Goal: Information Seeking & Learning: Learn about a topic

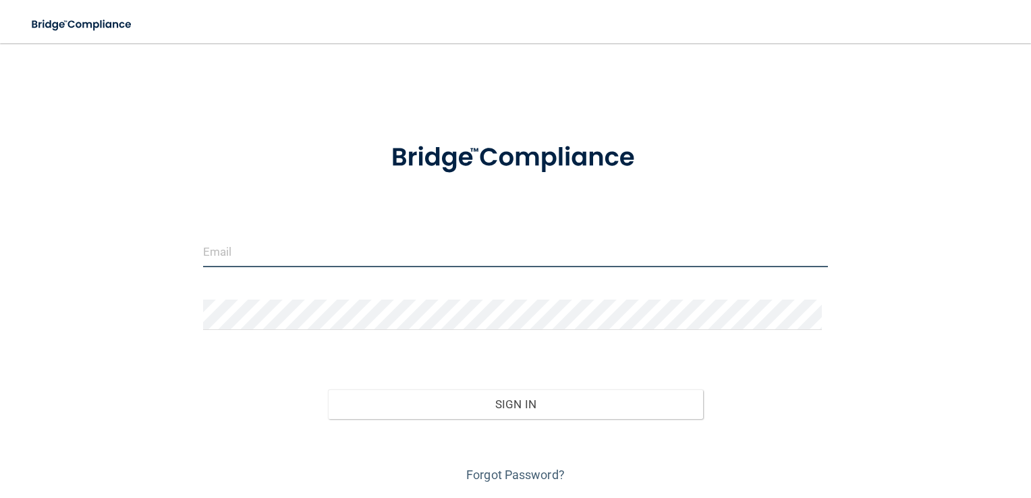
click at [339, 246] on input "email" at bounding box center [516, 252] width 626 height 30
type input "[EMAIL_ADDRESS][DOMAIN_NAME]"
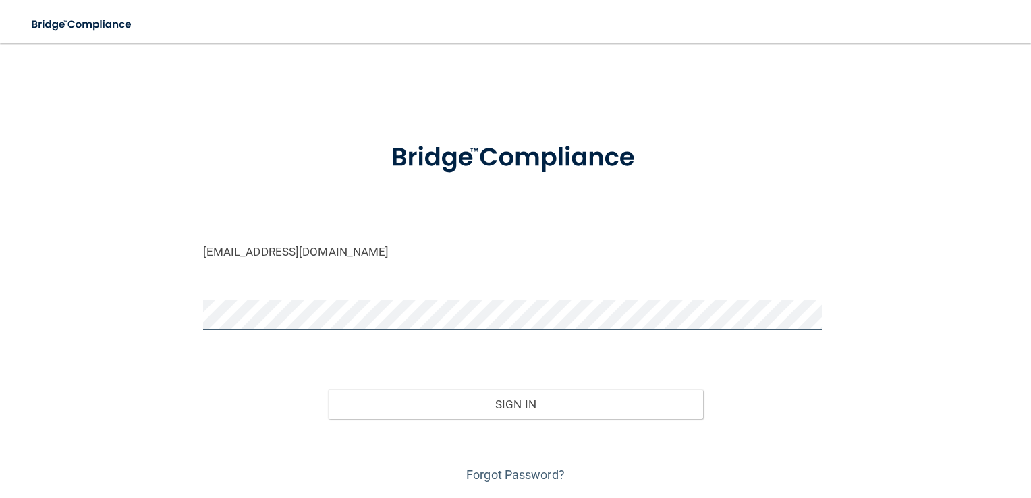
click at [328, 389] on button "Sign In" at bounding box center [515, 404] width 375 height 30
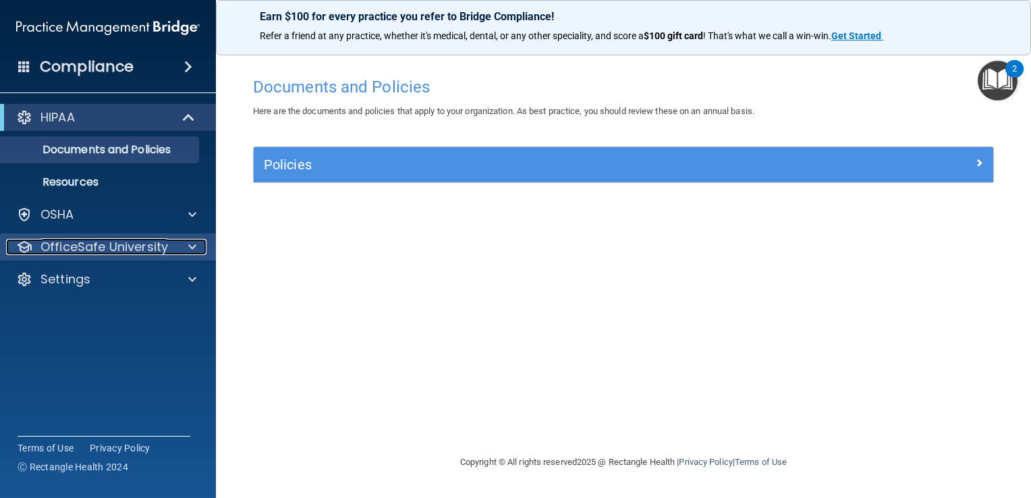
click at [138, 243] on p "OfficeSafe University" at bounding box center [104, 247] width 128 height 16
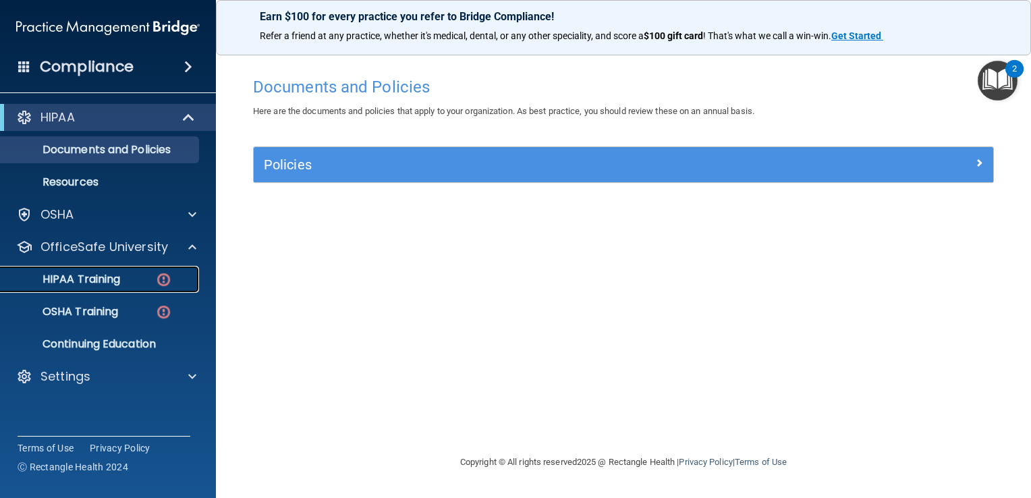
click at [92, 278] on p "HIPAA Training" at bounding box center [64, 279] width 111 height 13
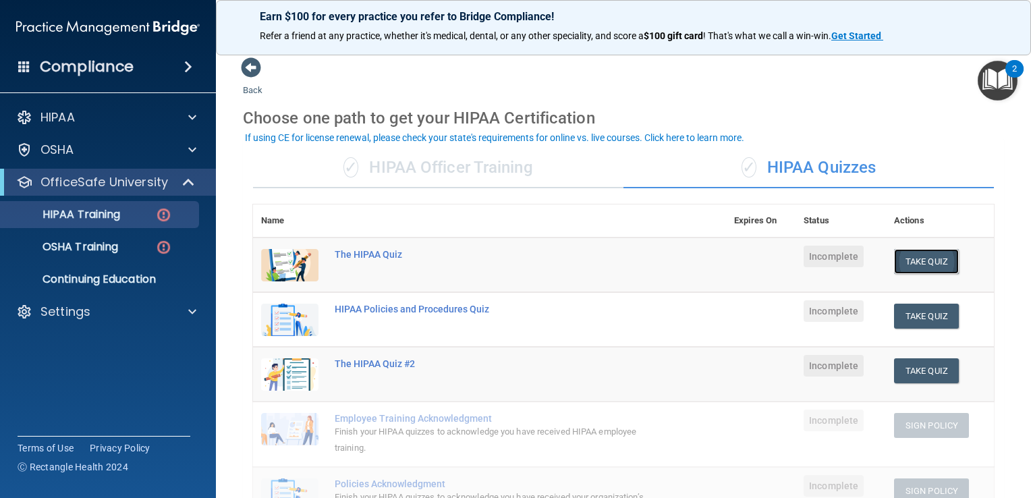
click at [922, 255] on button "Take Quiz" at bounding box center [926, 261] width 65 height 25
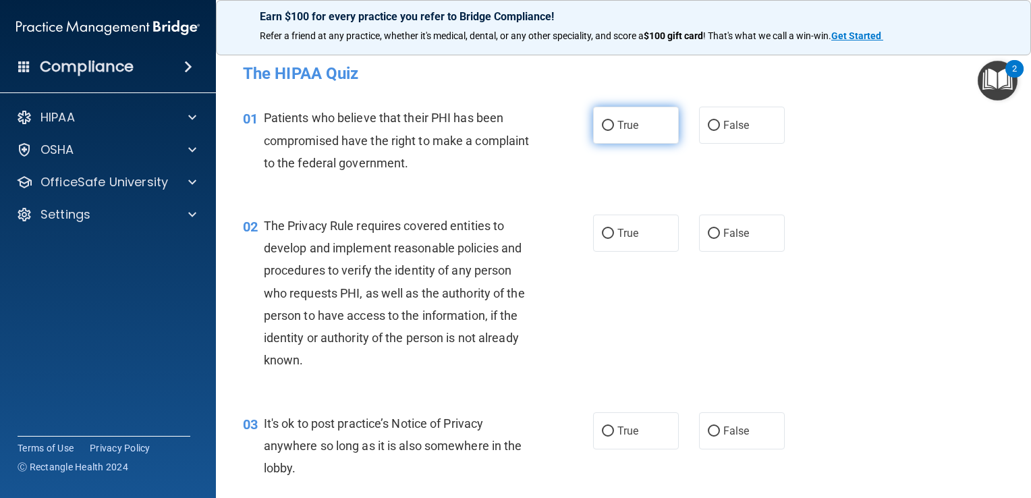
click at [605, 131] on input "True" at bounding box center [608, 126] width 12 height 10
radio input "true"
click at [610, 244] on label "True" at bounding box center [636, 233] width 86 height 37
click at [610, 239] on input "True" at bounding box center [608, 234] width 12 height 10
radio input "true"
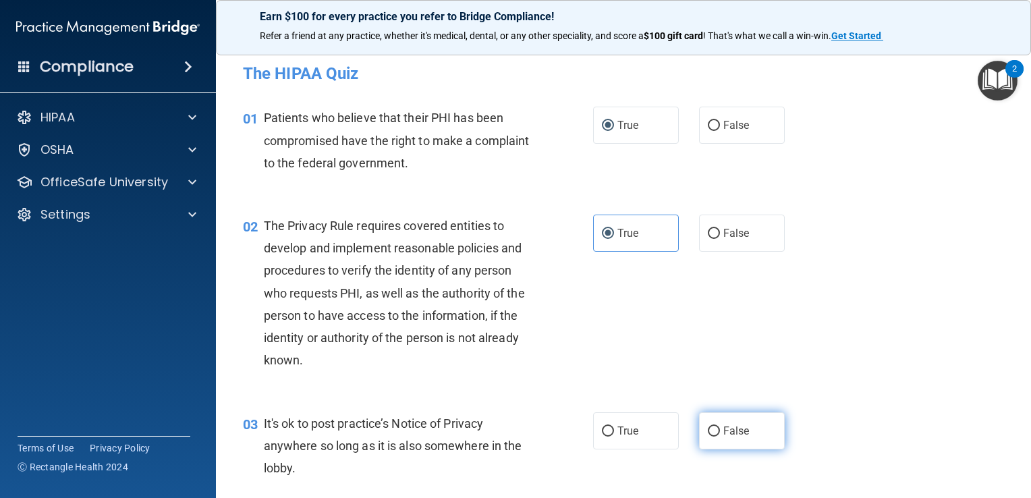
click at [715, 420] on label "False" at bounding box center [742, 430] width 86 height 37
click at [715, 427] on input "False" at bounding box center [714, 432] width 12 height 10
radio input "true"
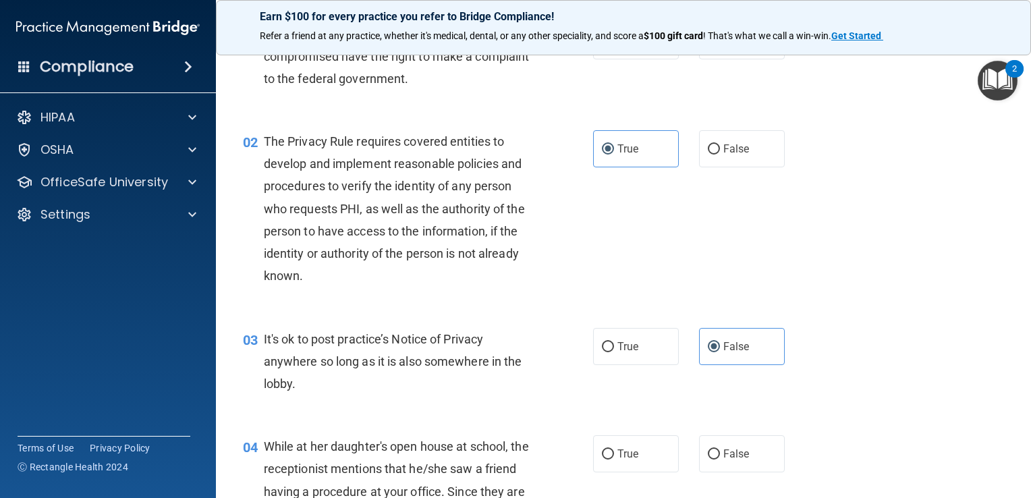
scroll to position [135, 0]
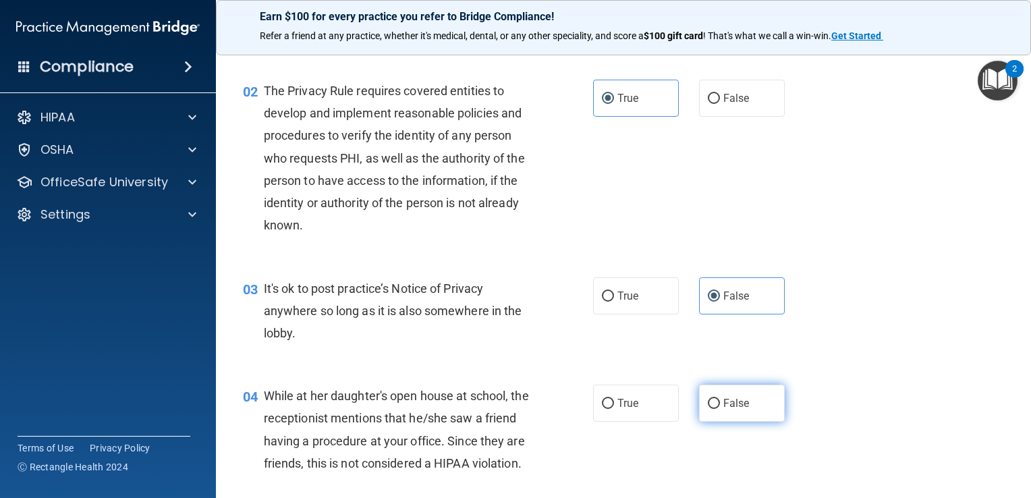
click at [723, 409] on span "False" at bounding box center [736, 403] width 26 height 13
click at [718, 409] on input "False" at bounding box center [714, 404] width 12 height 10
radio input "true"
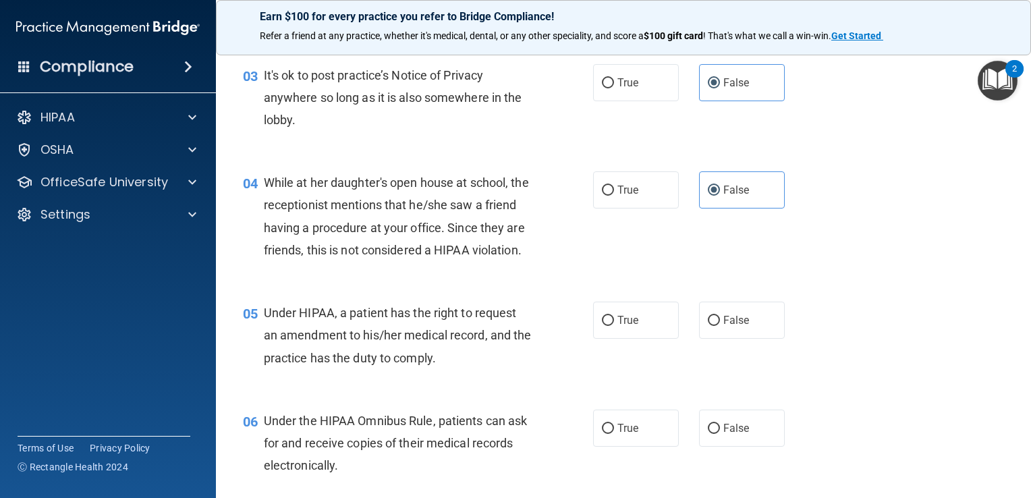
scroll to position [382, 0]
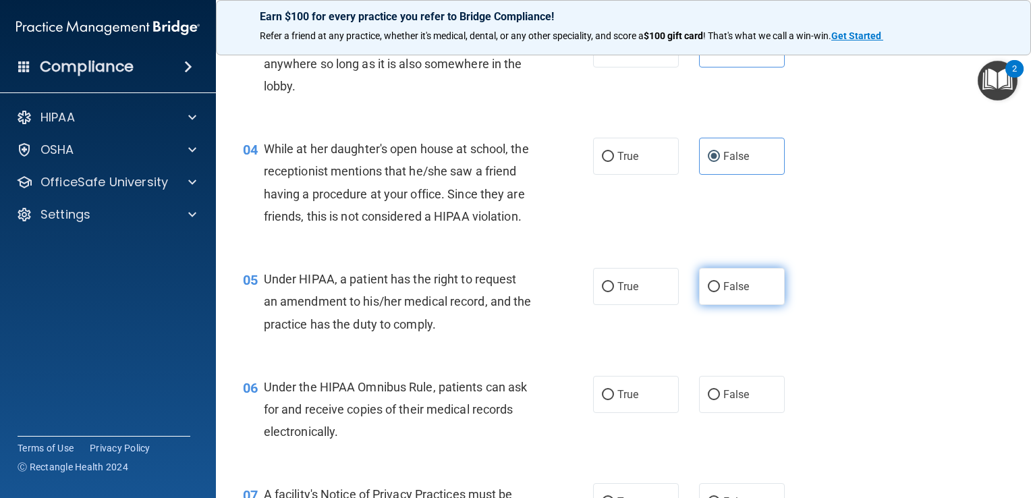
click at [730, 293] on span "False" at bounding box center [736, 286] width 26 height 13
click at [720, 292] on input "False" at bounding box center [714, 287] width 12 height 10
radio input "true"
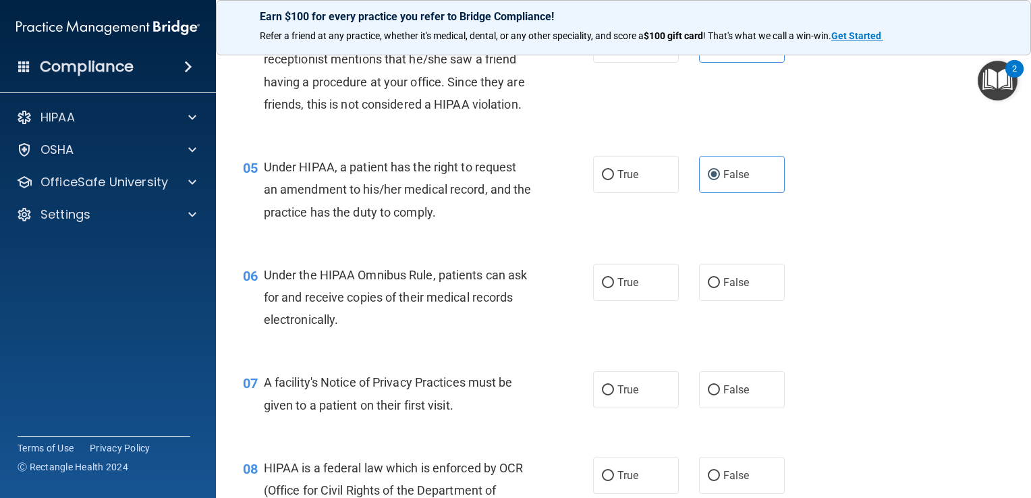
scroll to position [495, 0]
click at [634, 300] on label "True" at bounding box center [636, 281] width 86 height 37
click at [614, 287] on input "True" at bounding box center [608, 282] width 12 height 10
radio input "true"
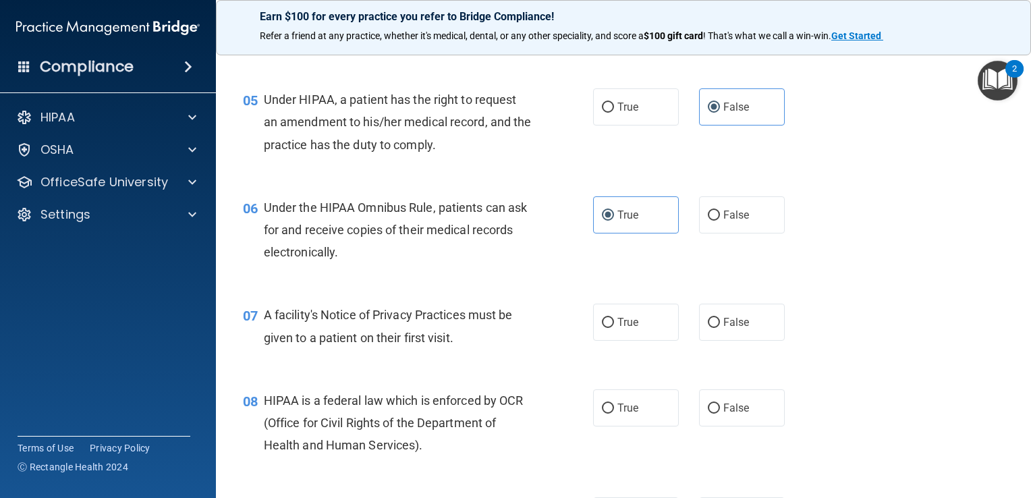
scroll to position [562, 0]
click at [624, 328] on span "True" at bounding box center [628, 321] width 21 height 13
click at [614, 327] on input "True" at bounding box center [608, 322] width 12 height 10
radio input "true"
click at [623, 414] on span "True" at bounding box center [628, 407] width 21 height 13
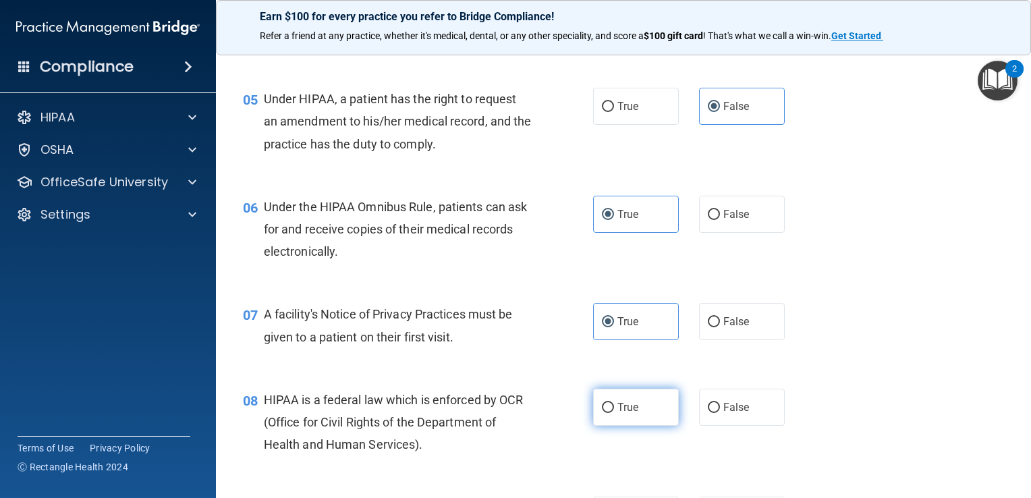
click at [614, 413] on input "True" at bounding box center [608, 408] width 12 height 10
radio input "true"
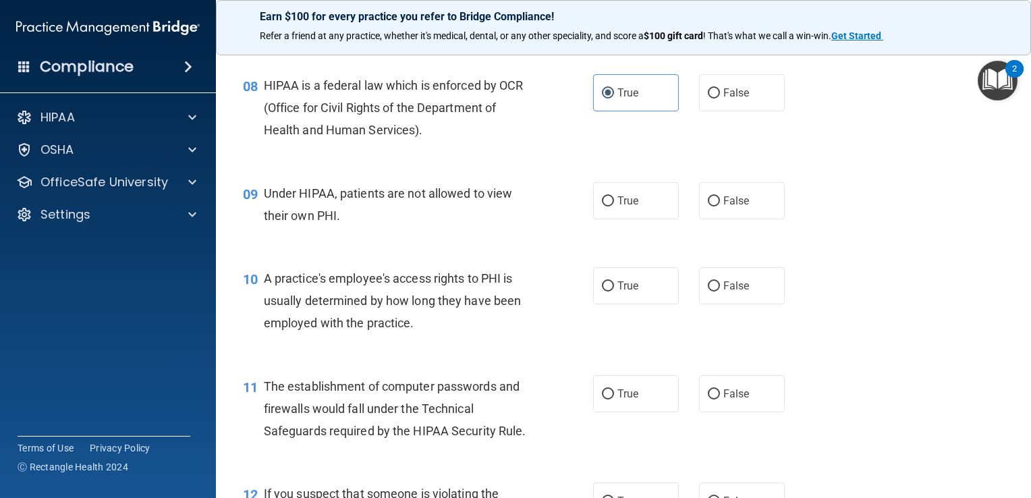
scroll to position [900, 0]
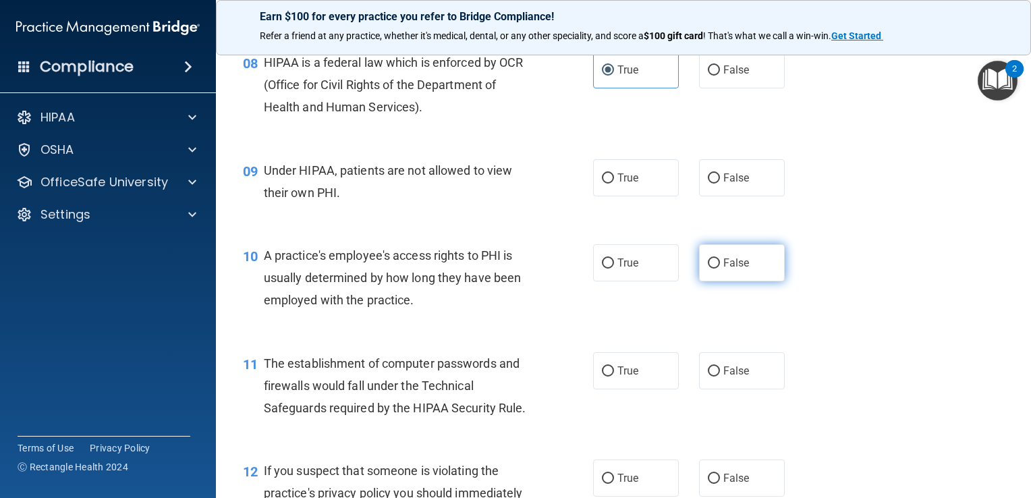
click at [726, 269] on span "False" at bounding box center [736, 262] width 26 height 13
click at [720, 269] on input "False" at bounding box center [714, 263] width 12 height 10
radio input "true"
click at [723, 184] on span "False" at bounding box center [736, 177] width 26 height 13
click at [717, 184] on input "False" at bounding box center [714, 178] width 12 height 10
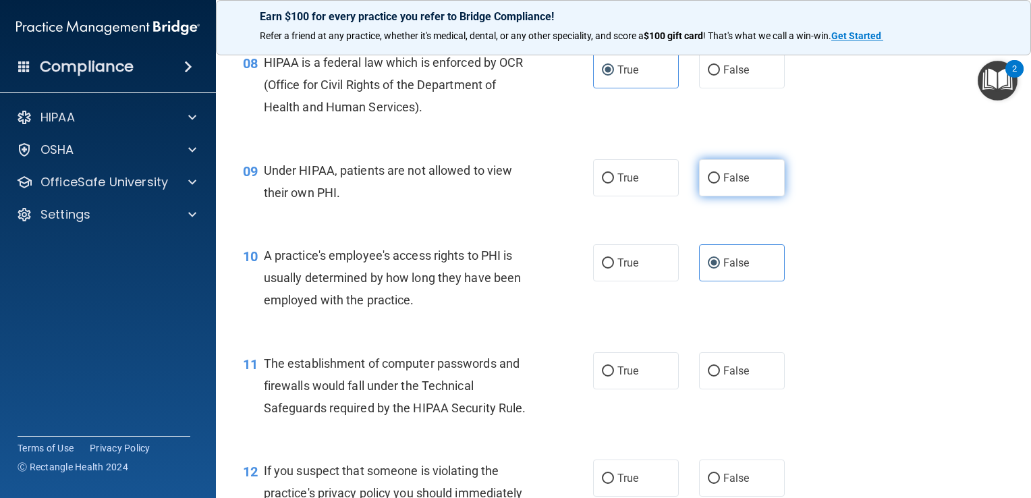
radio input "true"
click at [618, 377] on span "True" at bounding box center [628, 370] width 21 height 13
click at [613, 377] on input "True" at bounding box center [608, 371] width 12 height 10
radio input "true"
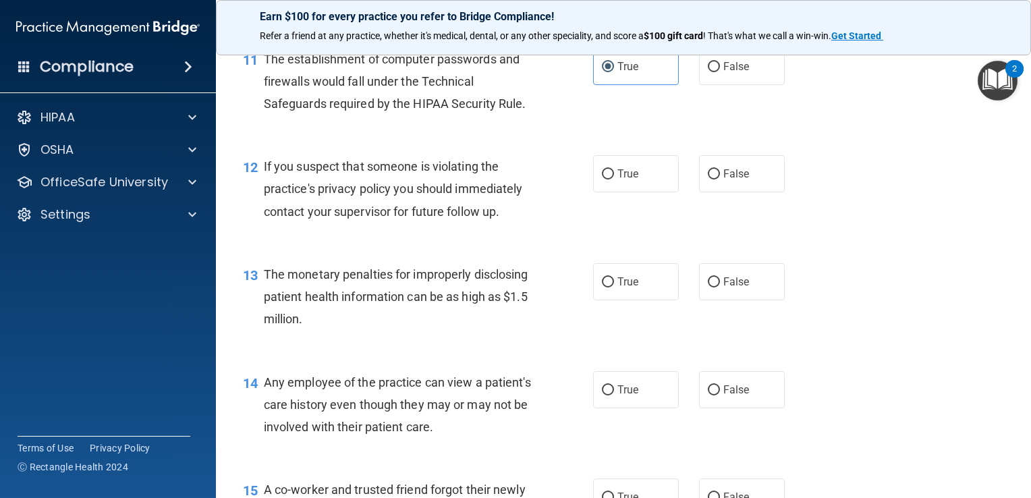
scroll to position [1237, 0]
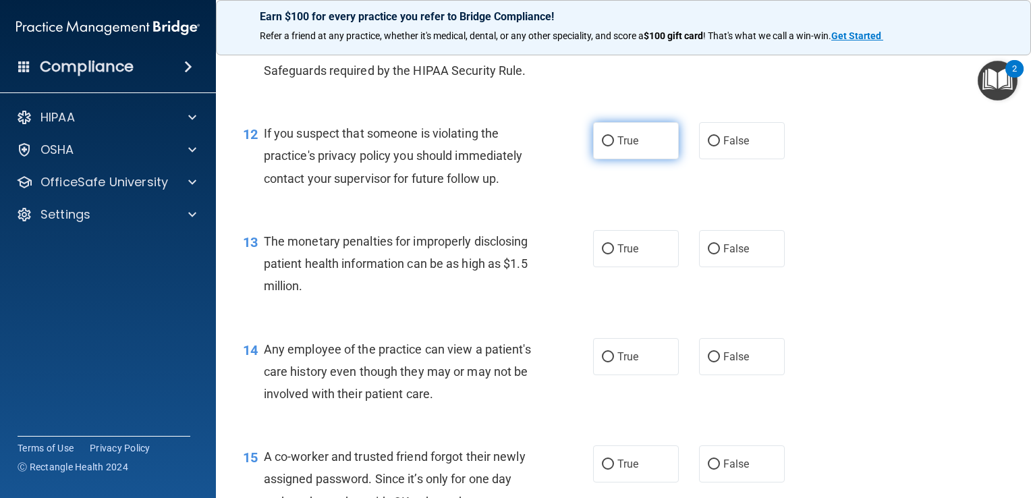
click at [618, 147] on span "True" at bounding box center [628, 140] width 21 height 13
click at [614, 146] on input "True" at bounding box center [608, 141] width 12 height 10
radio input "true"
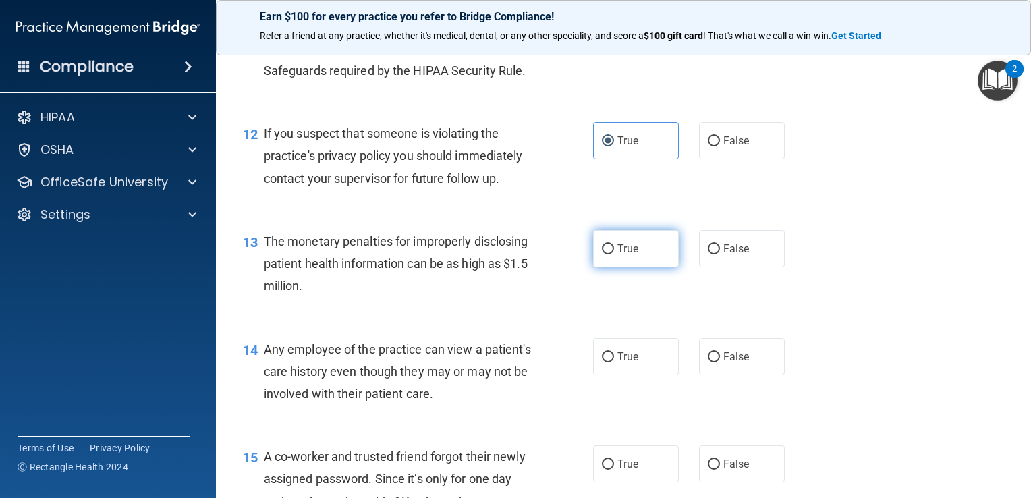
click at [618, 255] on span "True" at bounding box center [628, 248] width 21 height 13
click at [614, 254] on input "True" at bounding box center [608, 249] width 12 height 10
radio input "true"
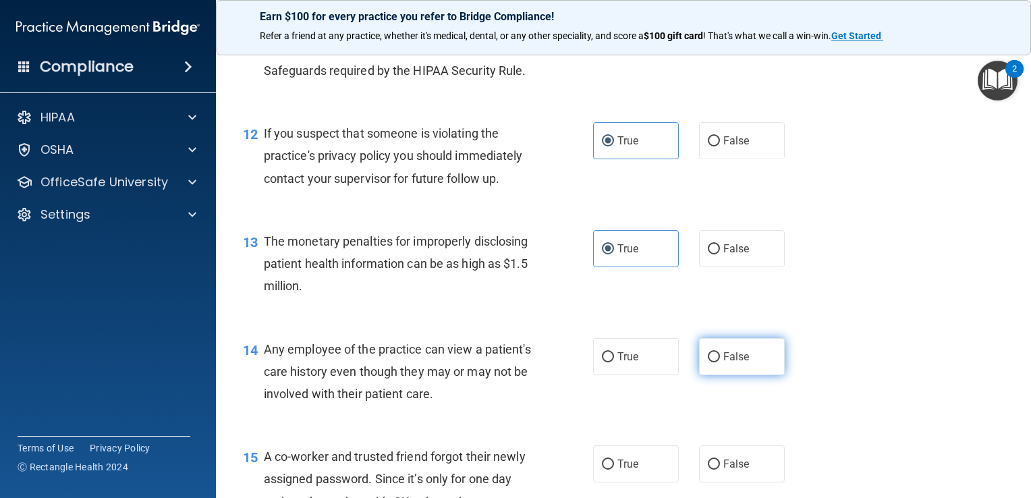
click at [724, 363] on span "False" at bounding box center [736, 356] width 26 height 13
click at [720, 362] on input "False" at bounding box center [714, 357] width 12 height 10
radio input "true"
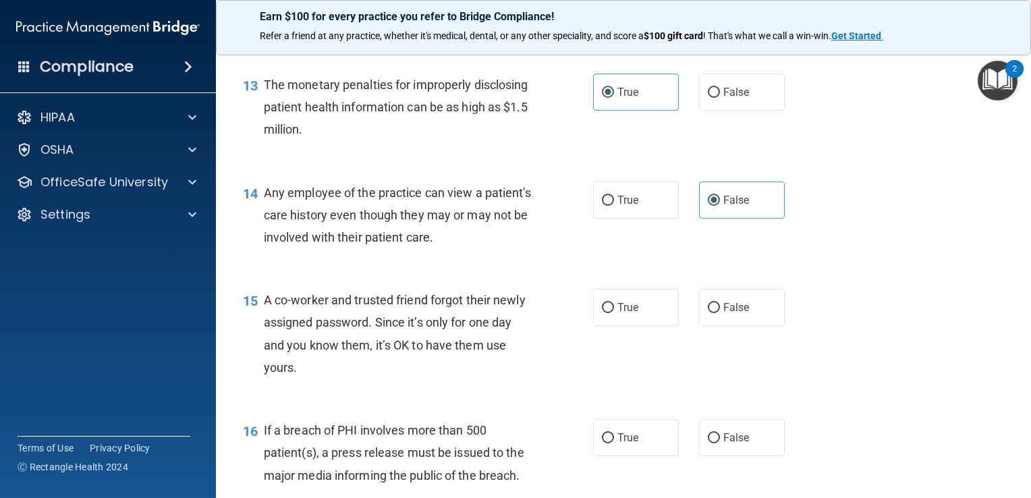
scroll to position [1394, 0]
click at [733, 313] on span "False" at bounding box center [736, 306] width 26 height 13
click at [720, 312] on input "False" at bounding box center [714, 307] width 12 height 10
radio input "true"
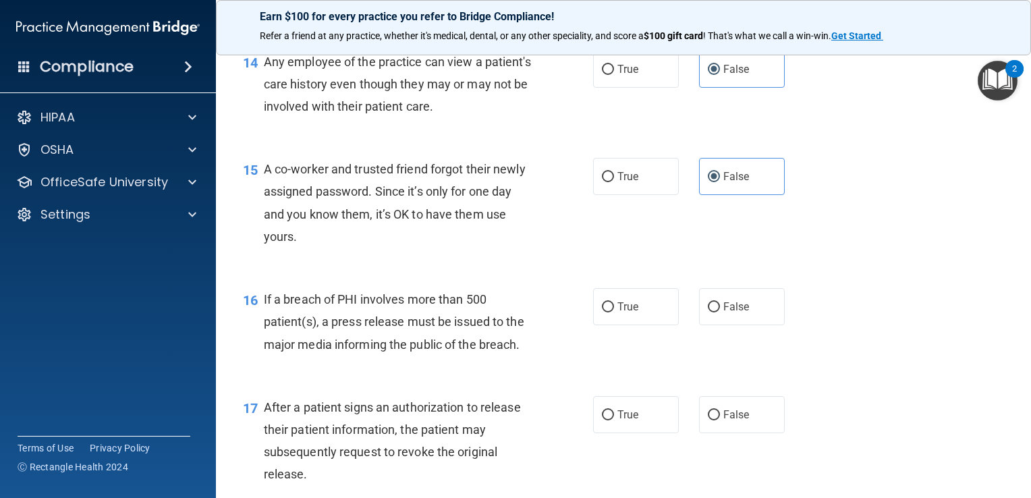
scroll to position [1597, 0]
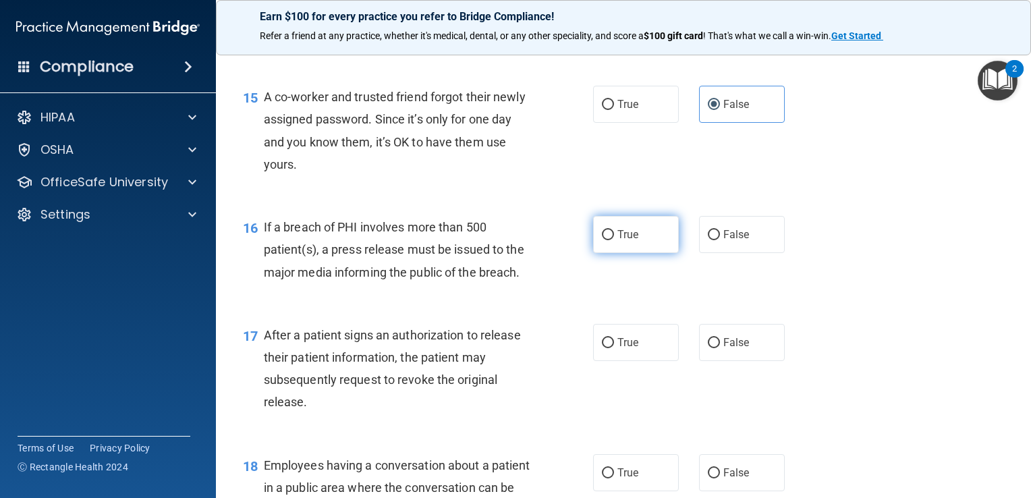
click at [614, 253] on label "True" at bounding box center [636, 234] width 86 height 37
click at [614, 240] on input "True" at bounding box center [608, 235] width 12 height 10
radio input "true"
click at [624, 349] on span "True" at bounding box center [628, 342] width 21 height 13
click at [614, 348] on input "True" at bounding box center [608, 343] width 12 height 10
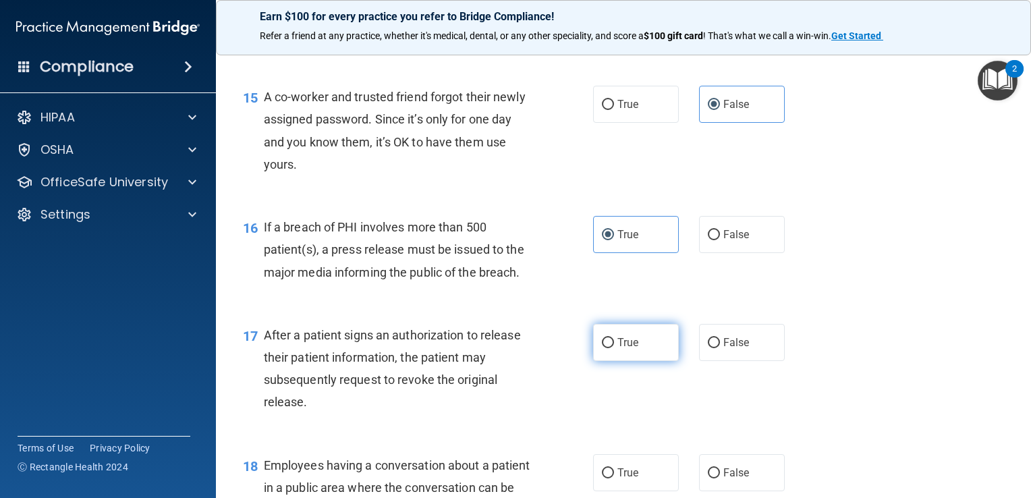
radio input "true"
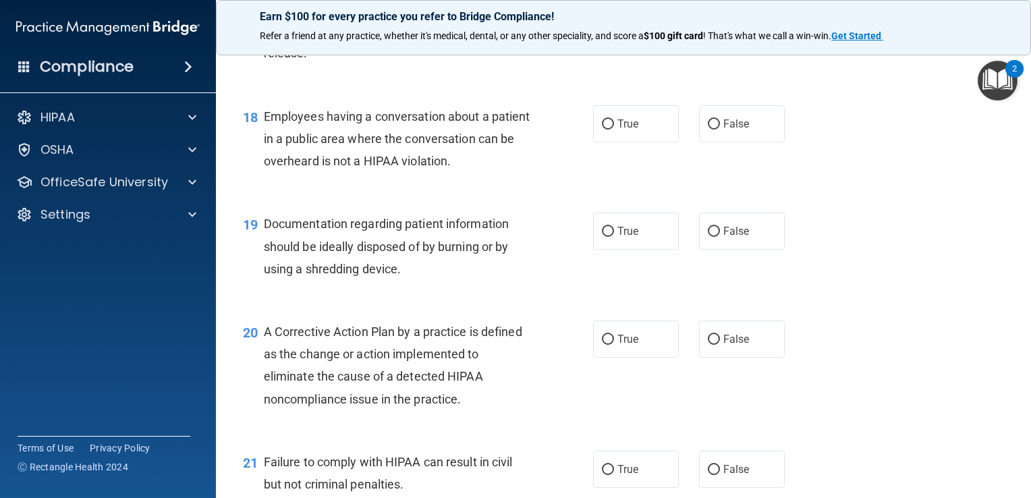
scroll to position [1957, 0]
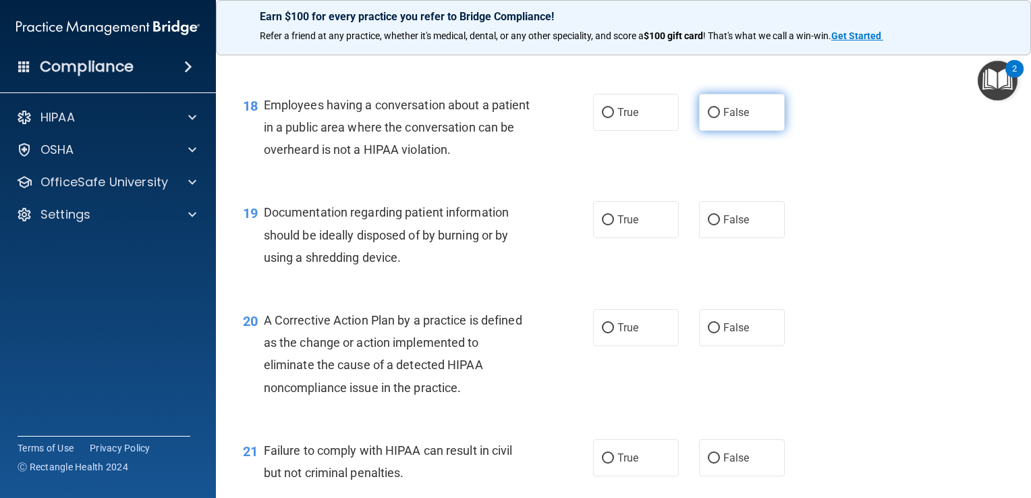
click at [725, 119] on span "False" at bounding box center [736, 112] width 26 height 13
click at [720, 118] on input "False" at bounding box center [714, 113] width 12 height 10
radio input "true"
click at [630, 226] on span "True" at bounding box center [628, 219] width 21 height 13
click at [614, 225] on input "True" at bounding box center [608, 220] width 12 height 10
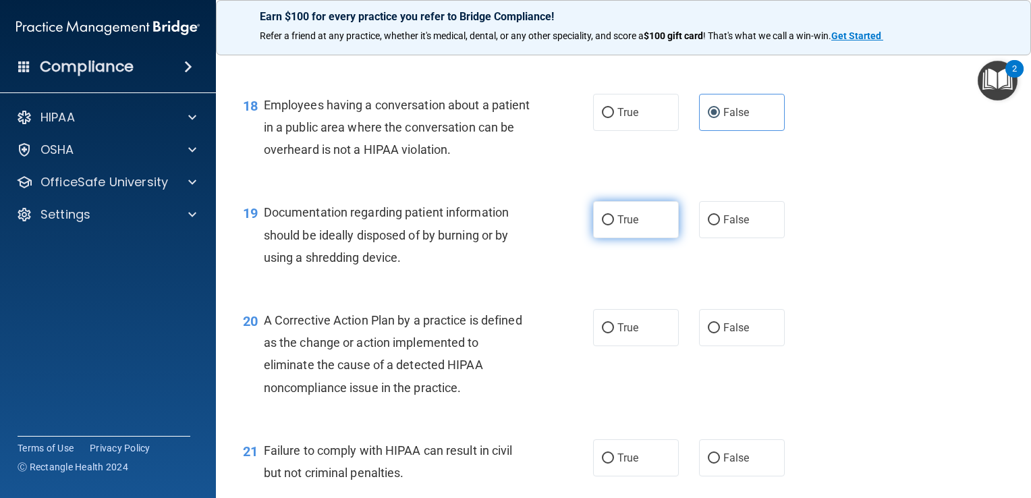
radio input "true"
click at [628, 346] on label "True" at bounding box center [636, 327] width 86 height 37
click at [614, 333] on input "True" at bounding box center [608, 328] width 12 height 10
radio input "true"
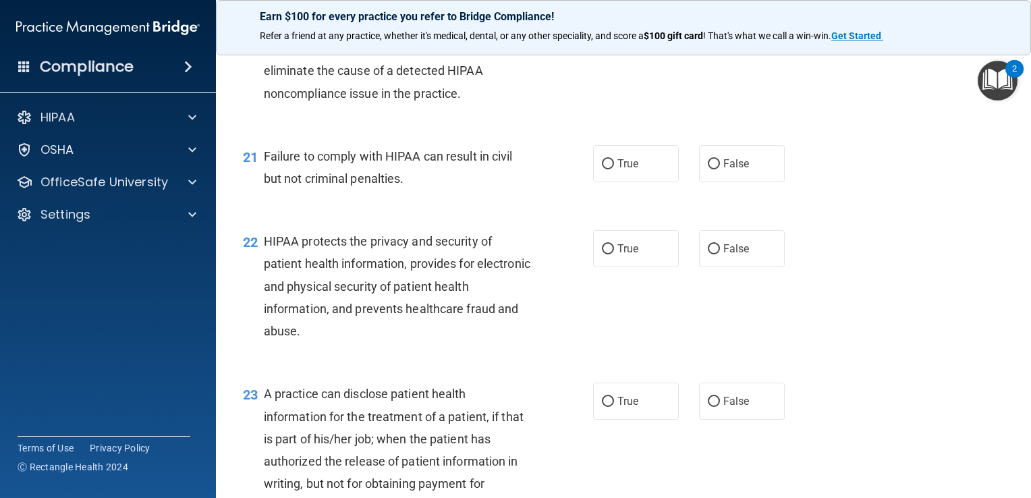
scroll to position [2295, 0]
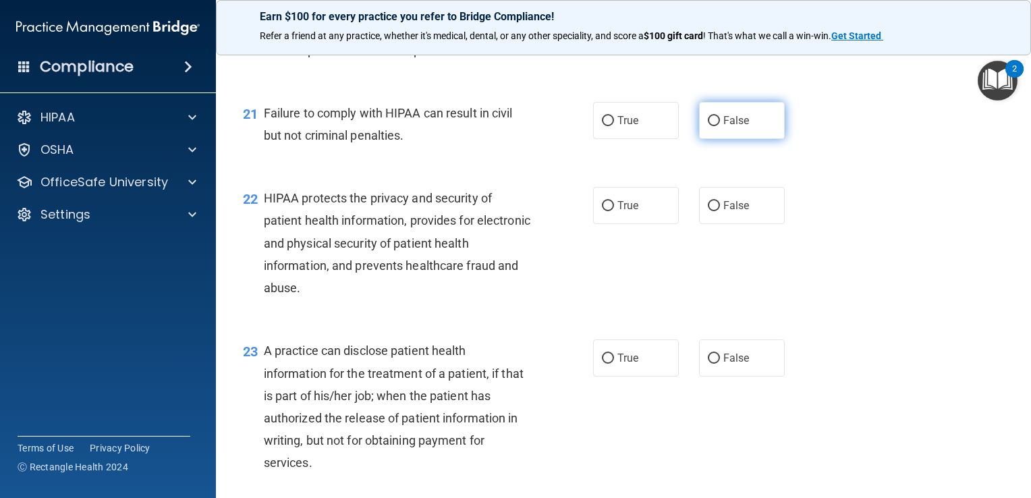
click at [728, 127] on span "False" at bounding box center [736, 120] width 26 height 13
click at [720, 126] on input "False" at bounding box center [714, 121] width 12 height 10
radio input "true"
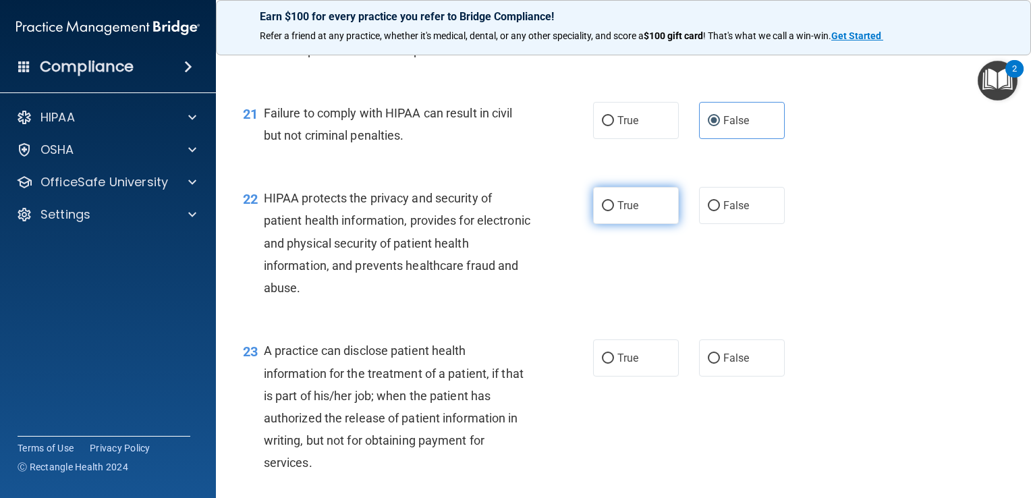
click at [621, 219] on label "True" at bounding box center [636, 205] width 86 height 37
click at [614, 211] on input "True" at bounding box center [608, 206] width 12 height 10
radio input "true"
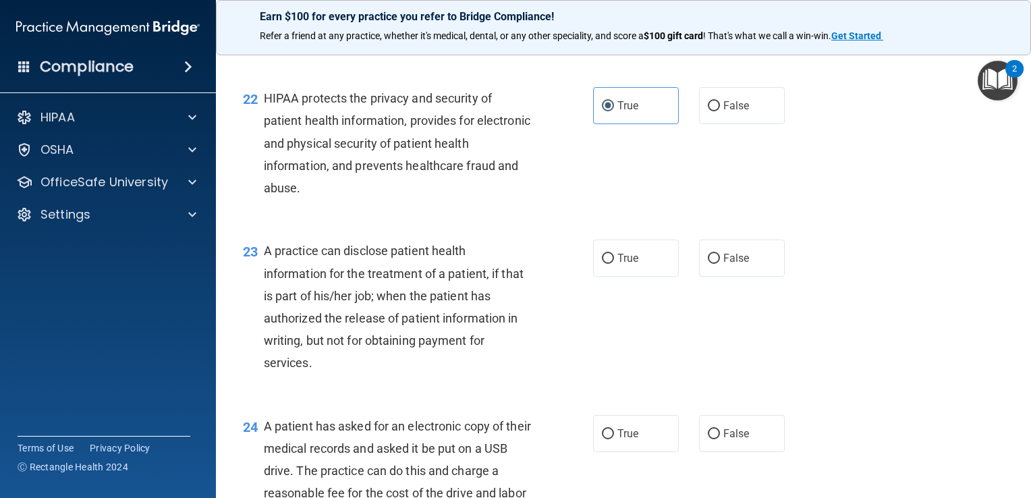
scroll to position [2407, 0]
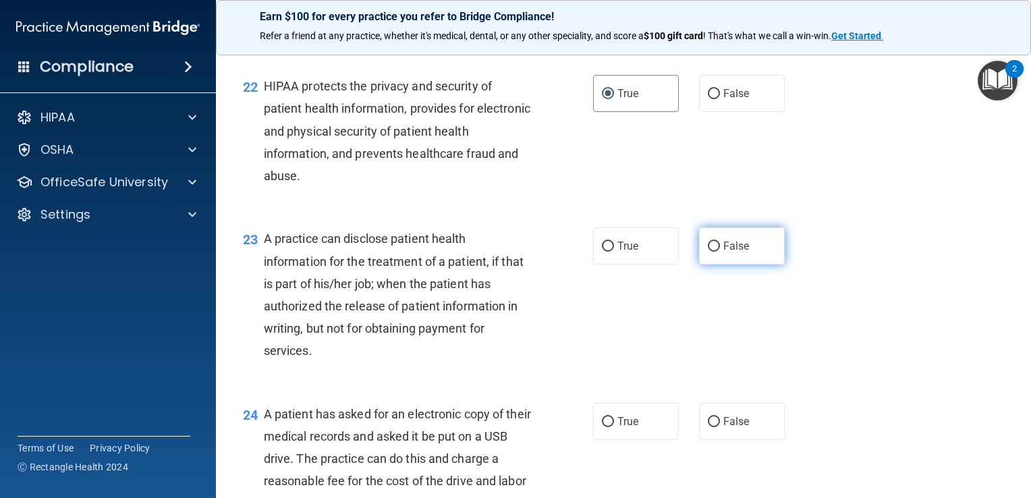
click at [723, 252] on span "False" at bounding box center [736, 246] width 26 height 13
click at [720, 252] on input "False" at bounding box center [714, 247] width 12 height 10
radio input "true"
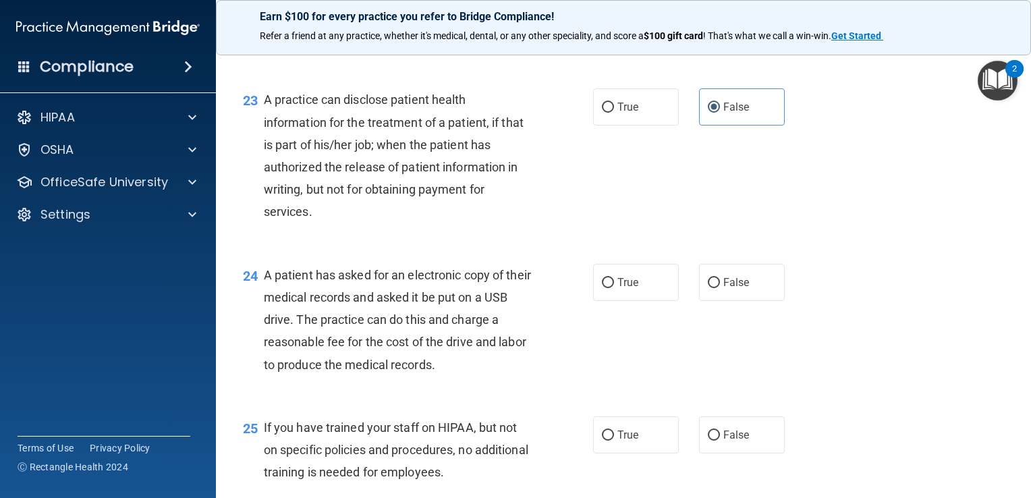
scroll to position [2564, 0]
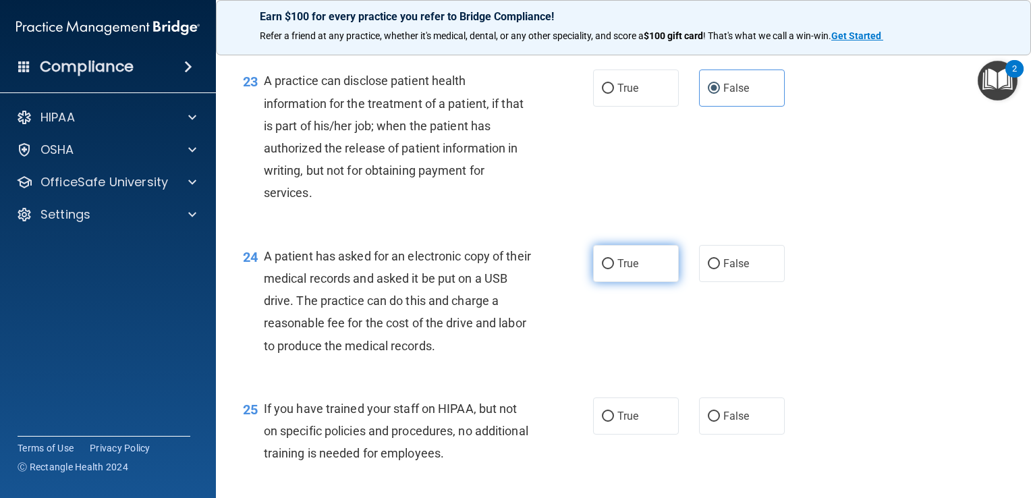
click at [634, 282] on label "True" at bounding box center [636, 263] width 86 height 37
click at [614, 269] on input "True" at bounding box center [608, 264] width 12 height 10
radio input "true"
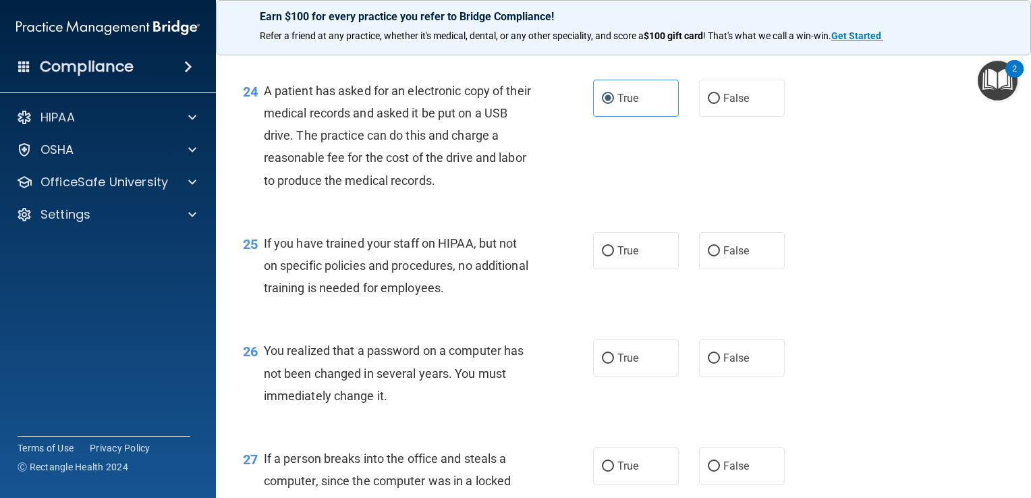
scroll to position [2744, 0]
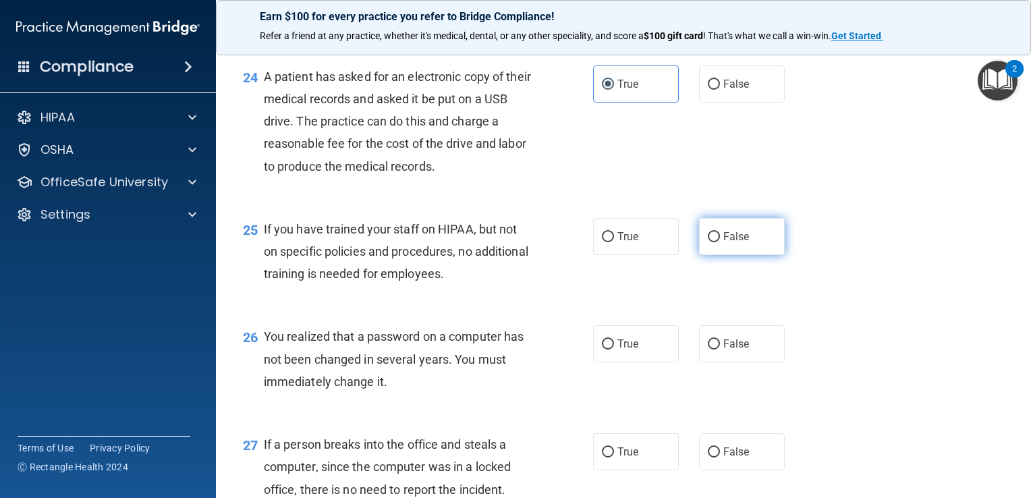
click at [732, 243] on span "False" at bounding box center [736, 236] width 26 height 13
click at [720, 242] on input "False" at bounding box center [714, 237] width 12 height 10
radio input "true"
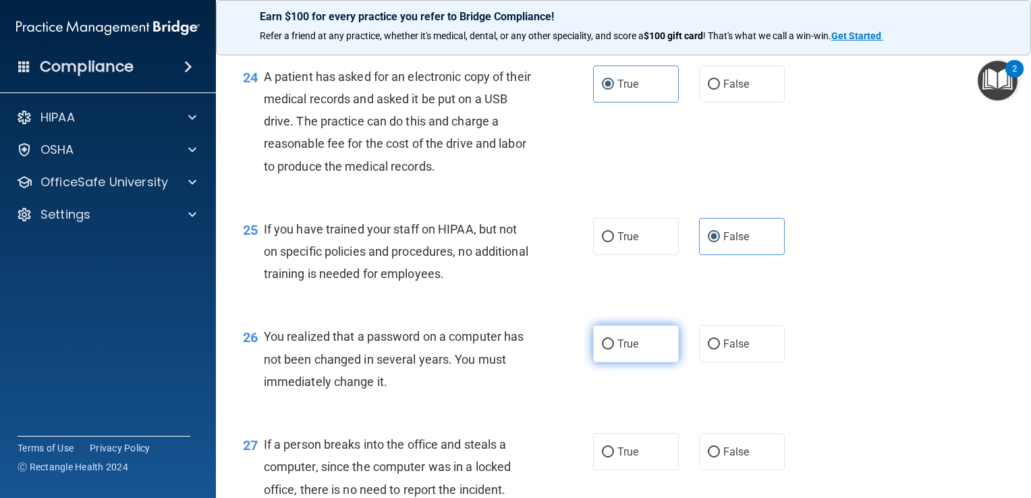
click at [637, 362] on label "True" at bounding box center [636, 343] width 86 height 37
click at [614, 350] on input "True" at bounding box center [608, 344] width 12 height 10
radio input "true"
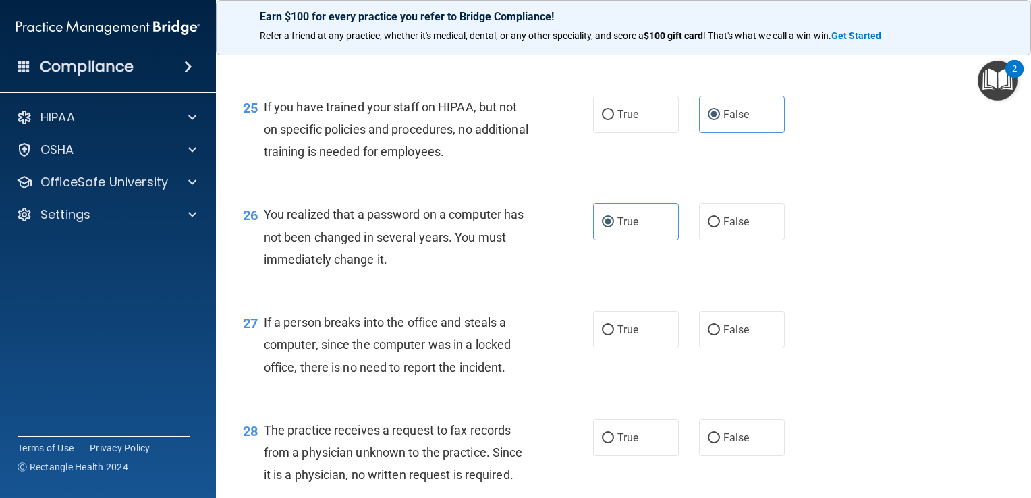
scroll to position [2902, 0]
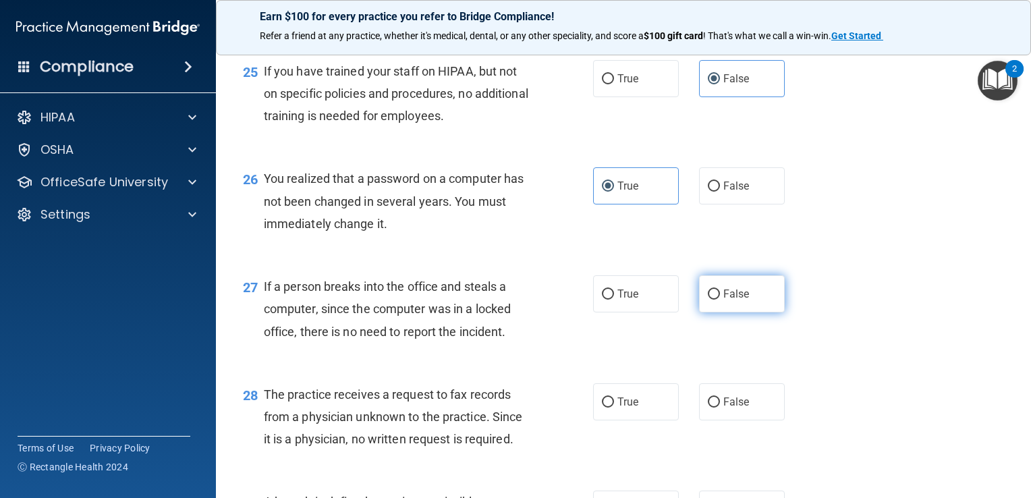
click at [734, 309] on label "False" at bounding box center [742, 293] width 86 height 37
click at [720, 300] on input "False" at bounding box center [714, 295] width 12 height 10
radio input "true"
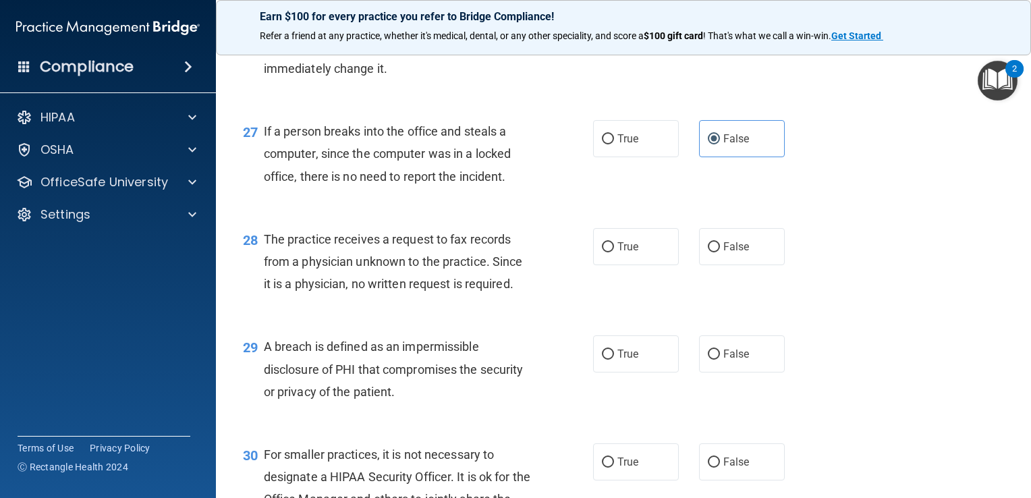
scroll to position [3059, 0]
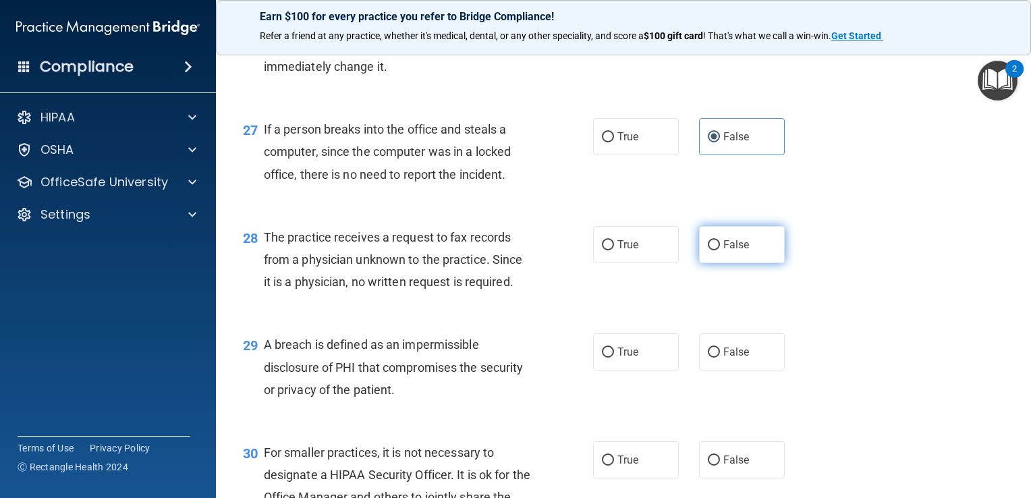
click at [738, 263] on label "False" at bounding box center [742, 244] width 86 height 37
click at [720, 250] on input "False" at bounding box center [714, 245] width 12 height 10
radio input "true"
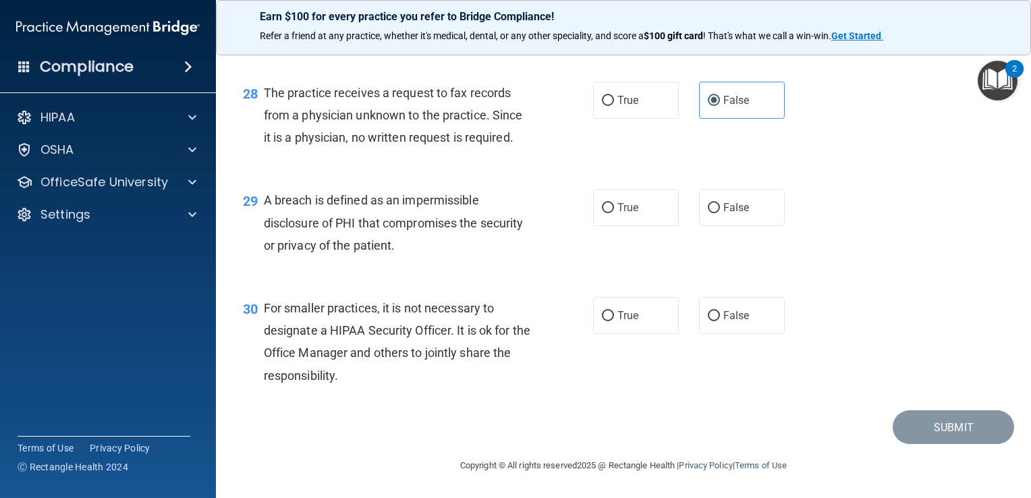
scroll to position [3216, 0]
click at [629, 214] on span "True" at bounding box center [628, 207] width 21 height 13
click at [614, 213] on input "True" at bounding box center [608, 208] width 12 height 10
radio input "true"
click at [728, 322] on span "False" at bounding box center [736, 315] width 26 height 13
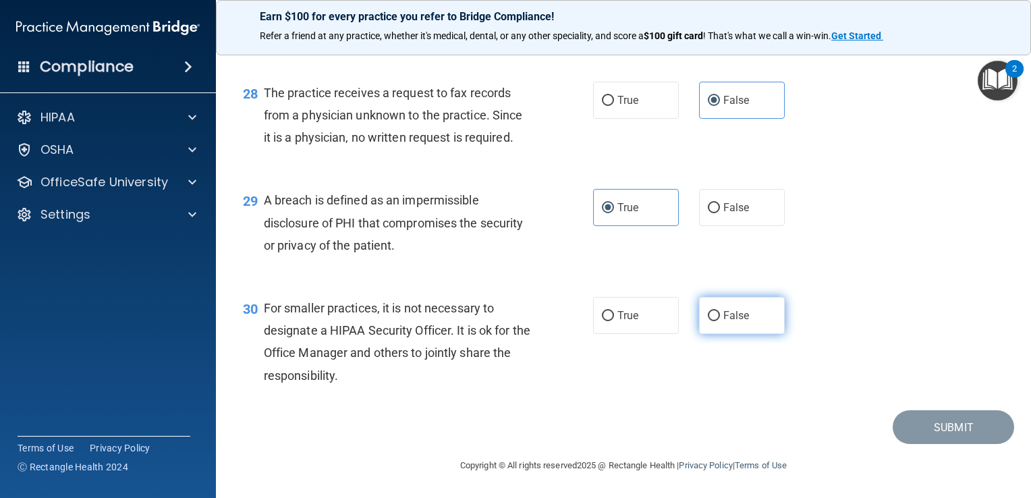
click at [720, 321] on input "False" at bounding box center [714, 316] width 12 height 10
radio input "true"
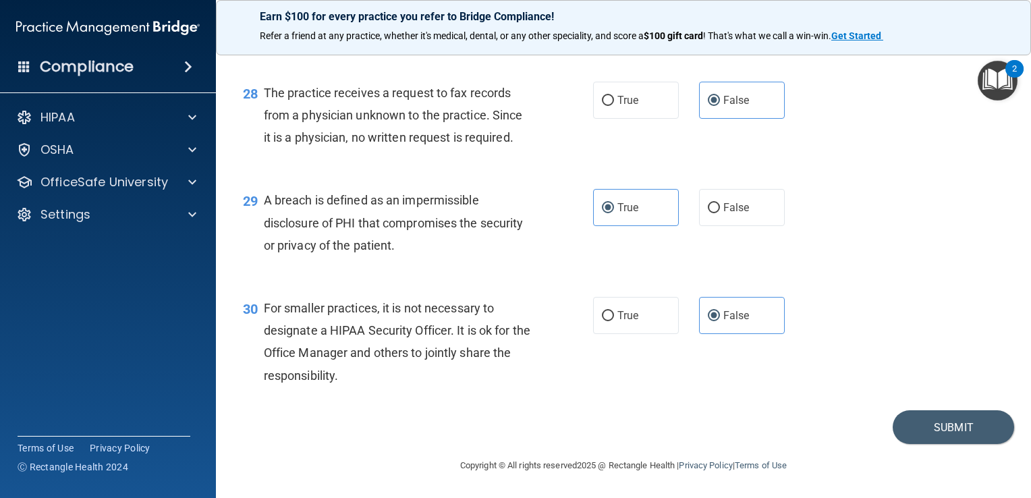
scroll to position [3226, 0]
click at [933, 420] on button "Submit" at bounding box center [953, 427] width 121 height 34
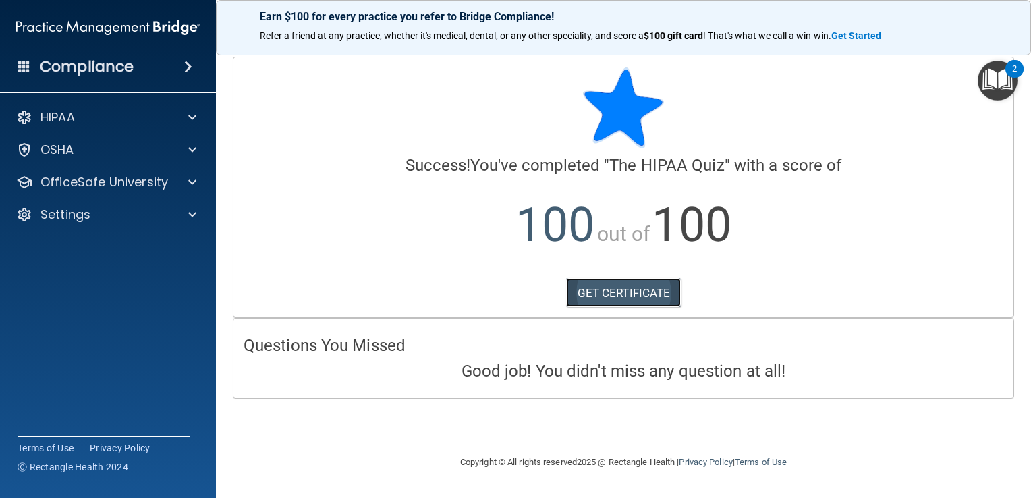
click at [634, 292] on link "GET CERTIFICATE" at bounding box center [623, 293] width 115 height 30
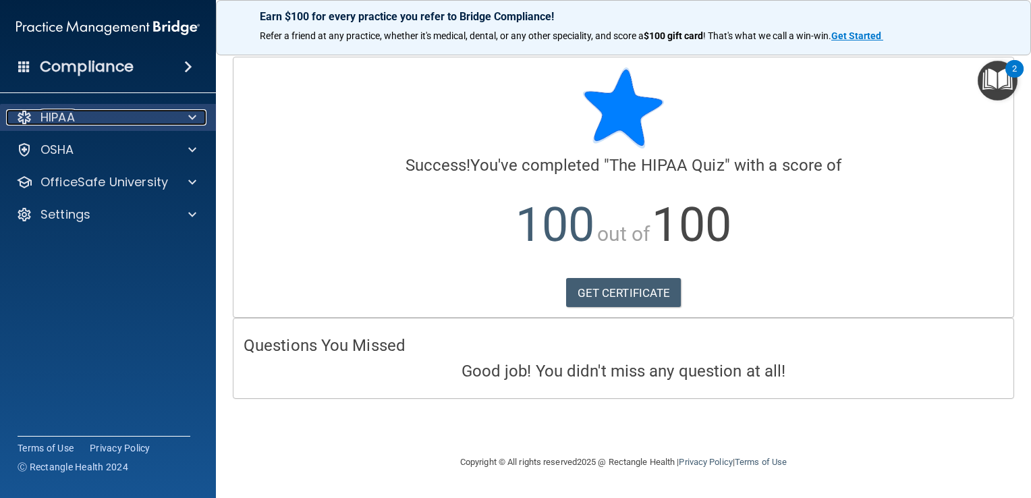
click at [171, 113] on div "HIPAA" at bounding box center [89, 117] width 167 height 16
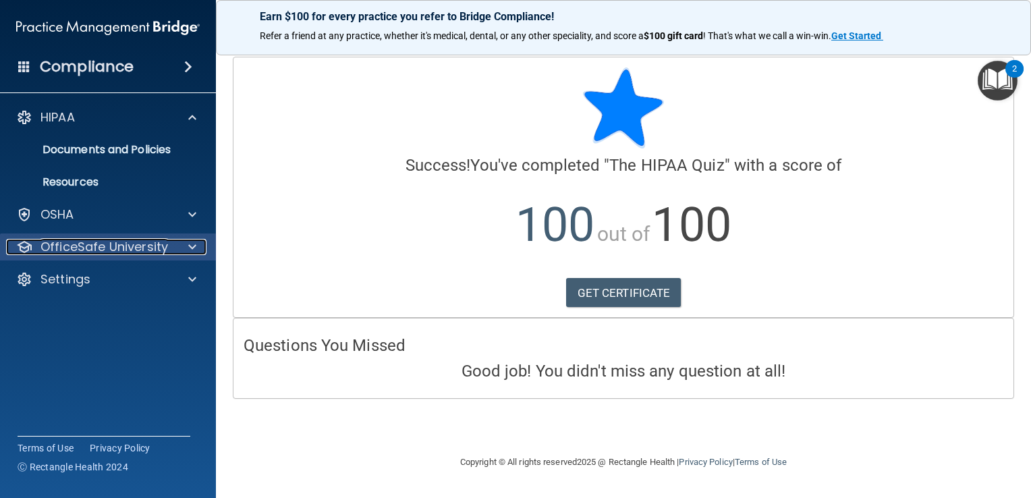
click at [157, 246] on p "OfficeSafe University" at bounding box center [104, 247] width 128 height 16
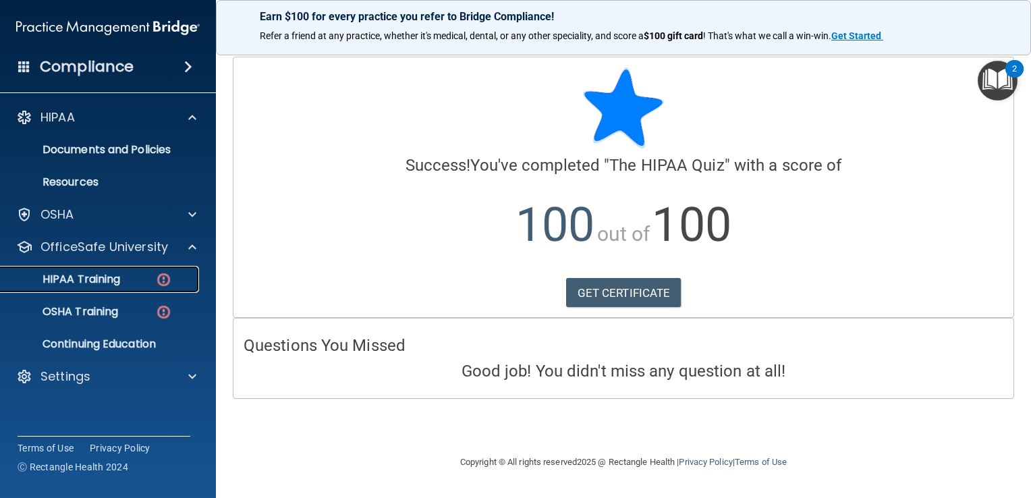
click at [100, 273] on p "HIPAA Training" at bounding box center [64, 279] width 111 height 13
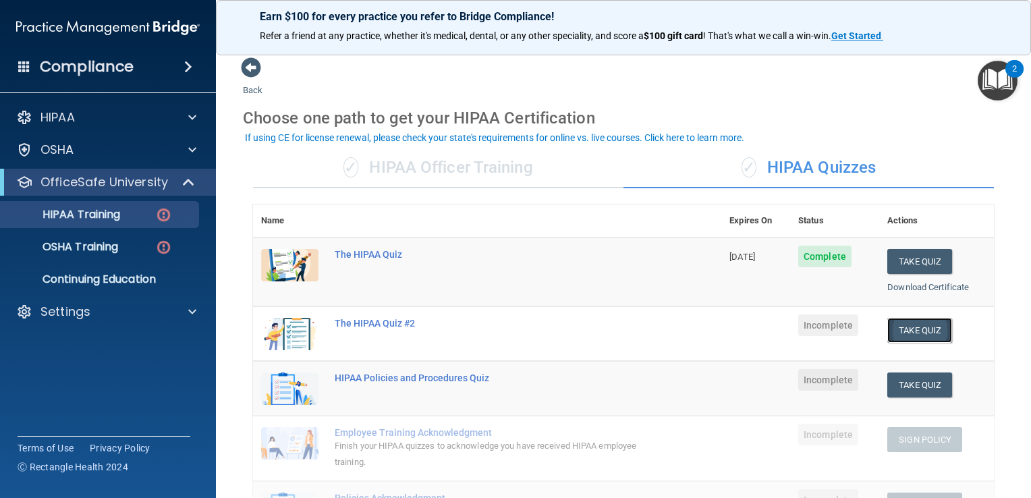
click at [912, 323] on button "Take Quiz" at bounding box center [919, 330] width 65 height 25
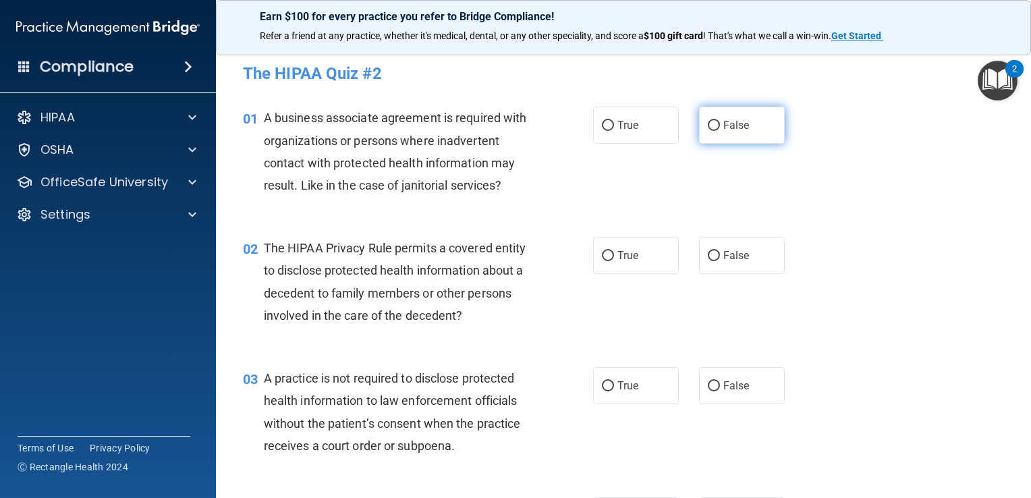
click at [723, 120] on span "False" at bounding box center [736, 125] width 26 height 13
click at [720, 121] on input "False" at bounding box center [714, 126] width 12 height 10
radio input "true"
click at [609, 254] on label "True" at bounding box center [636, 255] width 86 height 37
click at [609, 254] on input "True" at bounding box center [608, 256] width 12 height 10
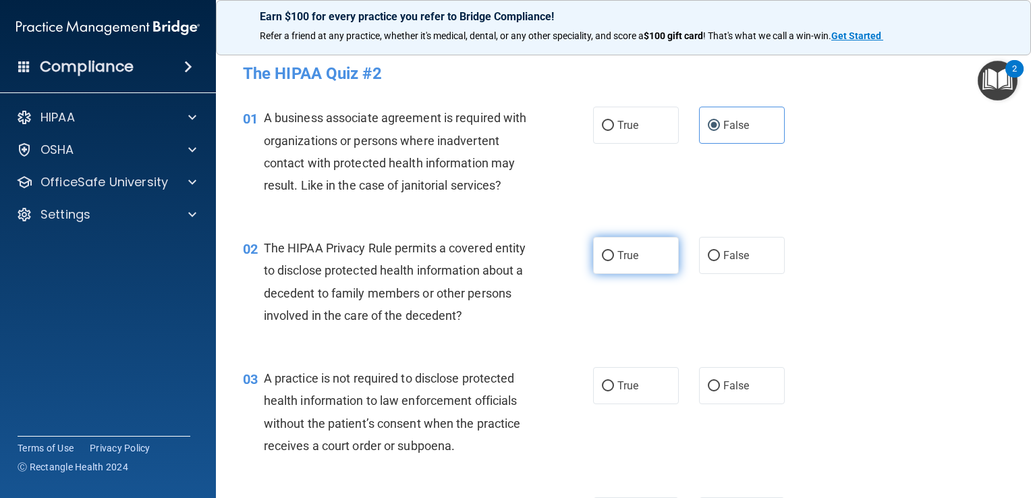
radio input "true"
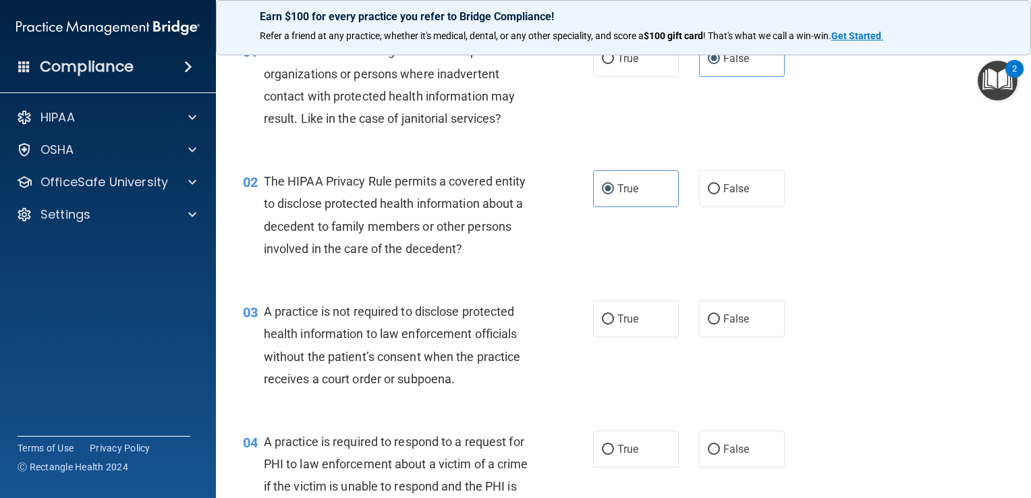
scroll to position [67, 0]
click at [729, 306] on label "False" at bounding box center [742, 318] width 86 height 37
click at [720, 314] on input "False" at bounding box center [714, 319] width 12 height 10
radio input "true"
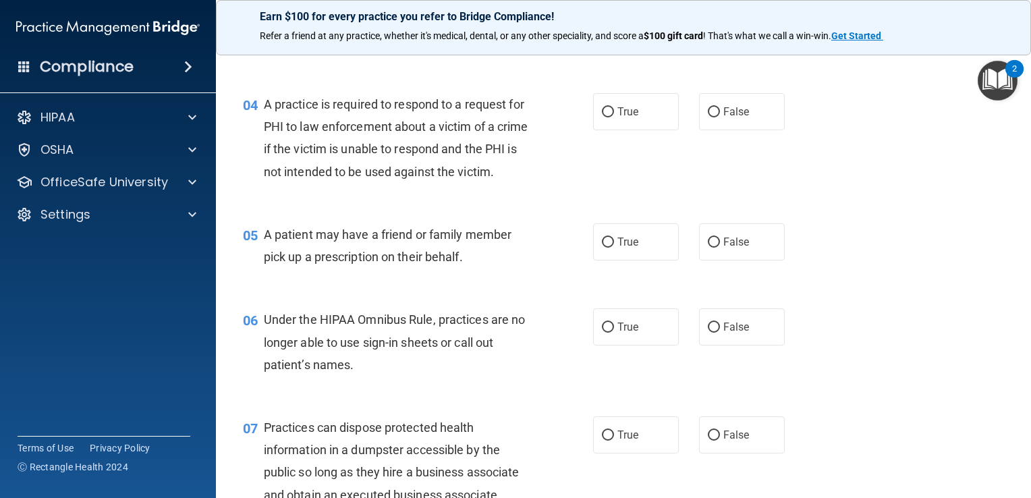
scroll to position [405, 0]
click at [635, 115] on label "True" at bounding box center [636, 110] width 86 height 37
click at [614, 115] on input "True" at bounding box center [608, 112] width 12 height 10
radio input "true"
click at [627, 248] on span "True" at bounding box center [628, 241] width 21 height 13
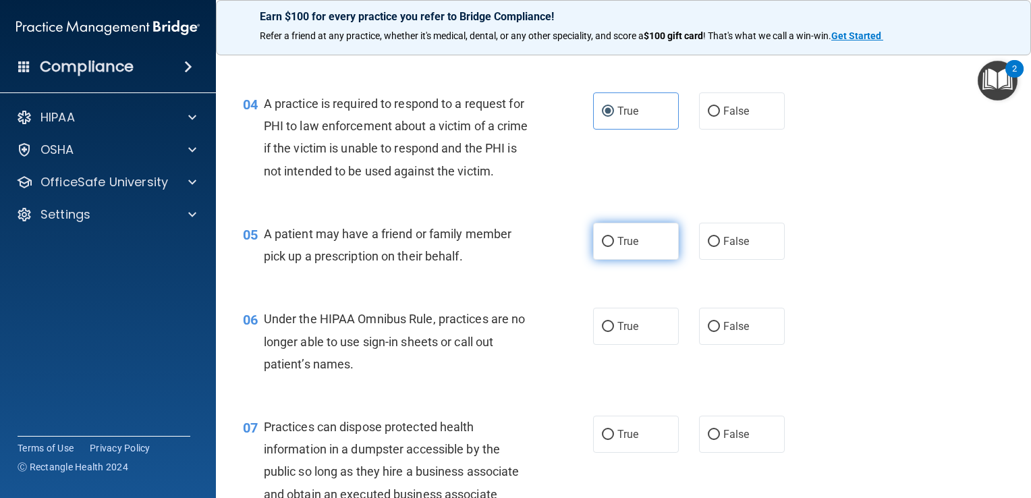
click at [614, 247] on input "True" at bounding box center [608, 242] width 12 height 10
radio input "true"
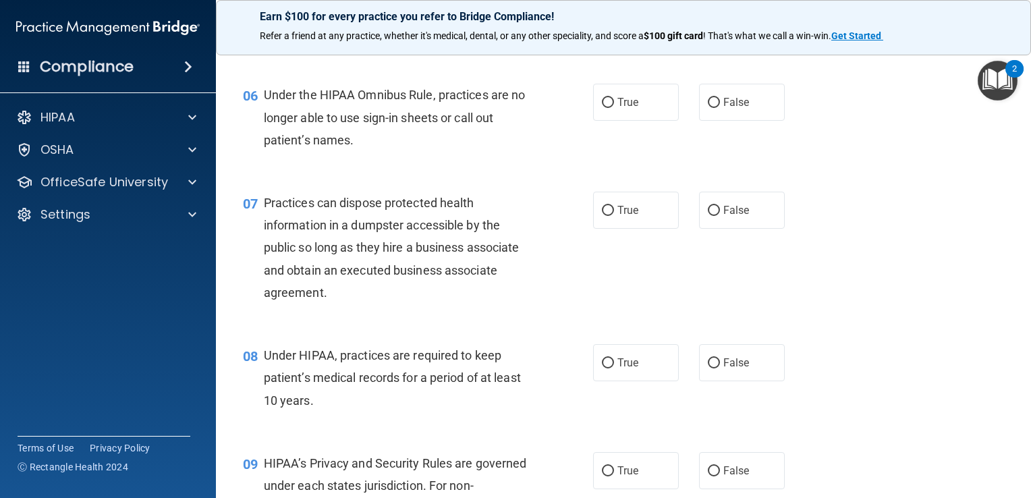
scroll to position [630, 0]
click at [740, 120] on label "False" at bounding box center [742, 101] width 86 height 37
click at [720, 107] on input "False" at bounding box center [714, 102] width 12 height 10
radio input "true"
click at [755, 228] on label "False" at bounding box center [742, 209] width 86 height 37
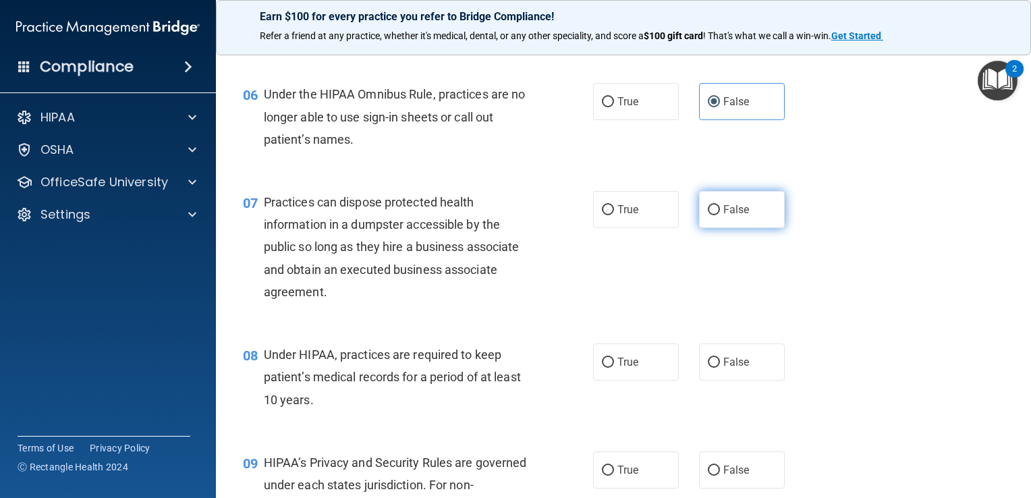
click at [720, 215] on input "False" at bounding box center [714, 210] width 12 height 10
radio input "true"
click at [729, 368] on span "False" at bounding box center [736, 362] width 26 height 13
click at [720, 368] on input "False" at bounding box center [714, 363] width 12 height 10
radio input "true"
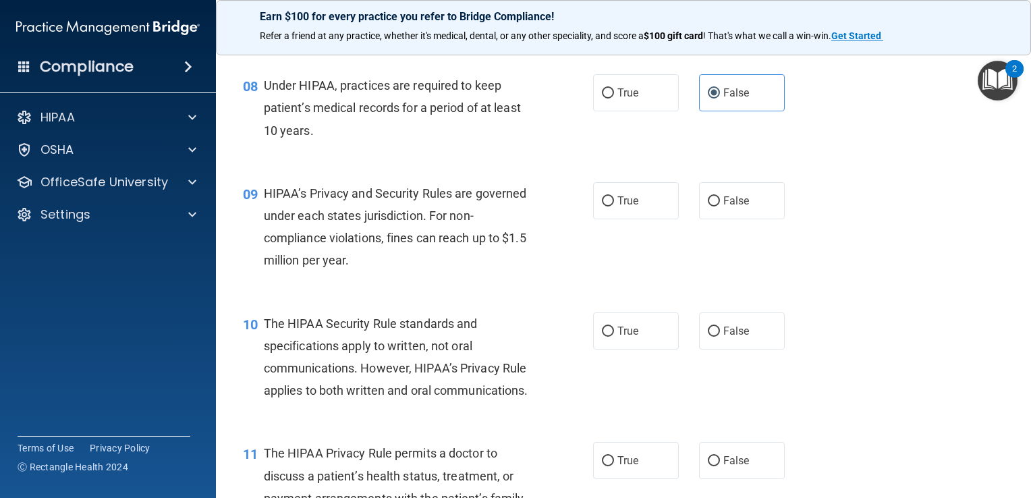
scroll to position [922, 0]
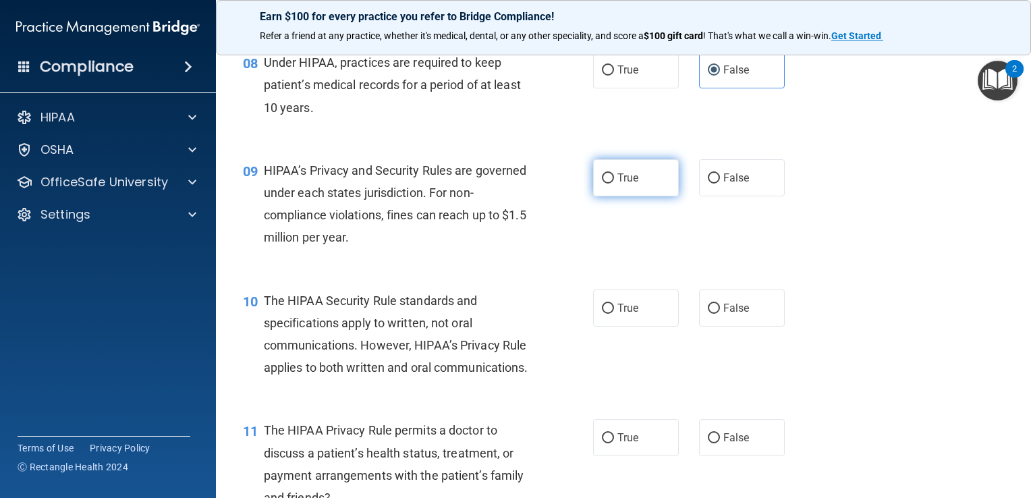
click at [642, 196] on label "True" at bounding box center [636, 177] width 86 height 37
click at [614, 184] on input "True" at bounding box center [608, 178] width 12 height 10
radio input "true"
click at [742, 196] on label "False" at bounding box center [742, 177] width 86 height 37
click at [720, 184] on input "False" at bounding box center [714, 178] width 12 height 10
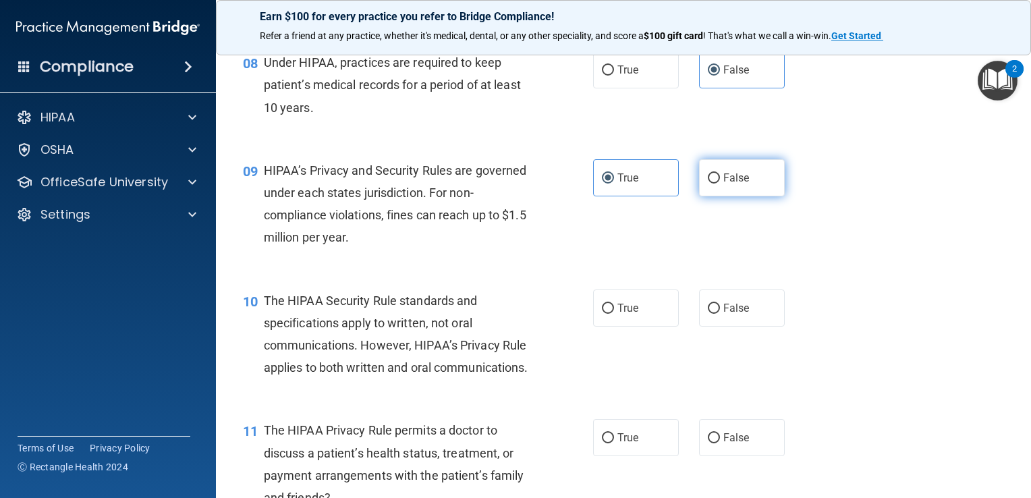
radio input "true"
radio input "false"
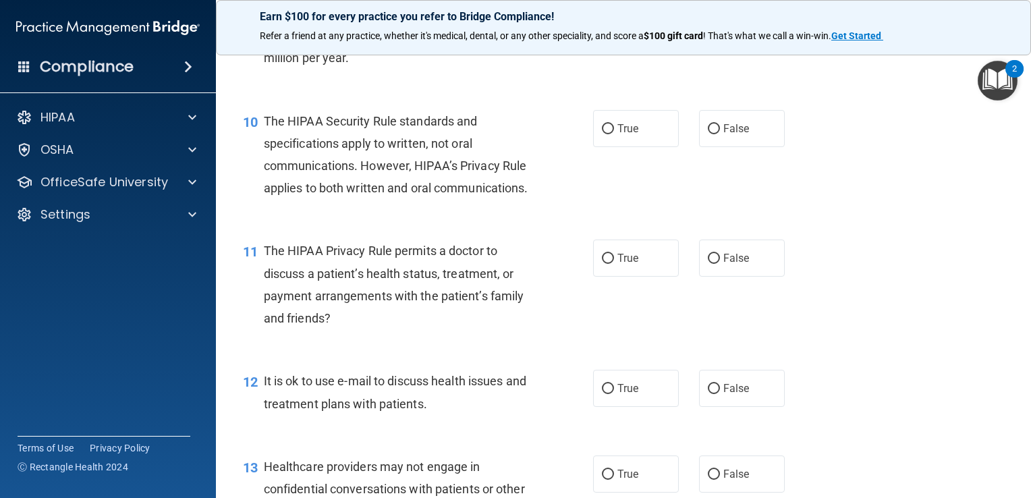
scroll to position [1102, 0]
click at [626, 146] on label "True" at bounding box center [636, 127] width 86 height 37
click at [614, 134] on input "True" at bounding box center [608, 129] width 12 height 10
radio input "true"
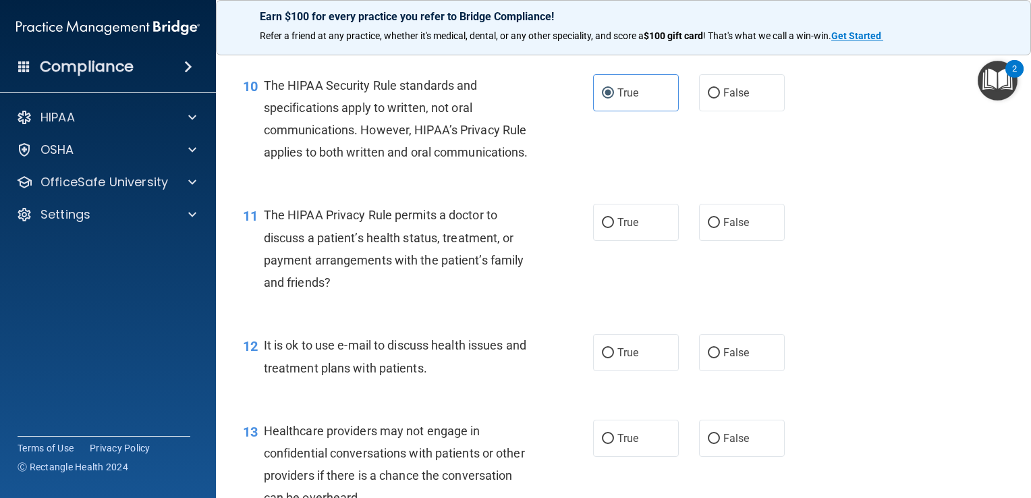
scroll to position [1147, 0]
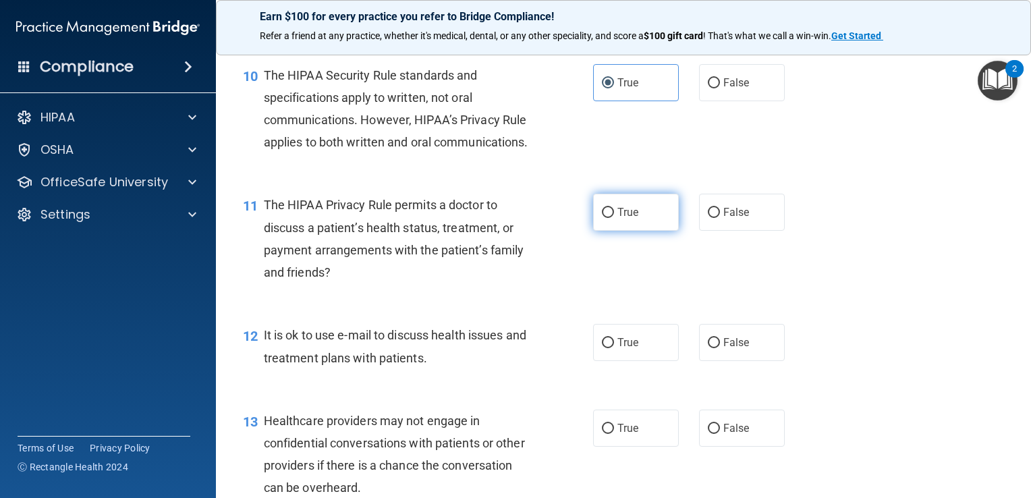
click at [630, 219] on span "True" at bounding box center [628, 212] width 21 height 13
click at [614, 218] on input "True" at bounding box center [608, 213] width 12 height 10
radio input "true"
click at [632, 349] on span "True" at bounding box center [628, 342] width 21 height 13
click at [614, 348] on input "True" at bounding box center [608, 343] width 12 height 10
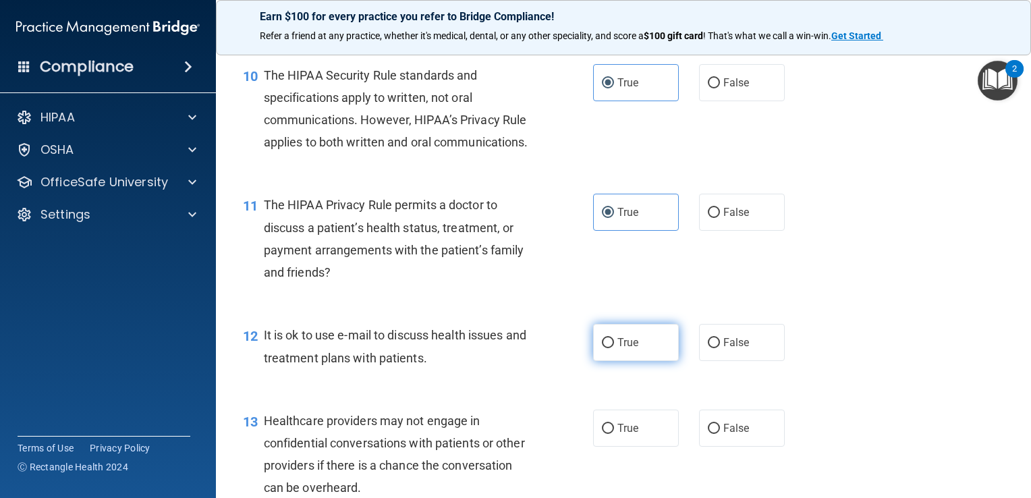
radio input "true"
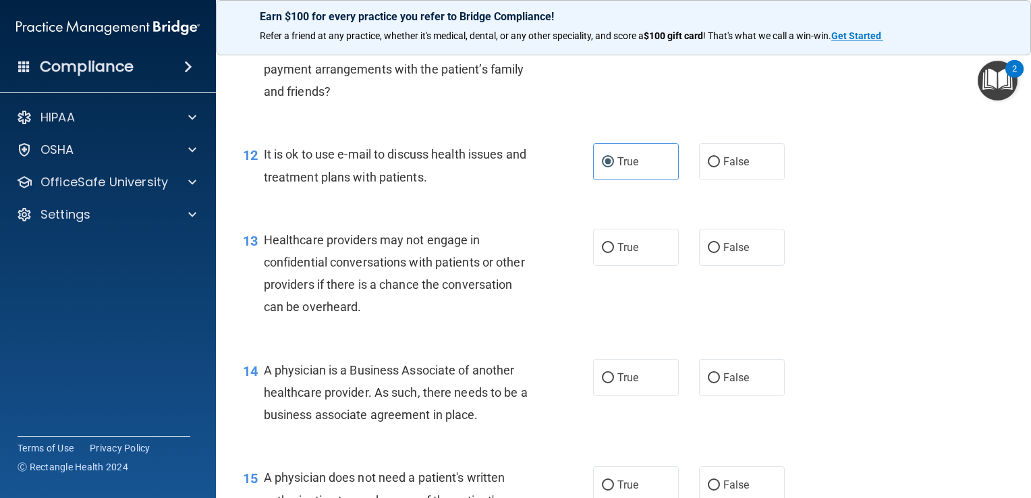
scroll to position [1350, 0]
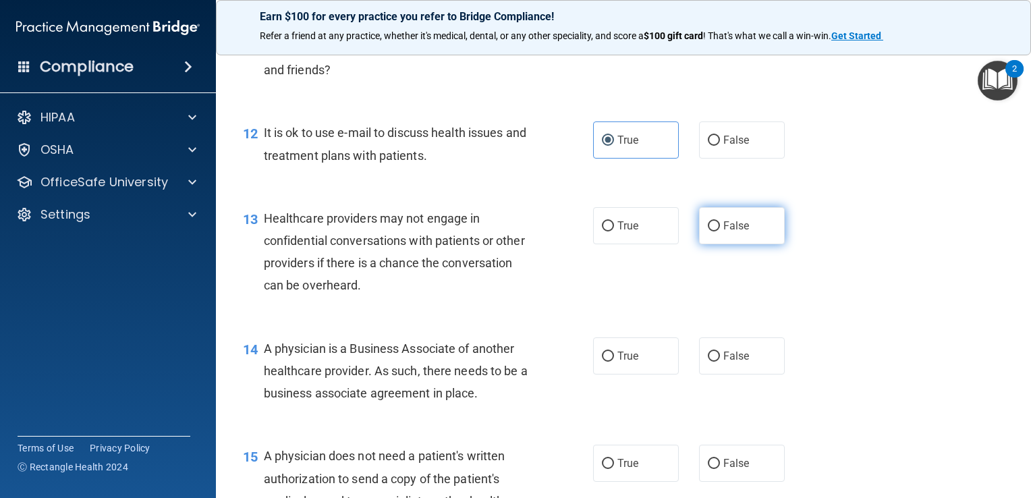
click at [723, 232] on span "False" at bounding box center [736, 225] width 26 height 13
click at [717, 231] on input "False" at bounding box center [714, 226] width 12 height 10
radio input "true"
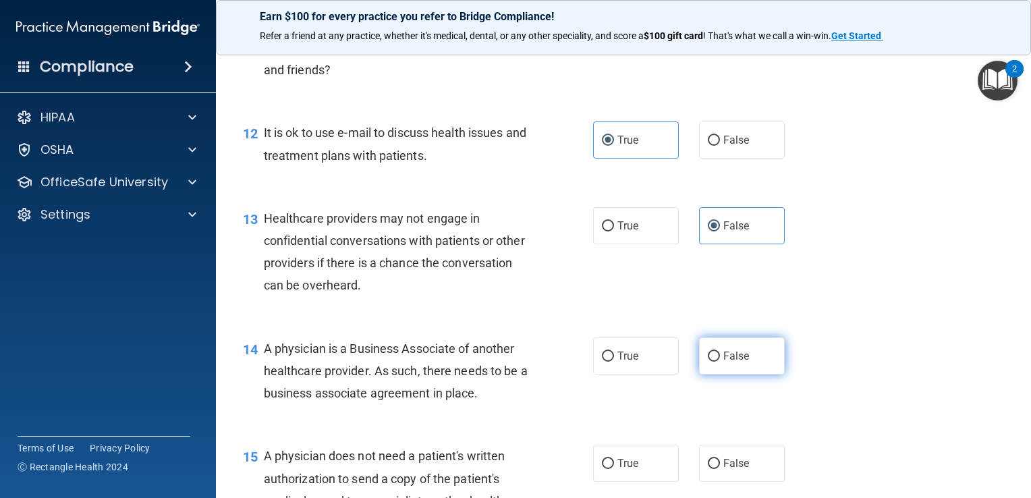
click at [734, 375] on label "False" at bounding box center [742, 355] width 86 height 37
click at [720, 362] on input "False" at bounding box center [714, 357] width 12 height 10
radio input "true"
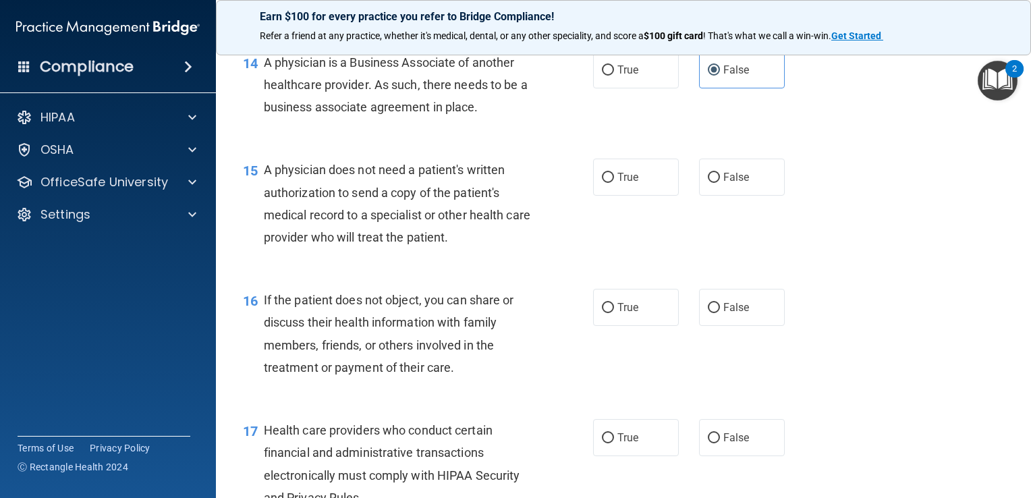
scroll to position [1664, 0]
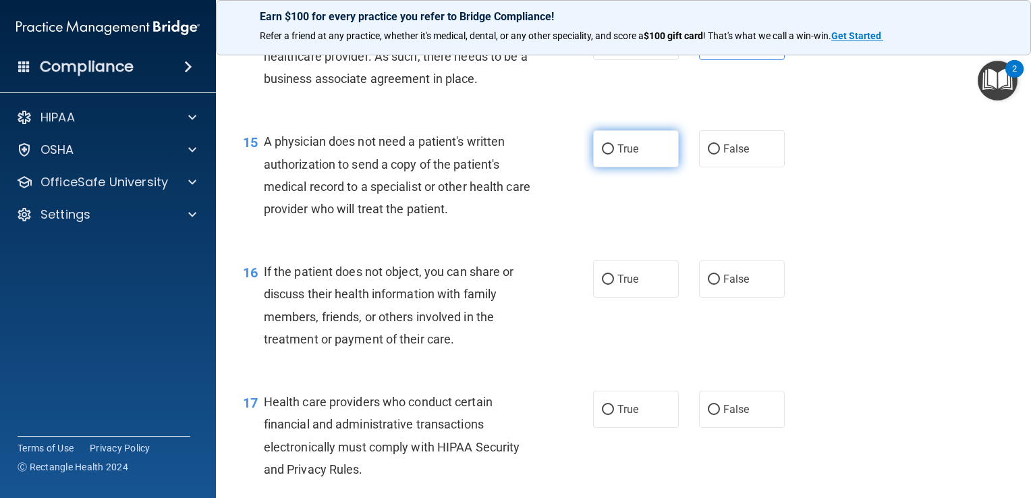
click at [624, 155] on span "True" at bounding box center [628, 148] width 21 height 13
click at [614, 155] on input "True" at bounding box center [608, 149] width 12 height 10
radio input "true"
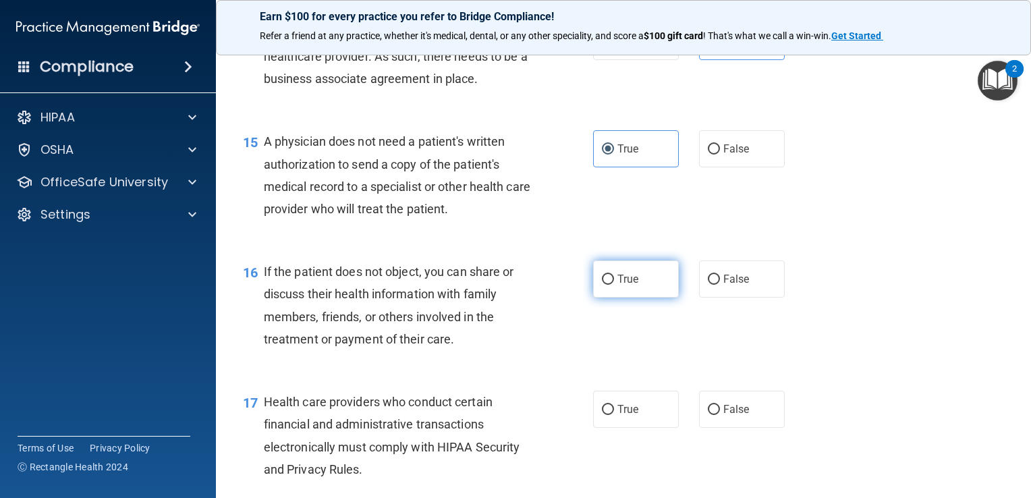
click at [618, 285] on span "True" at bounding box center [628, 279] width 21 height 13
click at [613, 285] on input "True" at bounding box center [608, 280] width 12 height 10
radio input "true"
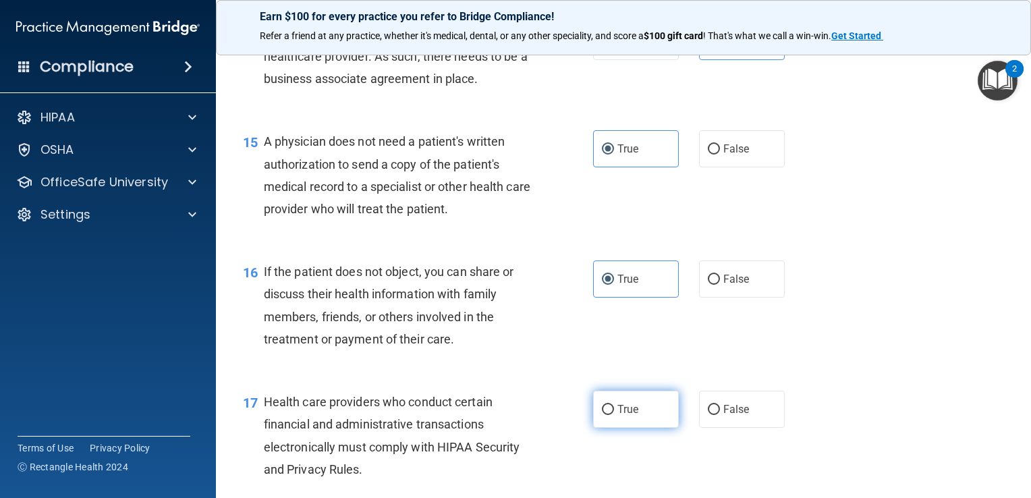
click at [622, 416] on span "True" at bounding box center [628, 409] width 21 height 13
click at [614, 415] on input "True" at bounding box center [608, 410] width 12 height 10
radio input "true"
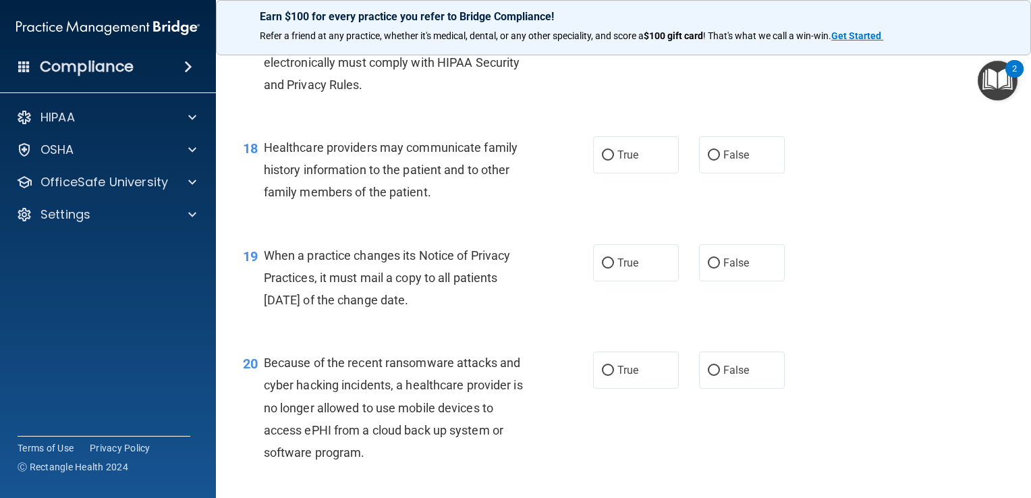
scroll to position [2069, 0]
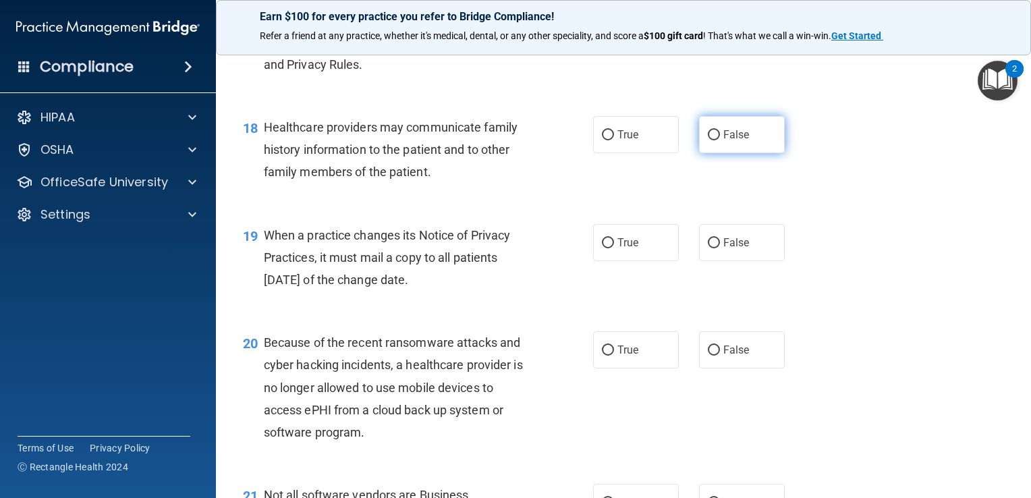
click at [726, 141] on span "False" at bounding box center [736, 134] width 26 height 13
click at [720, 140] on input "False" at bounding box center [714, 135] width 12 height 10
radio input "true"
click at [732, 261] on label "False" at bounding box center [742, 242] width 86 height 37
click at [720, 248] on input "False" at bounding box center [714, 243] width 12 height 10
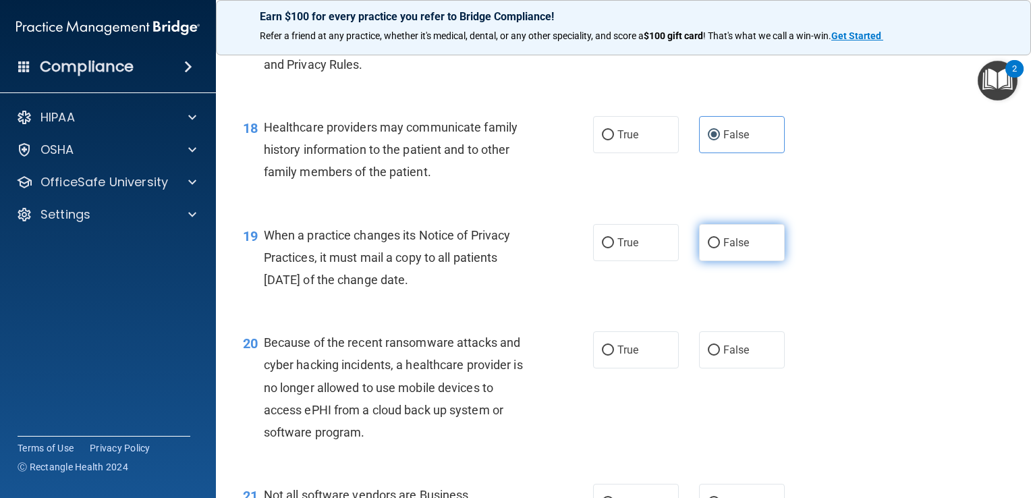
radio input "true"
click at [735, 356] on span "False" at bounding box center [736, 350] width 26 height 13
click at [720, 356] on input "False" at bounding box center [714, 351] width 12 height 10
radio input "true"
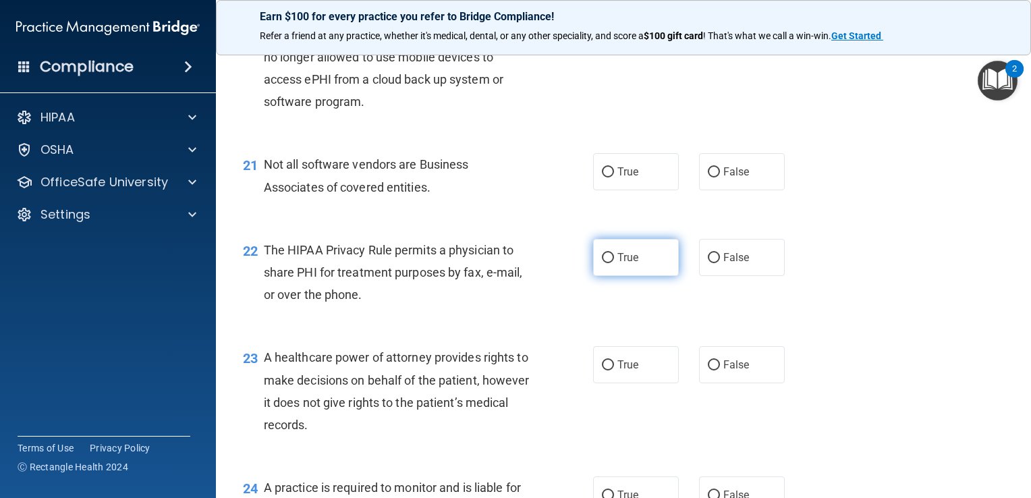
scroll to position [2407, 0]
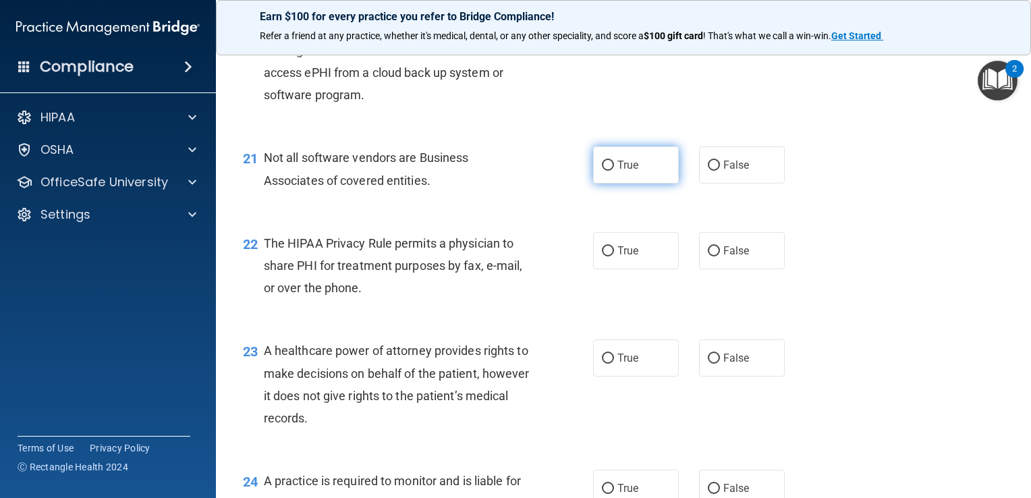
click at [625, 171] on span "True" at bounding box center [628, 165] width 21 height 13
click at [614, 171] on input "True" at bounding box center [608, 166] width 12 height 10
radio input "true"
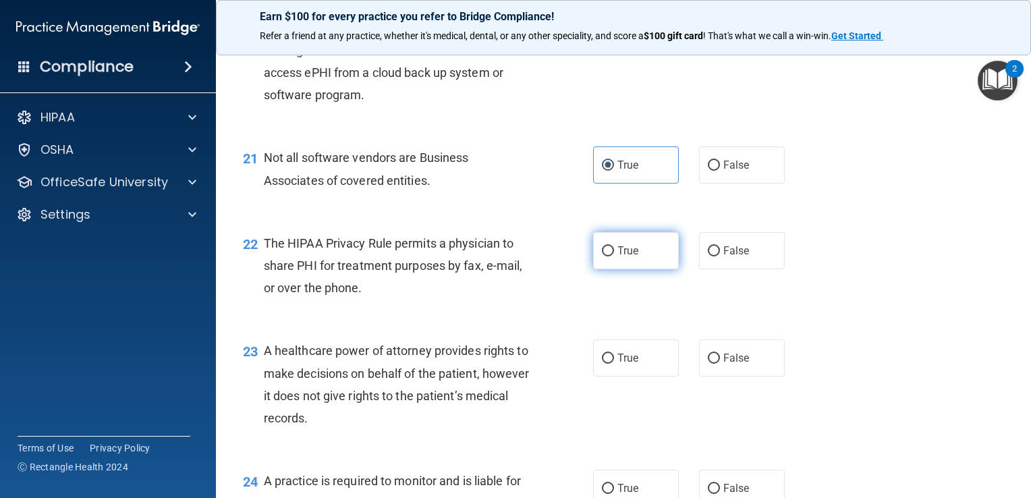
click at [618, 257] on span "True" at bounding box center [628, 250] width 21 height 13
click at [614, 256] on input "True" at bounding box center [608, 251] width 12 height 10
radio input "true"
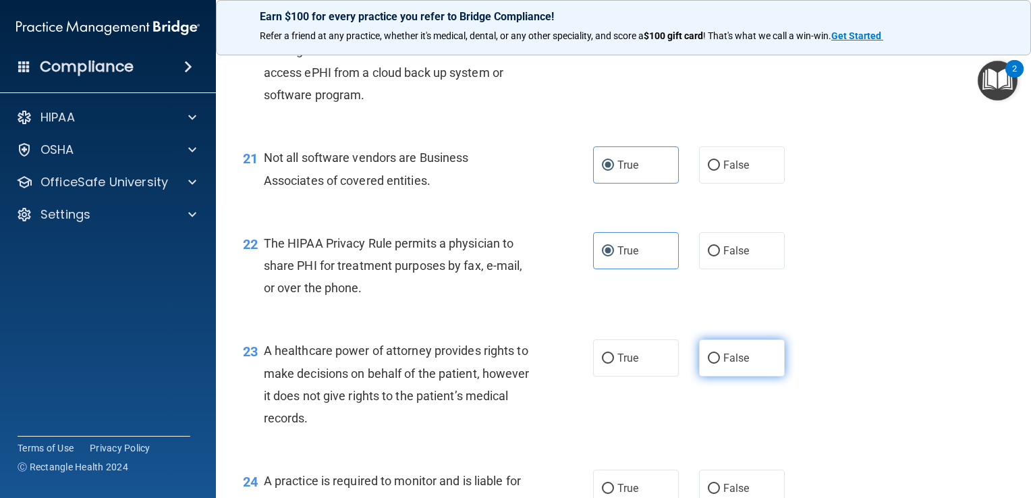
click at [740, 377] on label "False" at bounding box center [742, 357] width 86 height 37
click at [720, 364] on input "False" at bounding box center [714, 359] width 12 height 10
radio input "true"
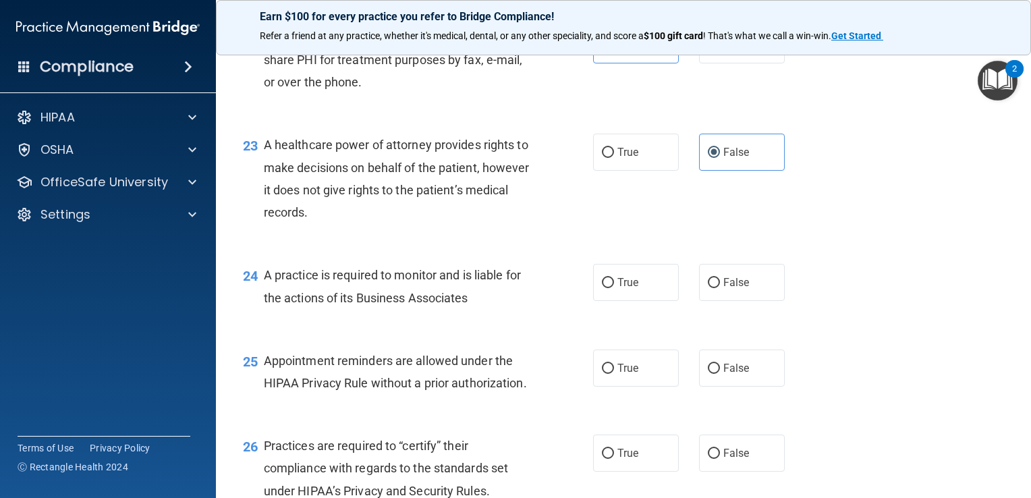
scroll to position [2677, 0]
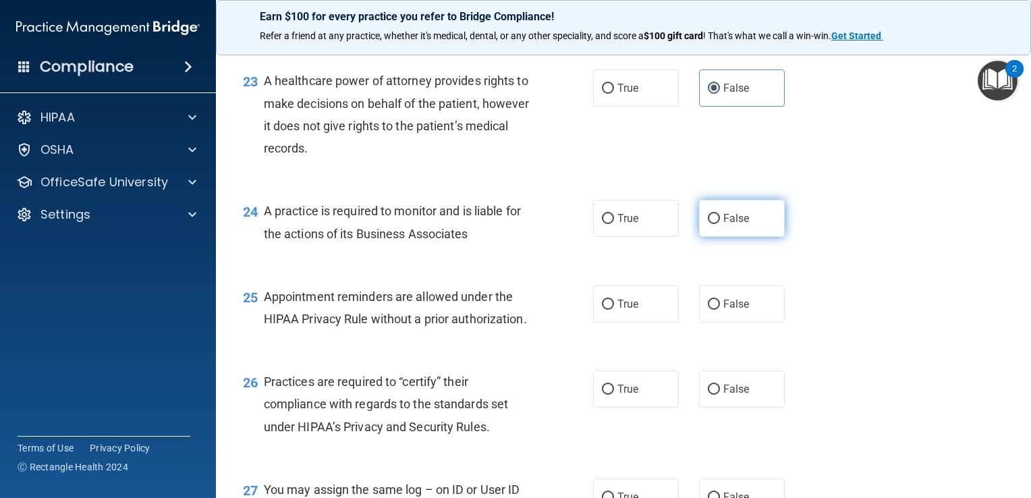
click at [714, 237] on label "False" at bounding box center [742, 218] width 86 height 37
click at [714, 224] on input "False" at bounding box center [714, 219] width 12 height 10
radio input "true"
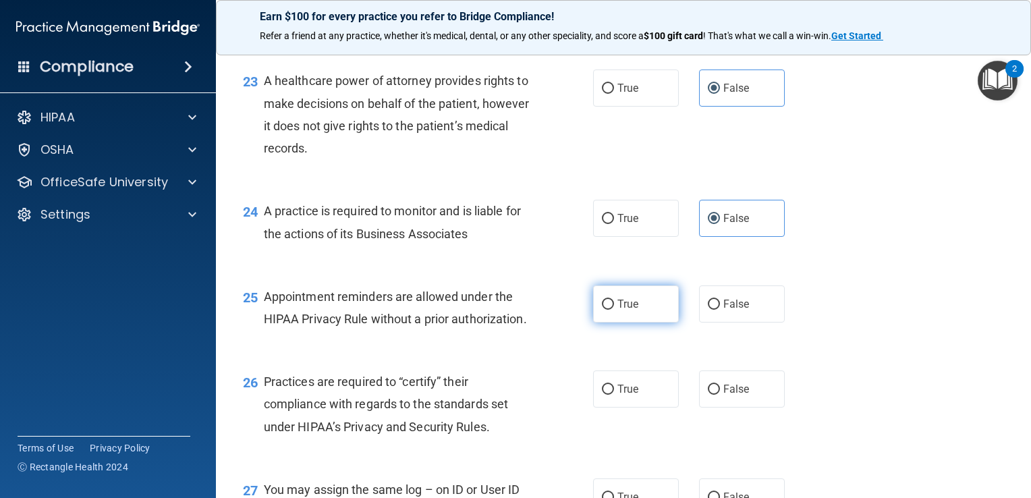
click at [648, 323] on label "True" at bounding box center [636, 303] width 86 height 37
click at [614, 310] on input "True" at bounding box center [608, 305] width 12 height 10
radio input "true"
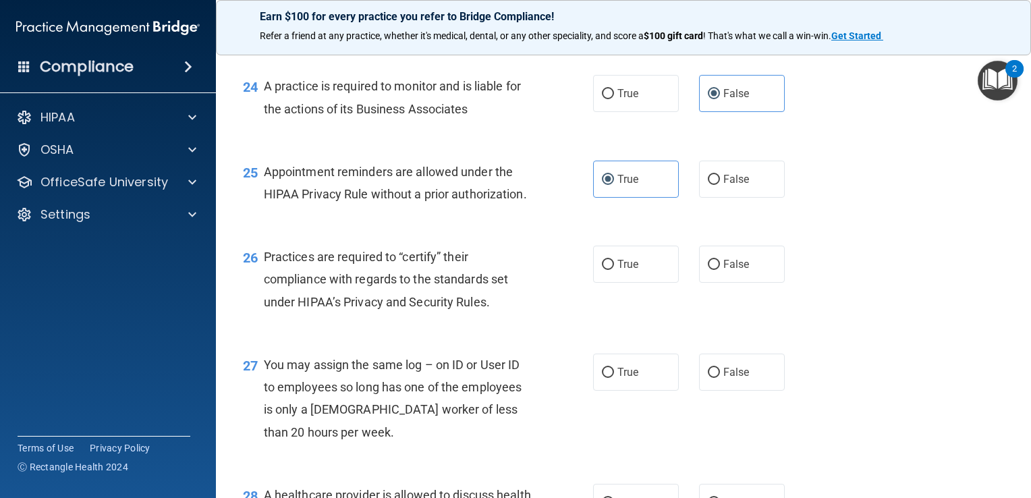
scroll to position [2834, 0]
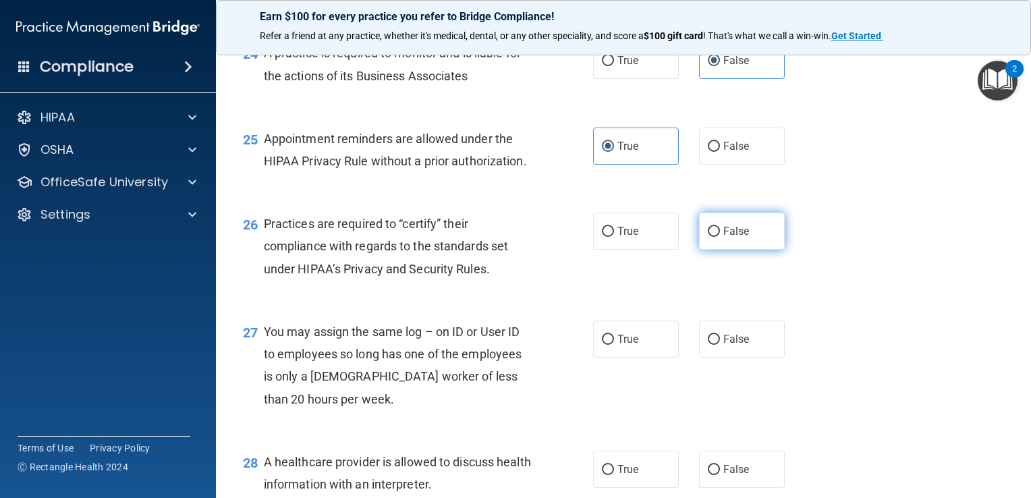
click at [743, 250] on label "False" at bounding box center [742, 231] width 86 height 37
click at [720, 237] on input "False" at bounding box center [714, 232] width 12 height 10
radio input "true"
click at [733, 346] on span "False" at bounding box center [736, 339] width 26 height 13
click at [720, 345] on input "False" at bounding box center [714, 340] width 12 height 10
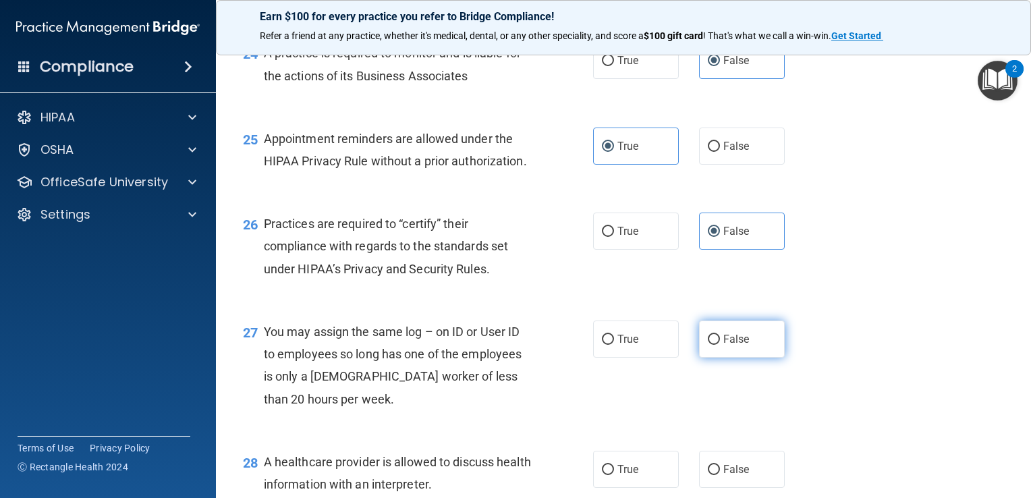
radio input "true"
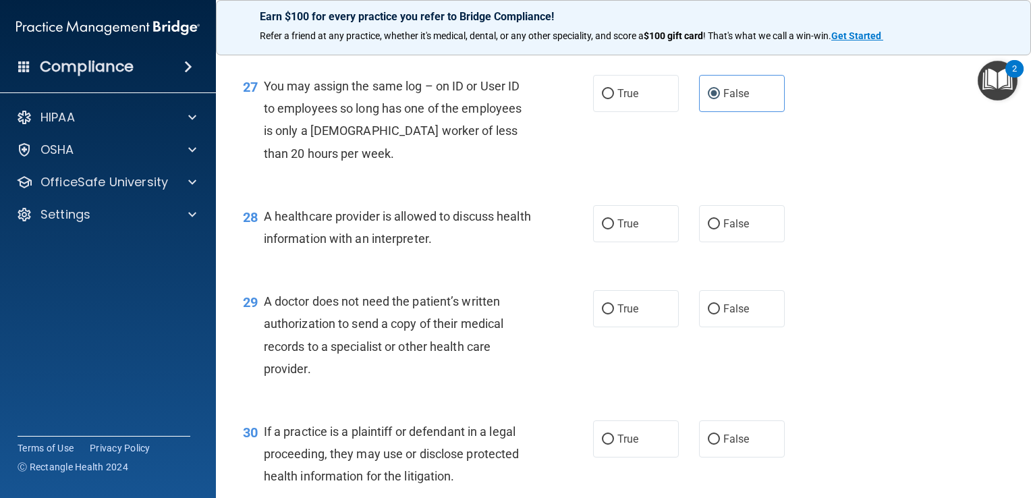
scroll to position [3081, 0]
click at [644, 241] on label "True" at bounding box center [636, 222] width 86 height 37
click at [614, 228] on input "True" at bounding box center [608, 223] width 12 height 10
radio input "true"
click at [637, 326] on label "True" at bounding box center [636, 307] width 86 height 37
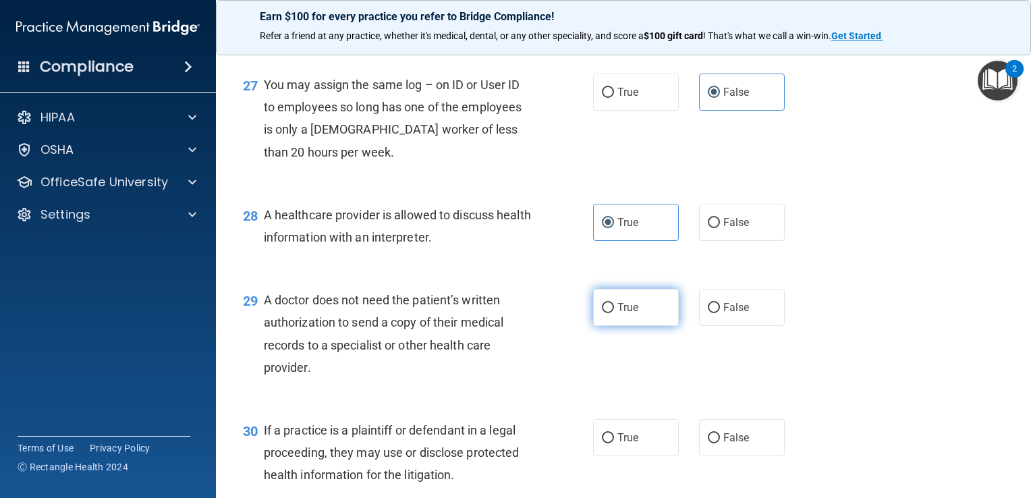
click at [614, 313] on input "True" at bounding box center [608, 308] width 12 height 10
radio input "true"
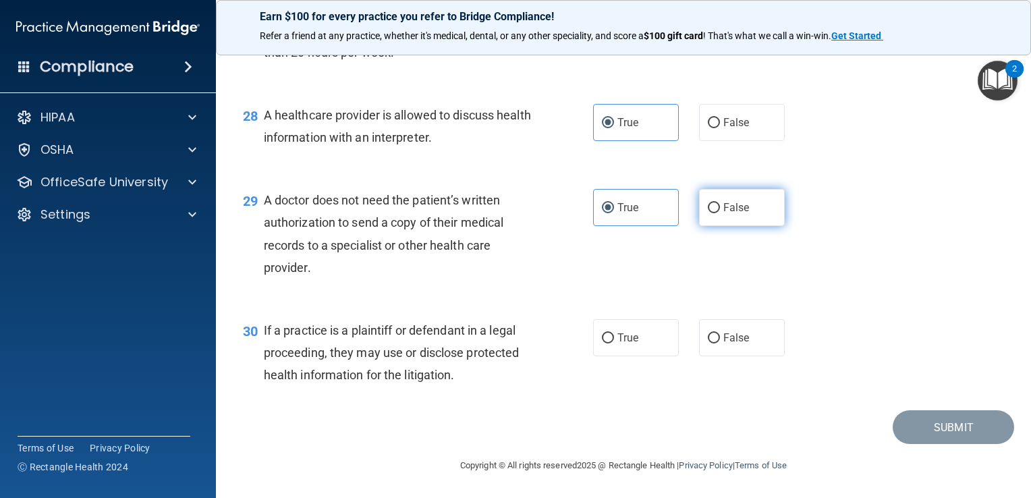
scroll to position [3216, 0]
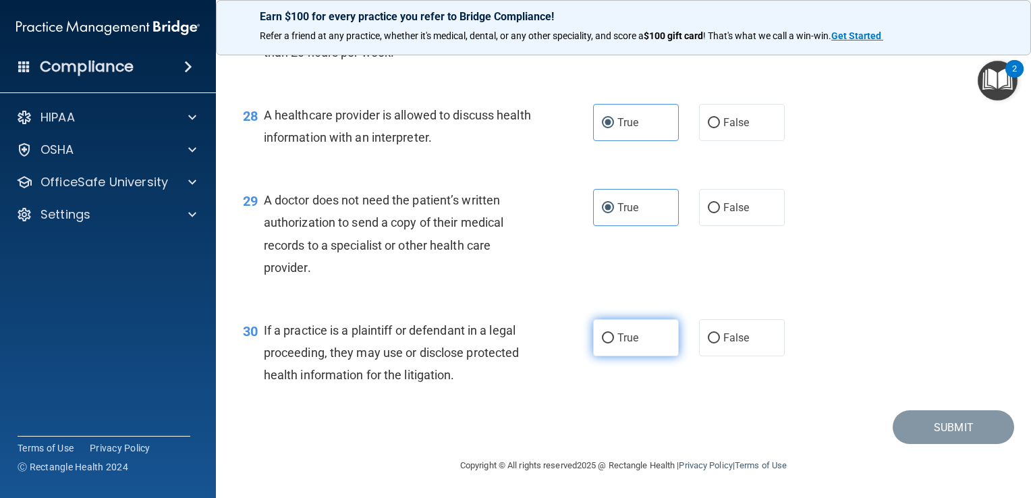
click at [657, 356] on label "True" at bounding box center [636, 337] width 86 height 37
click at [614, 344] on input "True" at bounding box center [608, 338] width 12 height 10
radio input "true"
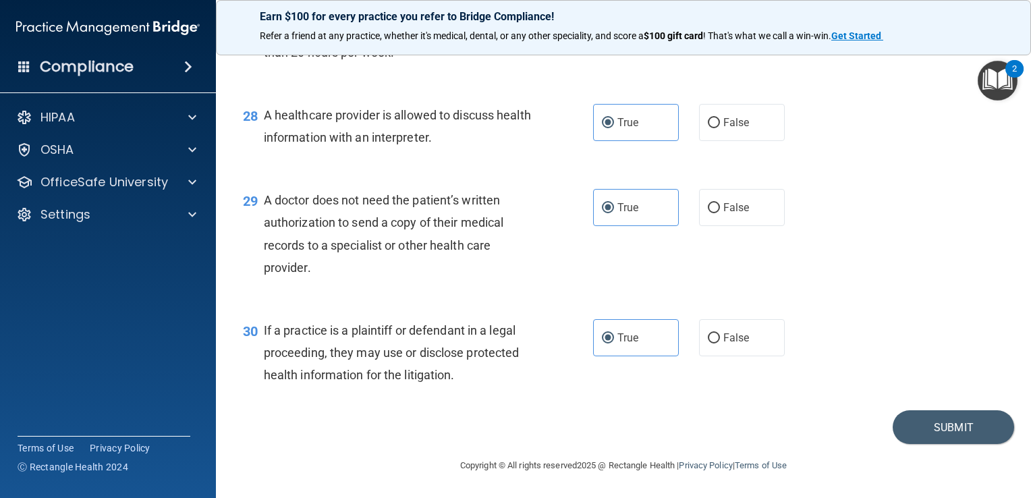
scroll to position [3248, 0]
click at [954, 414] on button "Submit" at bounding box center [953, 427] width 121 height 34
click at [938, 428] on button "Submit" at bounding box center [953, 427] width 121 height 34
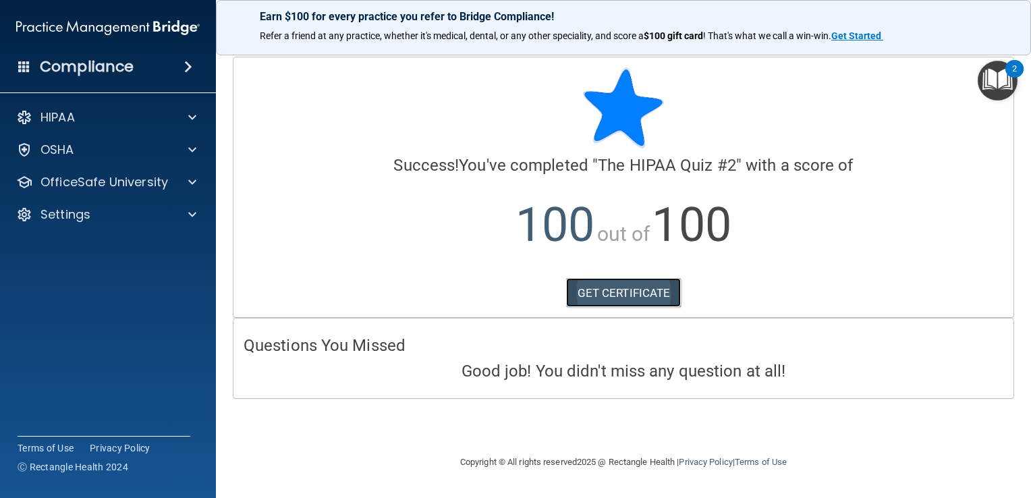
click at [622, 292] on link "GET CERTIFICATE" at bounding box center [623, 293] width 115 height 30
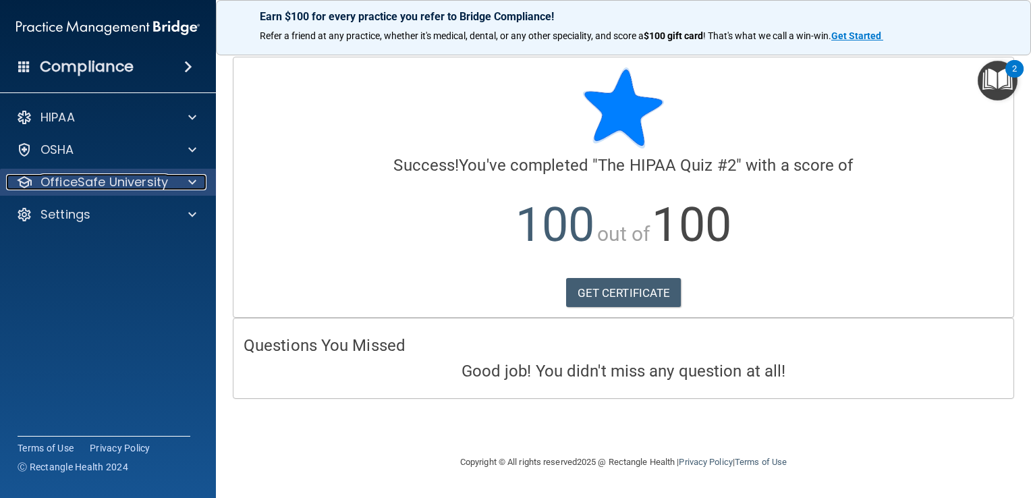
click at [127, 177] on p "OfficeSafe University" at bounding box center [104, 182] width 128 height 16
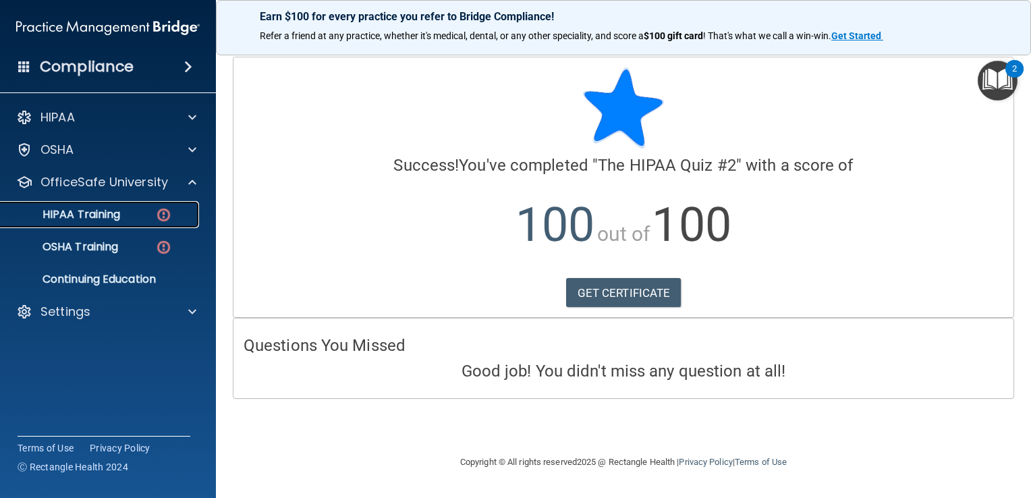
click at [119, 208] on p "HIPAA Training" at bounding box center [64, 214] width 111 height 13
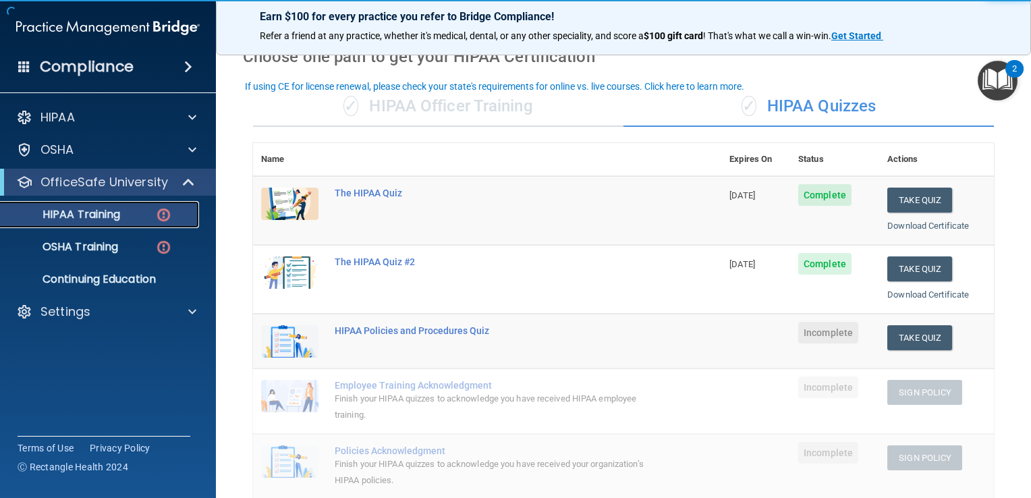
scroll to position [90, 0]
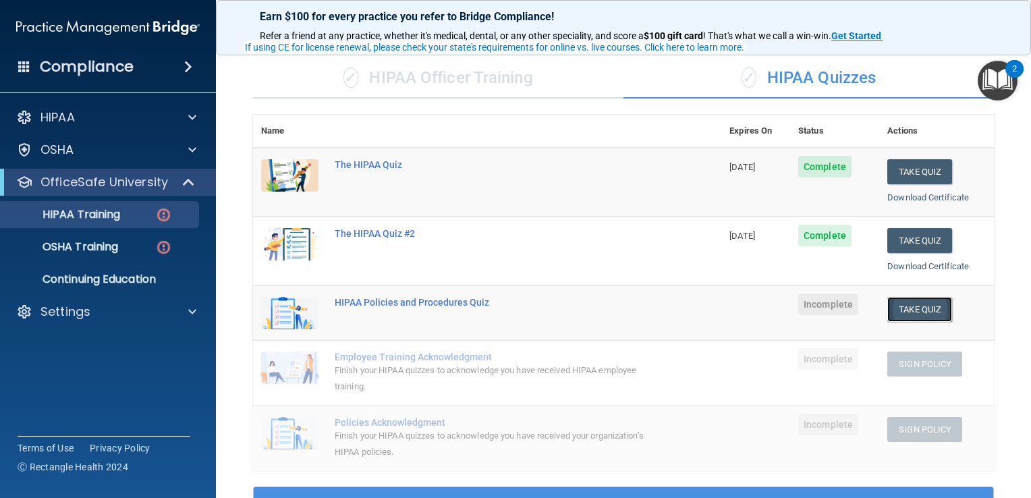
click at [913, 312] on button "Take Quiz" at bounding box center [919, 309] width 65 height 25
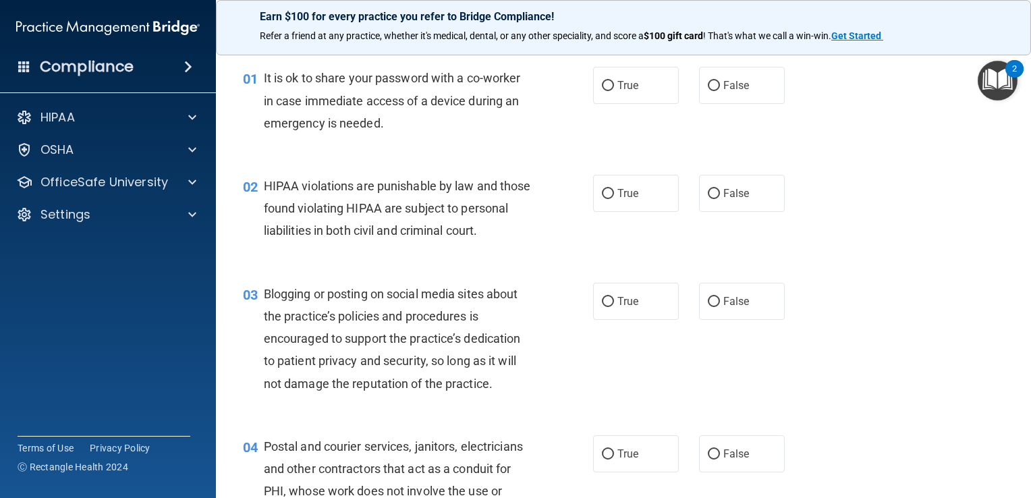
scroll to position [22, 0]
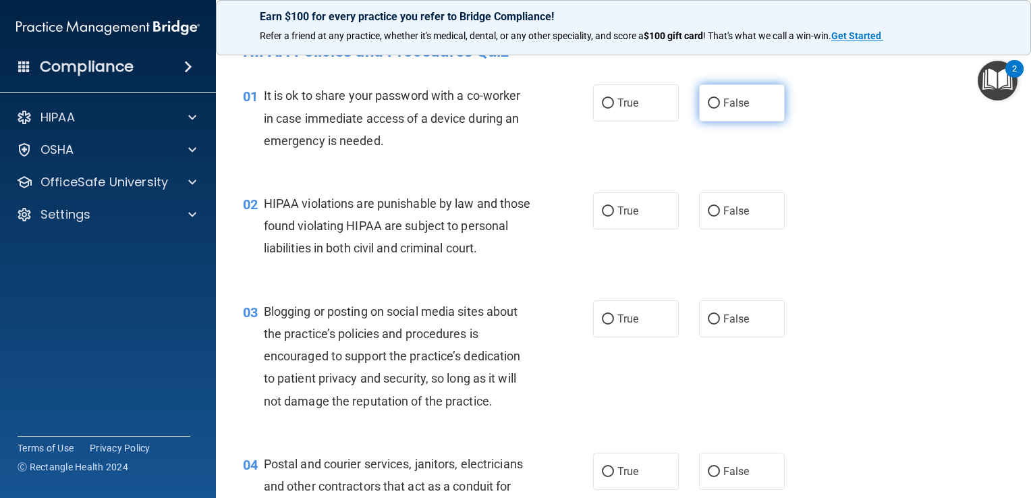
click at [730, 105] on span "False" at bounding box center [736, 103] width 26 height 13
click at [720, 105] on input "False" at bounding box center [714, 104] width 12 height 10
radio input "true"
click at [621, 202] on label "True" at bounding box center [636, 210] width 86 height 37
click at [614, 207] on input "True" at bounding box center [608, 212] width 12 height 10
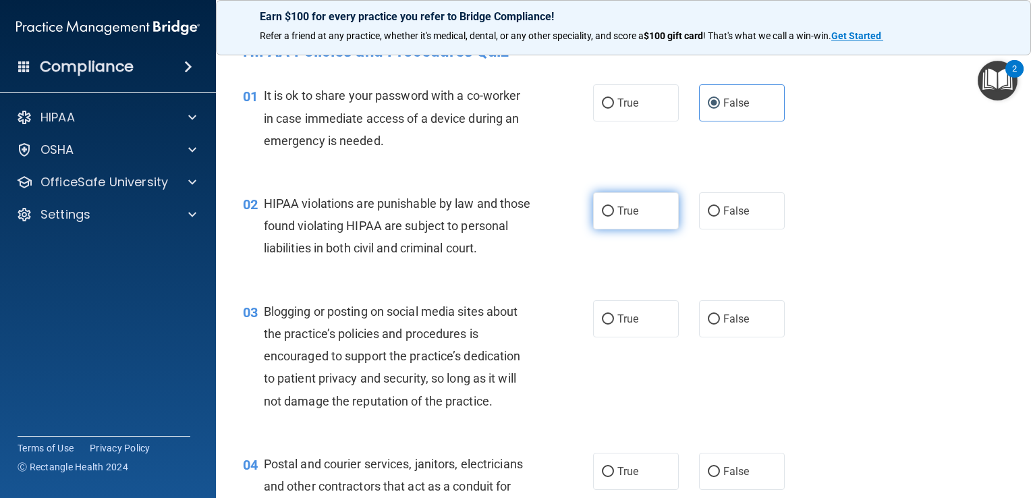
radio input "true"
drag, startPoint x: 721, startPoint y: 333, endPoint x: 788, endPoint y: 334, distance: 66.8
click at [724, 333] on label "False" at bounding box center [742, 318] width 86 height 37
click at [720, 325] on input "False" at bounding box center [714, 319] width 12 height 10
radio input "true"
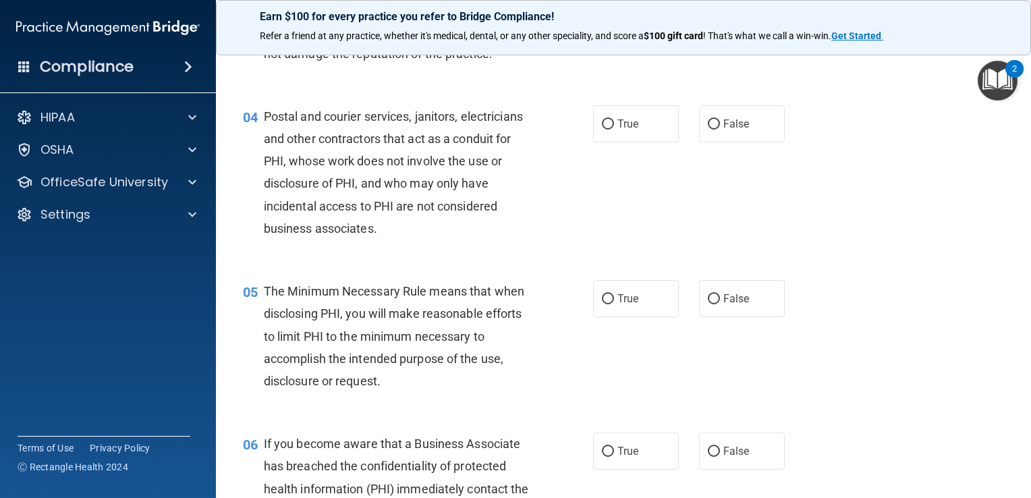
scroll to position [382, 0]
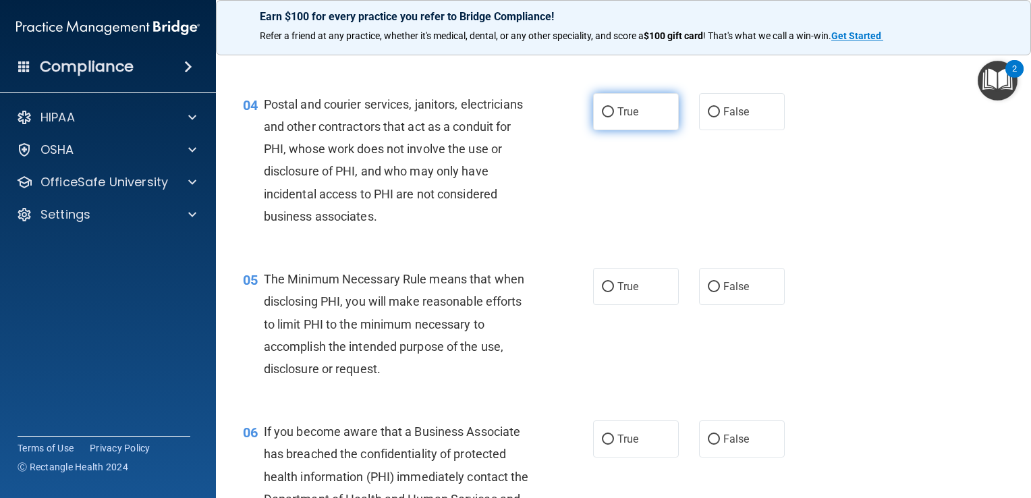
click at [619, 118] on span "True" at bounding box center [628, 111] width 21 height 13
click at [614, 117] on input "True" at bounding box center [608, 112] width 12 height 10
radio input "true"
click at [611, 305] on label "True" at bounding box center [636, 286] width 86 height 37
click at [611, 292] on input "True" at bounding box center [608, 287] width 12 height 10
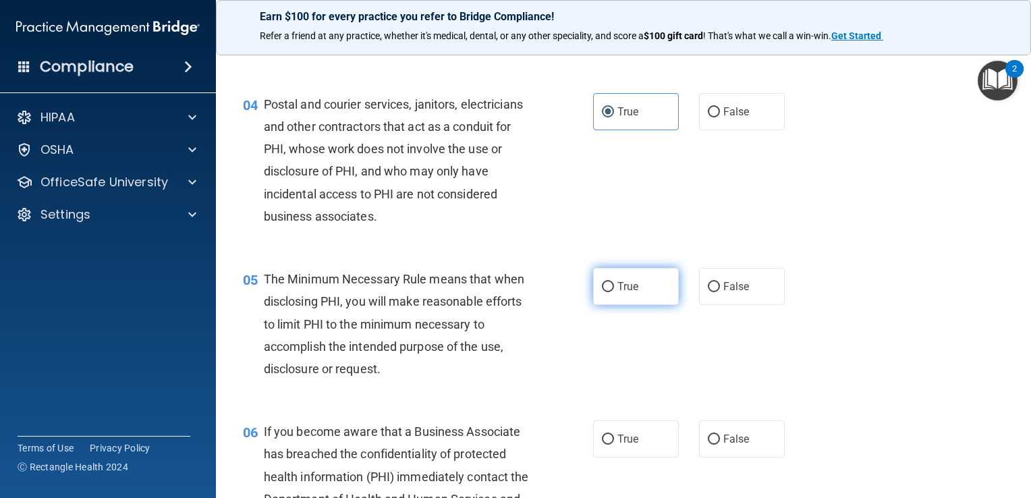
radio input "true"
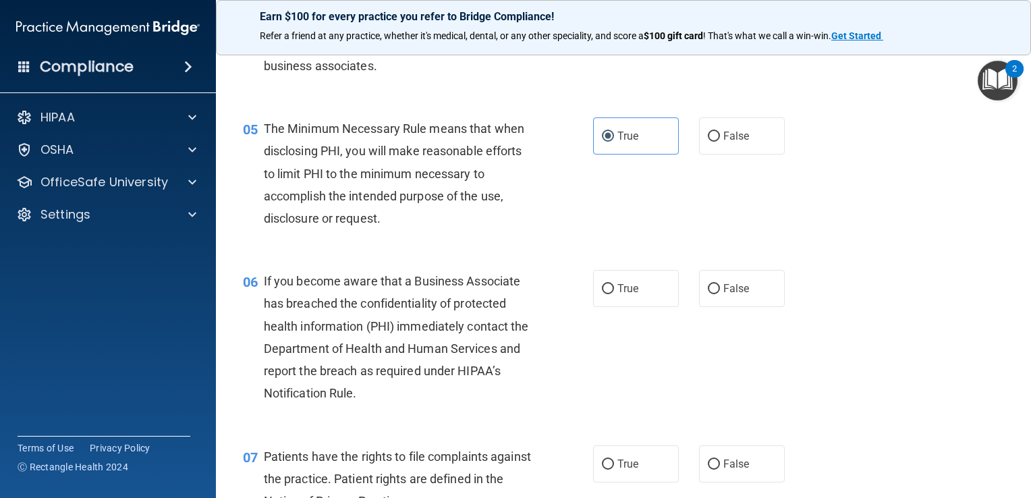
scroll to position [540, 0]
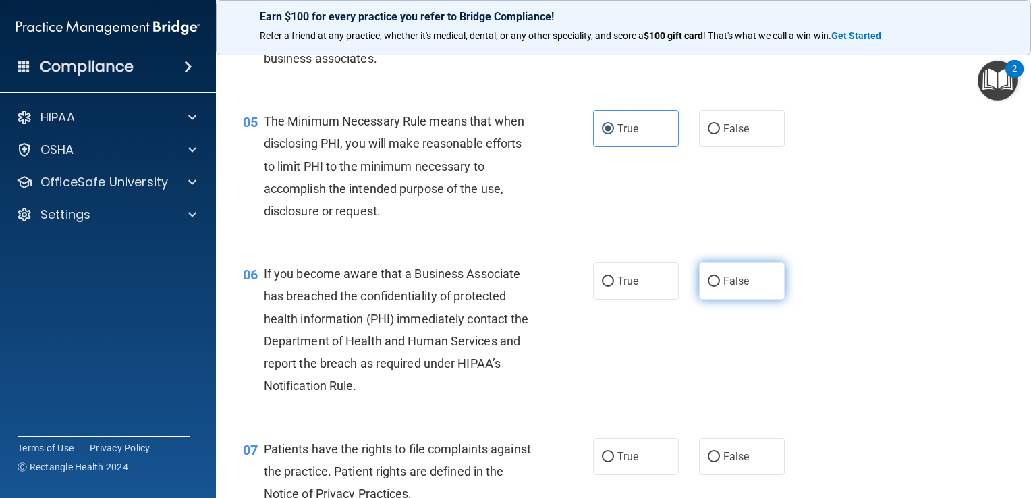
click at [732, 287] on span "False" at bounding box center [736, 281] width 26 height 13
click at [720, 287] on input "False" at bounding box center [714, 282] width 12 height 10
radio input "true"
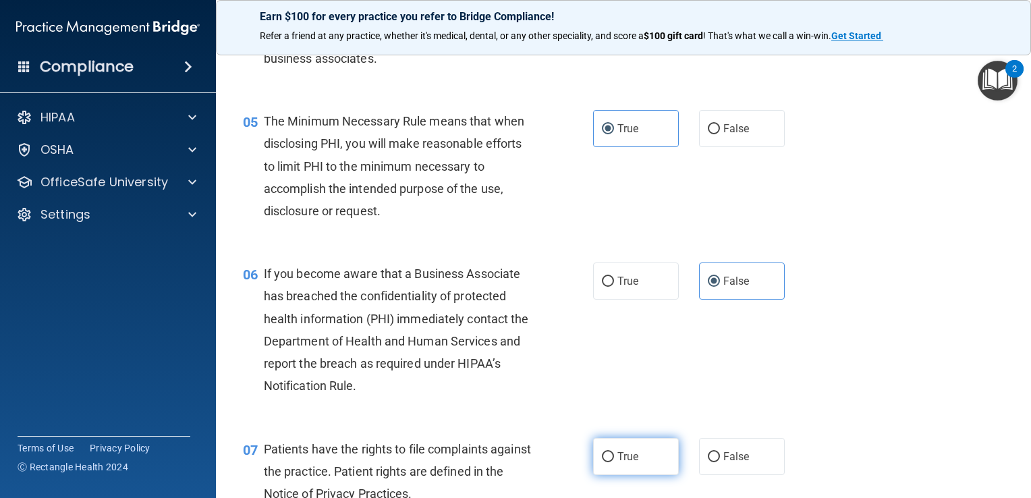
click at [628, 463] on span "True" at bounding box center [628, 456] width 21 height 13
click at [614, 462] on input "True" at bounding box center [608, 457] width 12 height 10
radio input "true"
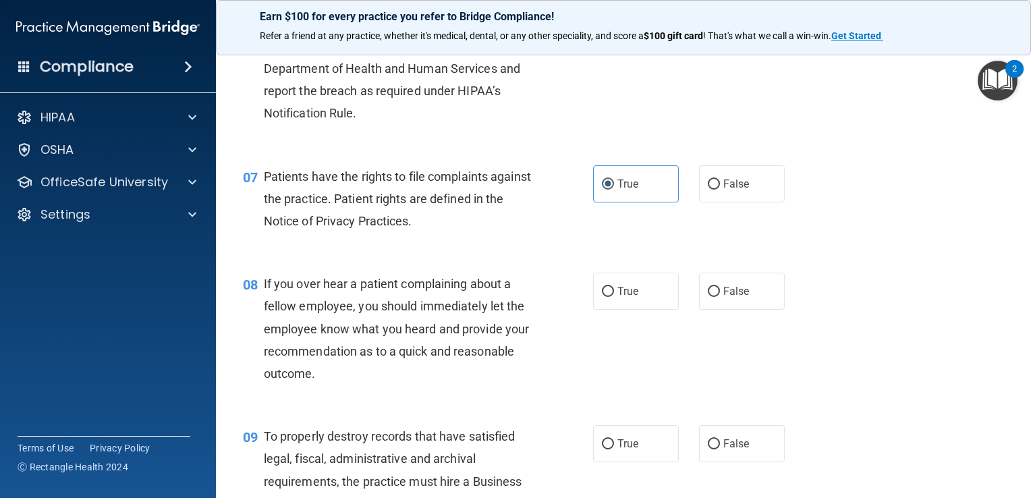
scroll to position [832, 0]
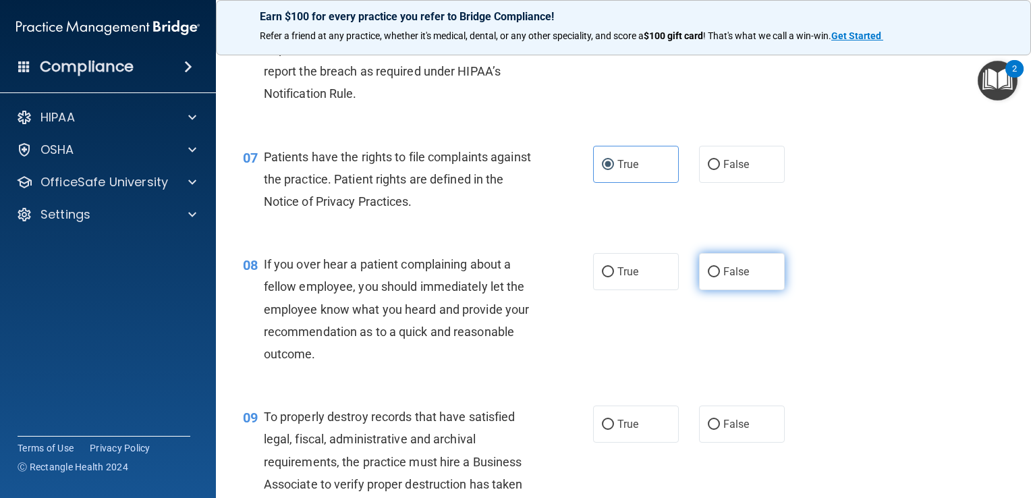
click at [755, 290] on label "False" at bounding box center [742, 271] width 86 height 37
click at [720, 277] on input "False" at bounding box center [714, 272] width 12 height 10
radio input "true"
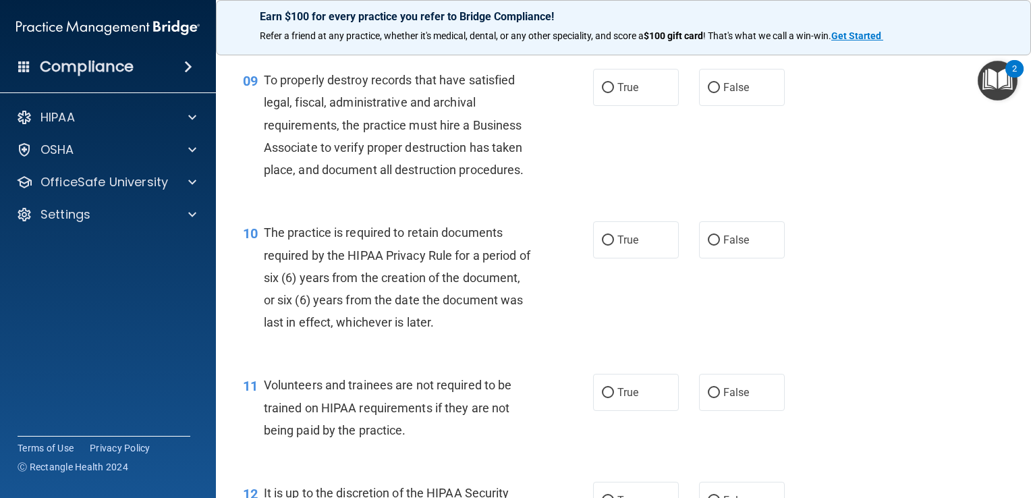
scroll to position [1170, 0]
click at [724, 101] on label "False" at bounding box center [742, 86] width 86 height 37
click at [720, 92] on input "False" at bounding box center [714, 87] width 12 height 10
radio input "true"
click at [638, 258] on label "True" at bounding box center [636, 239] width 86 height 37
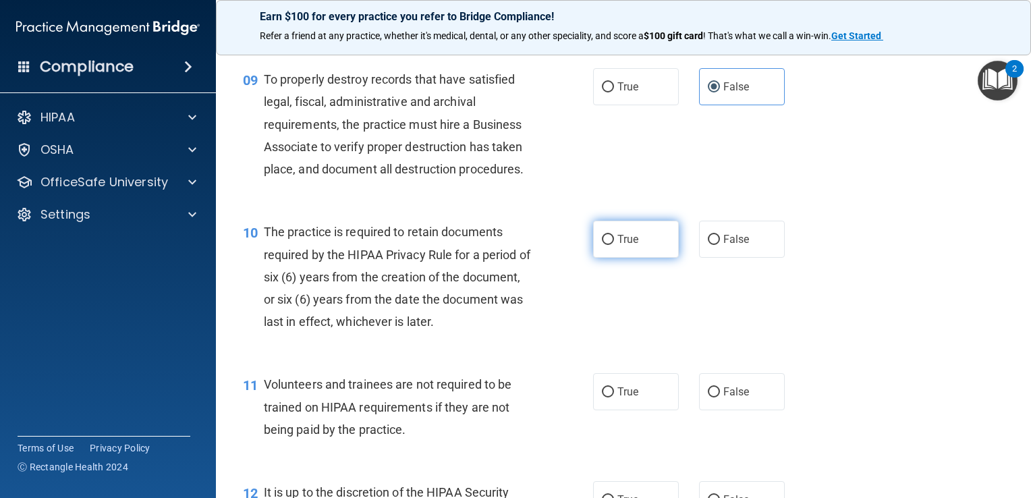
click at [614, 245] on input "True" at bounding box center [608, 240] width 12 height 10
radio input "true"
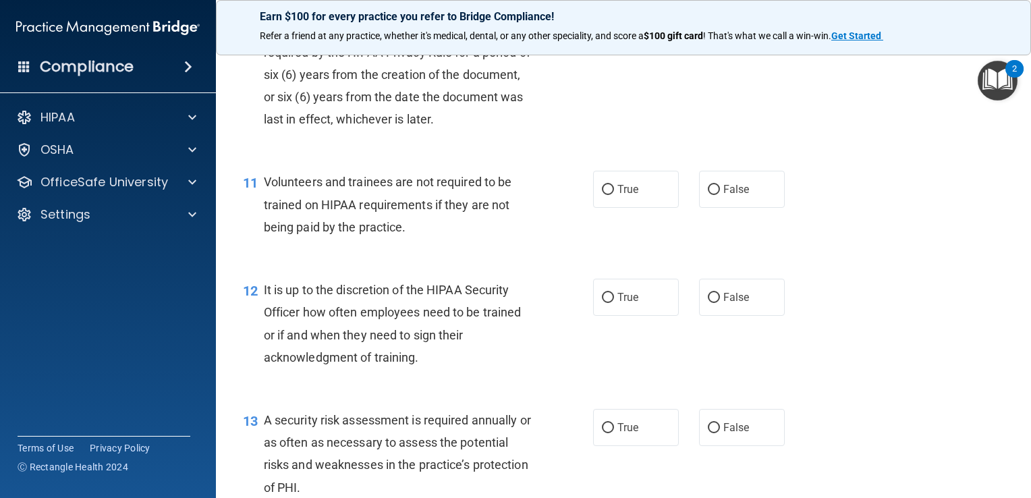
scroll to position [1394, 0]
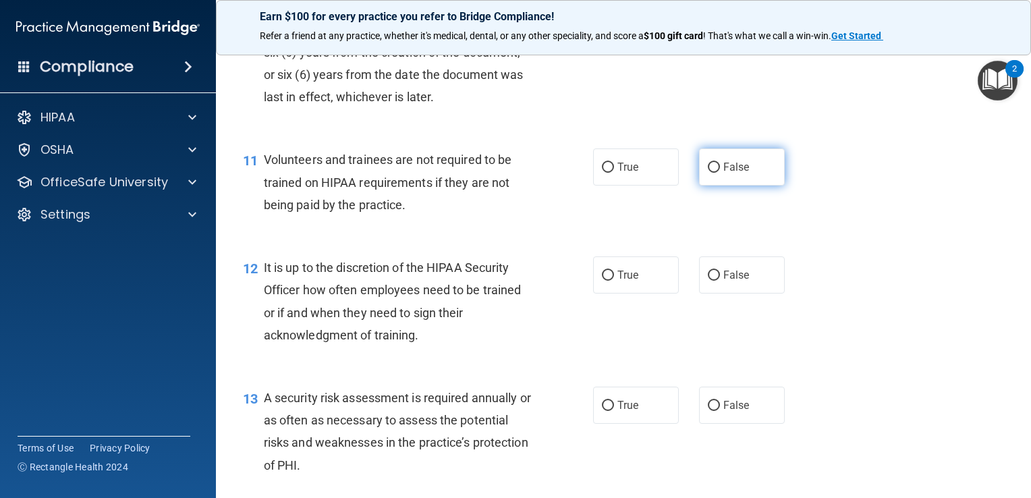
click at [723, 173] on span "False" at bounding box center [736, 167] width 26 height 13
click at [720, 173] on input "False" at bounding box center [714, 168] width 12 height 10
radio input "true"
click at [733, 281] on span "False" at bounding box center [736, 275] width 26 height 13
click at [720, 281] on input "False" at bounding box center [714, 276] width 12 height 10
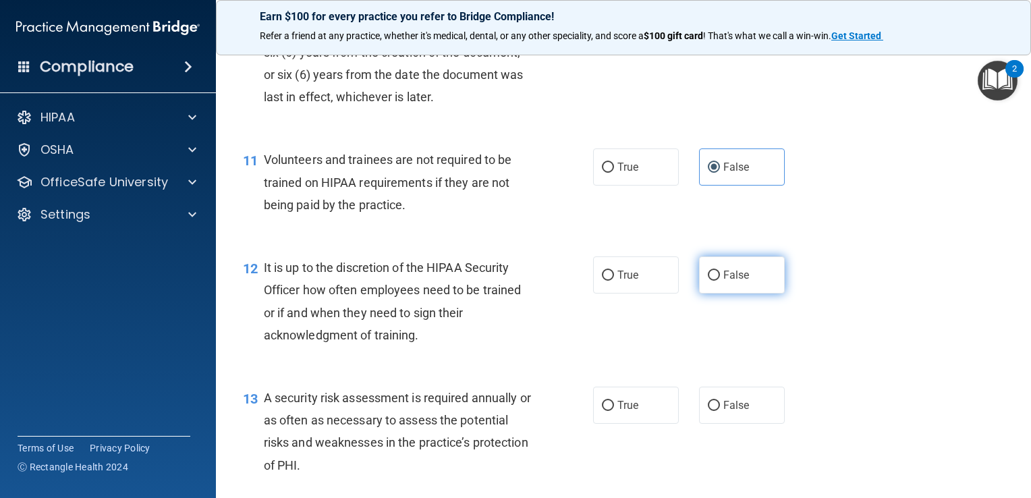
radio input "true"
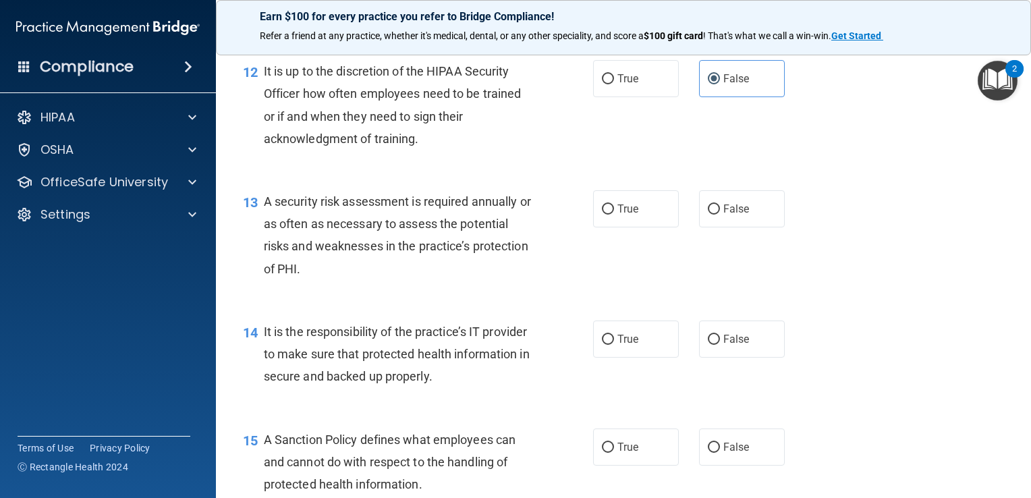
scroll to position [1620, 0]
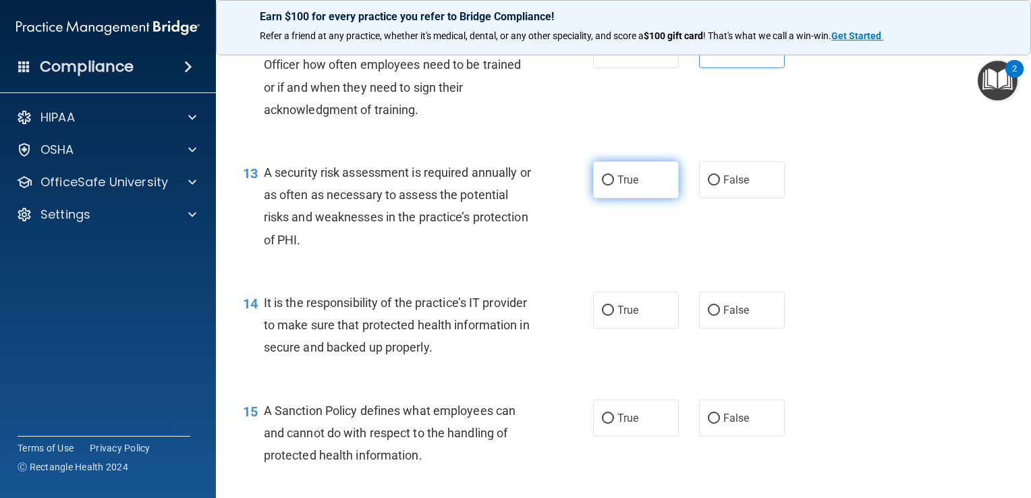
click at [618, 186] on span "True" at bounding box center [628, 179] width 21 height 13
click at [614, 186] on input "True" at bounding box center [608, 180] width 12 height 10
radio input "true"
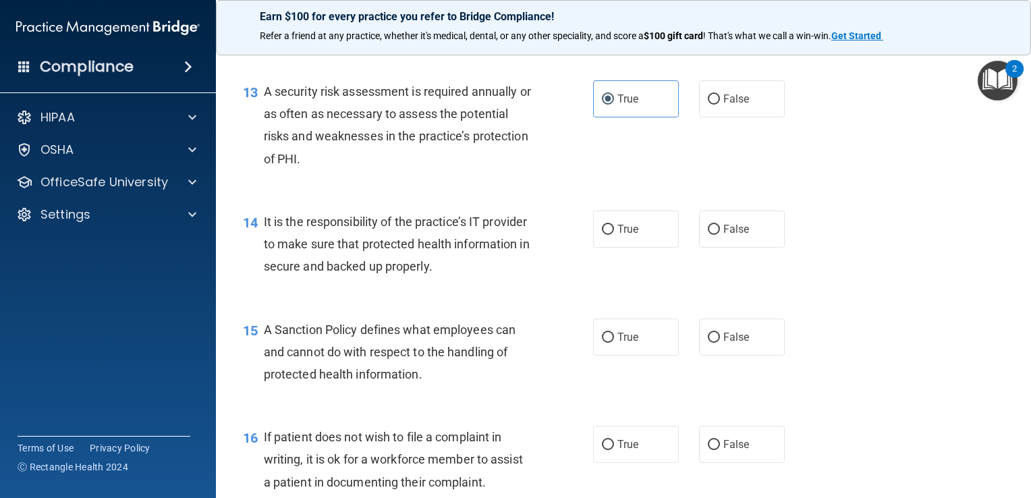
scroll to position [1709, 0]
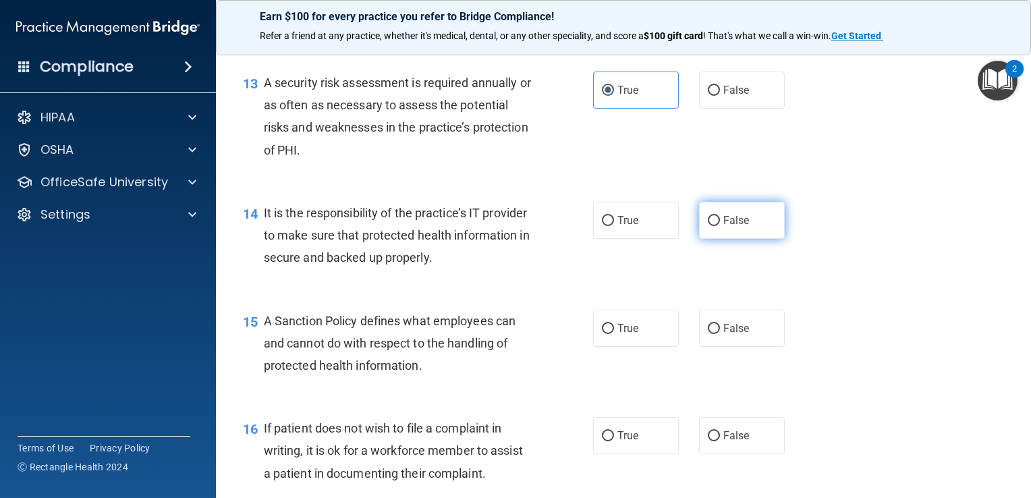
click at [723, 227] on span "False" at bounding box center [736, 220] width 26 height 13
click at [717, 226] on input "False" at bounding box center [714, 221] width 12 height 10
radio input "true"
click at [743, 347] on label "False" at bounding box center [742, 328] width 86 height 37
click at [720, 334] on input "False" at bounding box center [714, 329] width 12 height 10
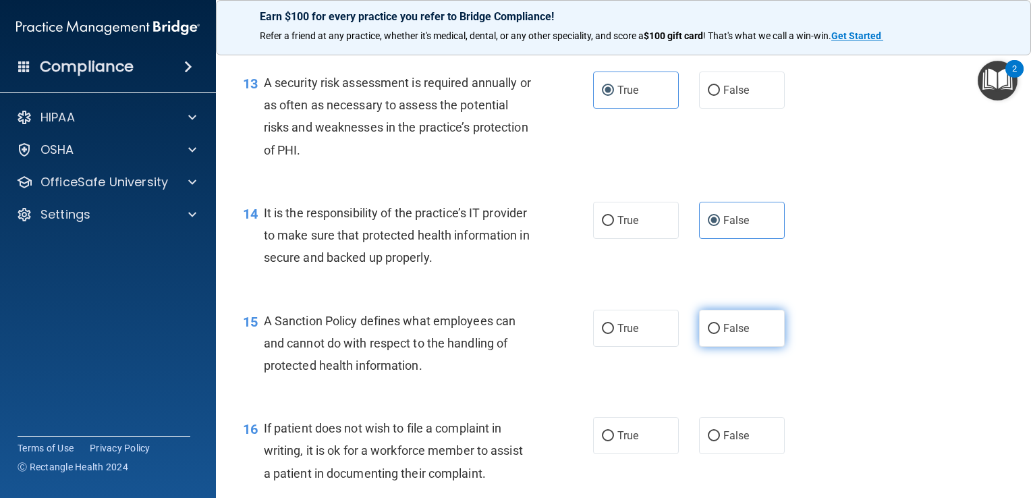
radio input "true"
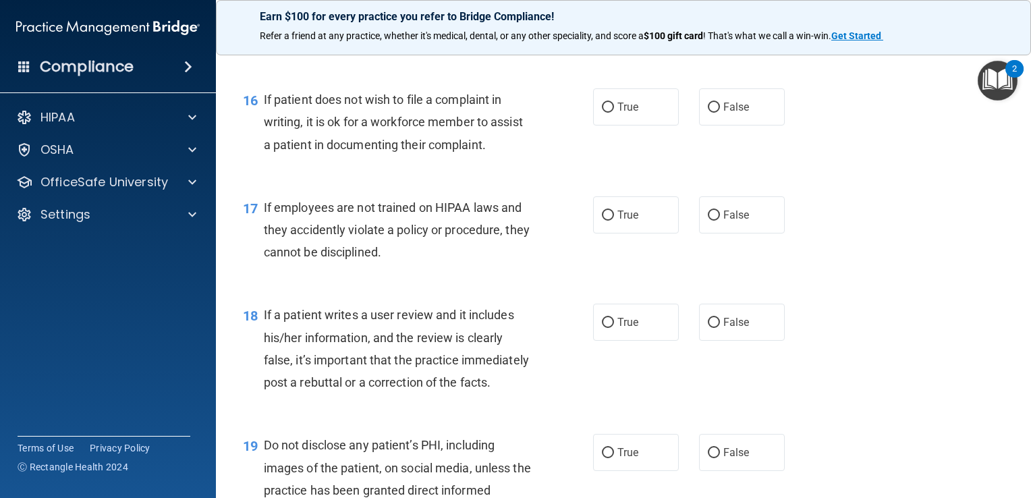
scroll to position [2047, 0]
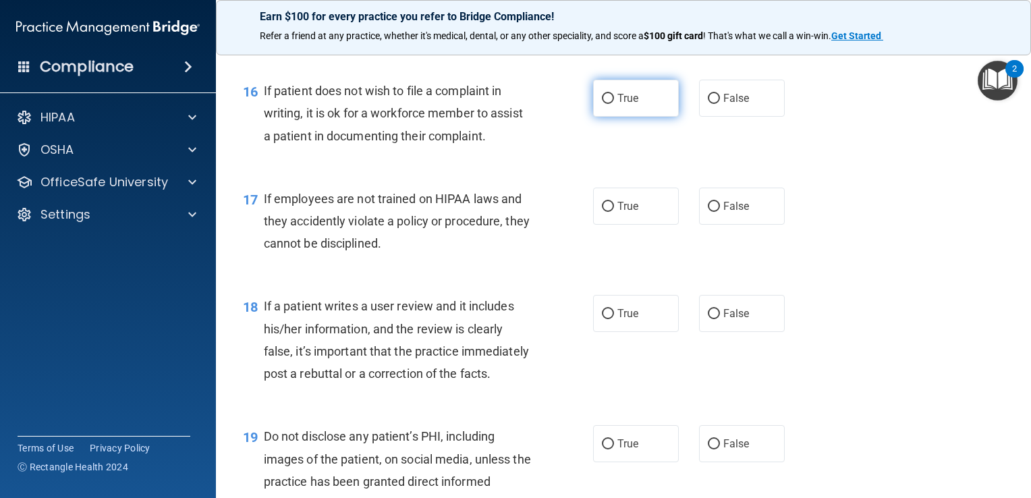
click at [618, 105] on span "True" at bounding box center [628, 98] width 21 height 13
click at [614, 104] on input "True" at bounding box center [608, 99] width 12 height 10
radio input "true"
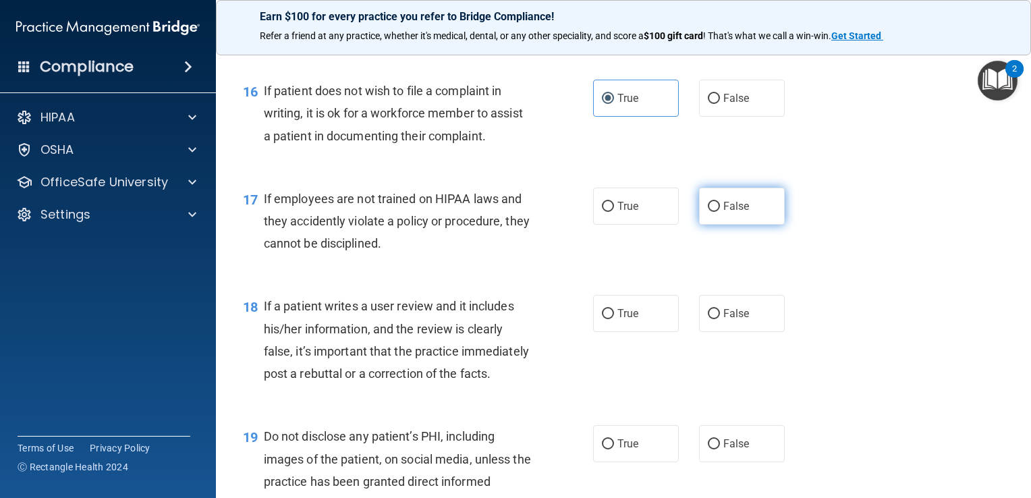
click at [732, 213] on span "False" at bounding box center [736, 206] width 26 height 13
click at [720, 212] on input "False" at bounding box center [714, 207] width 12 height 10
radio input "true"
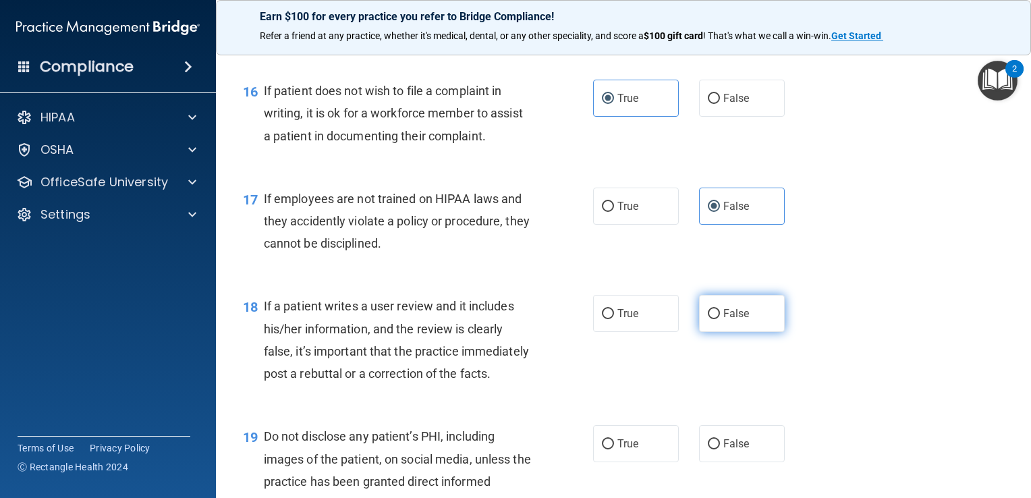
click at [726, 320] on span "False" at bounding box center [736, 313] width 26 height 13
click at [720, 319] on input "False" at bounding box center [714, 314] width 12 height 10
radio input "true"
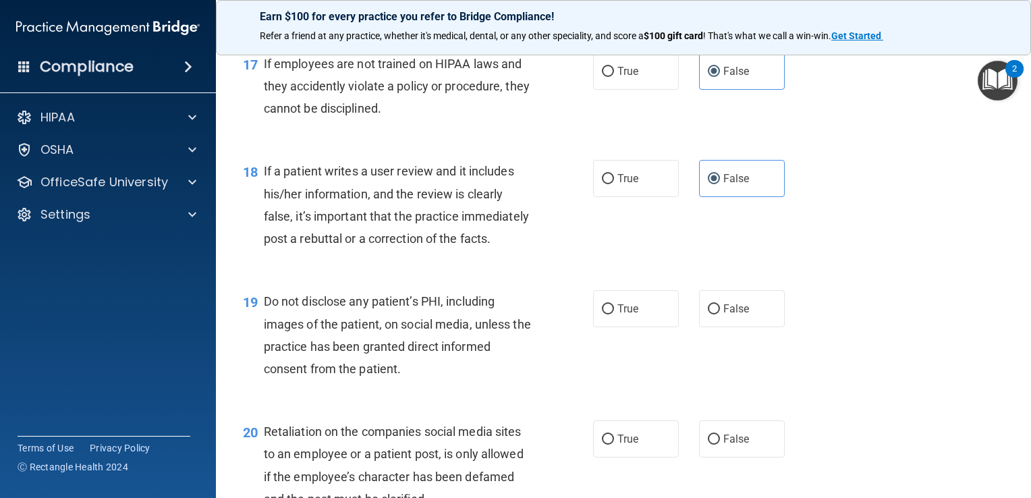
scroll to position [2204, 0]
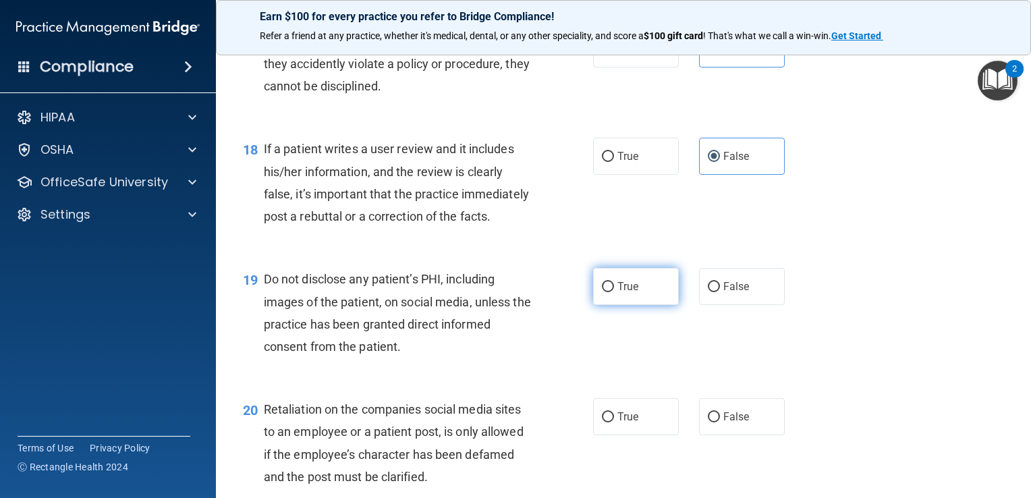
click at [632, 305] on label "True" at bounding box center [636, 286] width 86 height 37
click at [614, 292] on input "True" at bounding box center [608, 287] width 12 height 10
radio input "true"
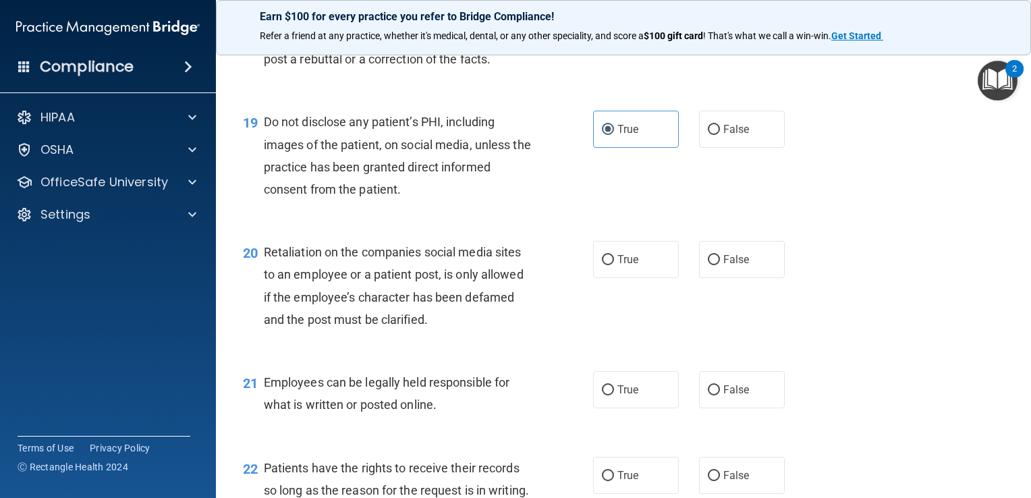
scroll to position [2362, 0]
click at [744, 277] on label "False" at bounding box center [742, 258] width 86 height 37
click at [720, 265] on input "False" at bounding box center [714, 259] width 12 height 10
radio input "true"
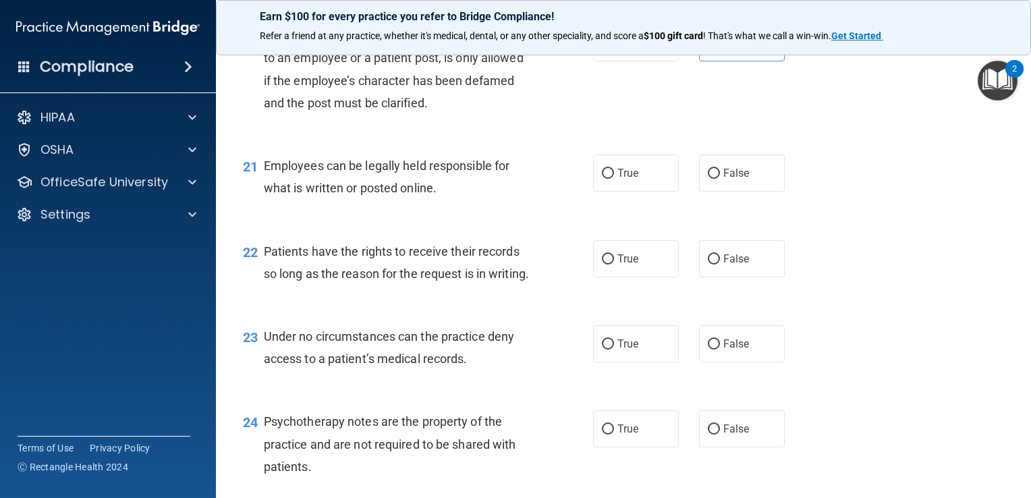
scroll to position [2587, 0]
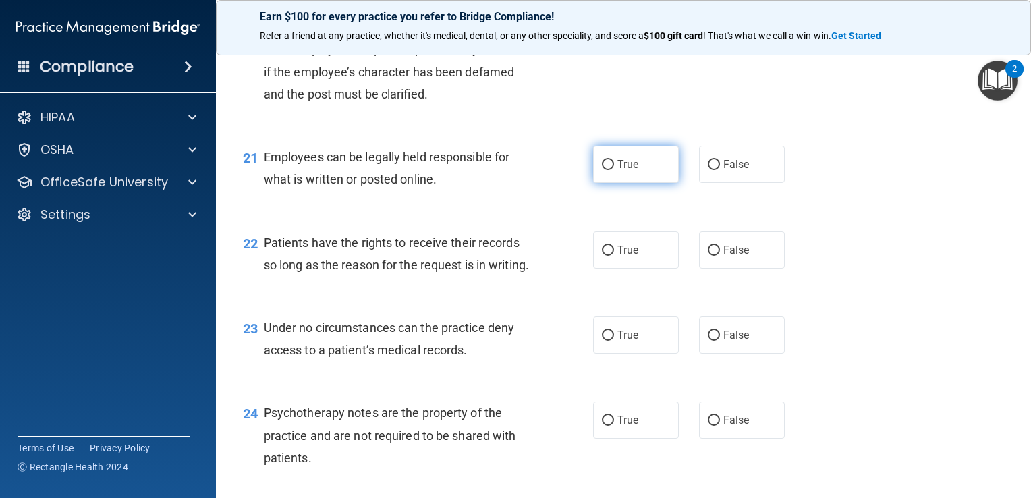
click at [636, 183] on label "True" at bounding box center [636, 164] width 86 height 37
click at [614, 170] on input "True" at bounding box center [608, 165] width 12 height 10
radio input "true"
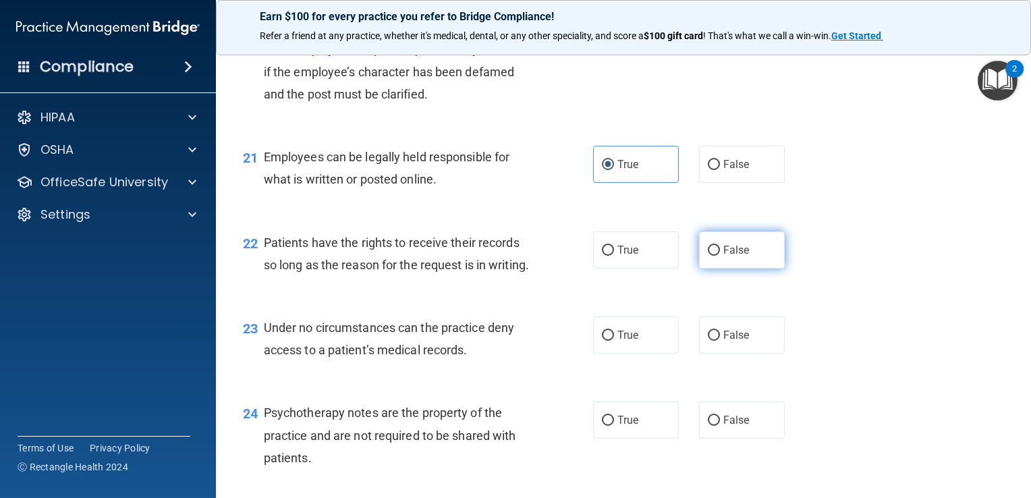
click at [730, 256] on span "False" at bounding box center [736, 250] width 26 height 13
click at [720, 256] on input "False" at bounding box center [714, 251] width 12 height 10
radio input "true"
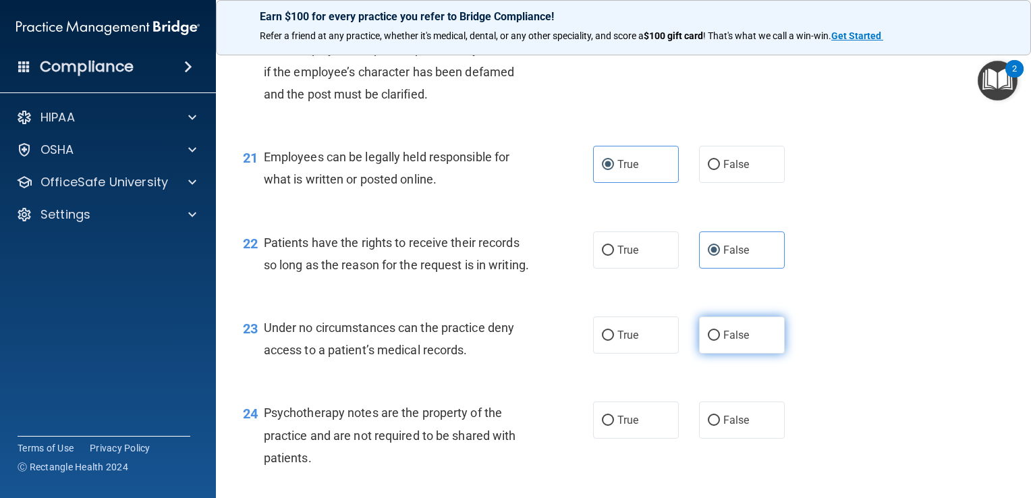
click at [725, 341] on span "False" at bounding box center [736, 335] width 26 height 13
click at [720, 341] on input "False" at bounding box center [714, 336] width 12 height 10
radio input "true"
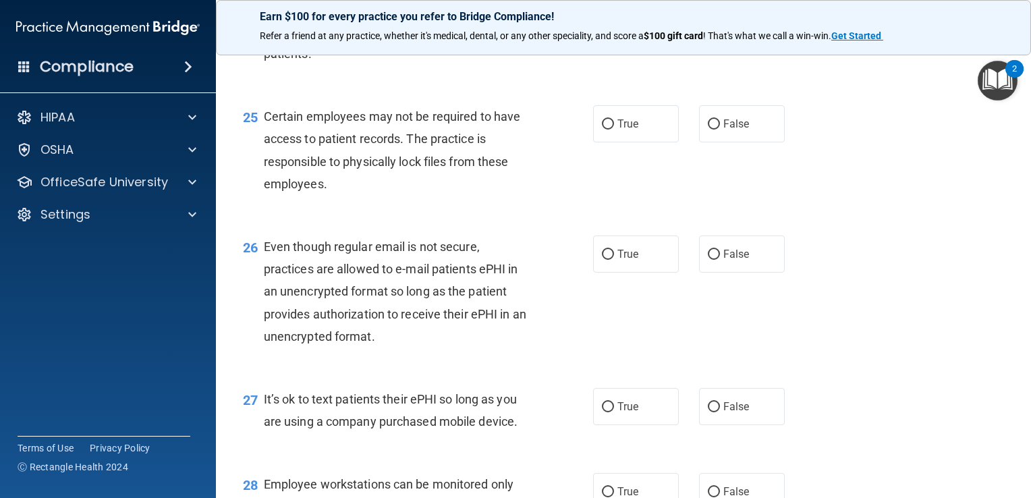
scroll to position [2992, 0]
click at [618, 22] on span "True" at bounding box center [628, 15] width 21 height 13
click at [614, 21] on input "True" at bounding box center [608, 16] width 12 height 10
radio input "true"
click at [624, 130] on span "True" at bounding box center [628, 123] width 21 height 13
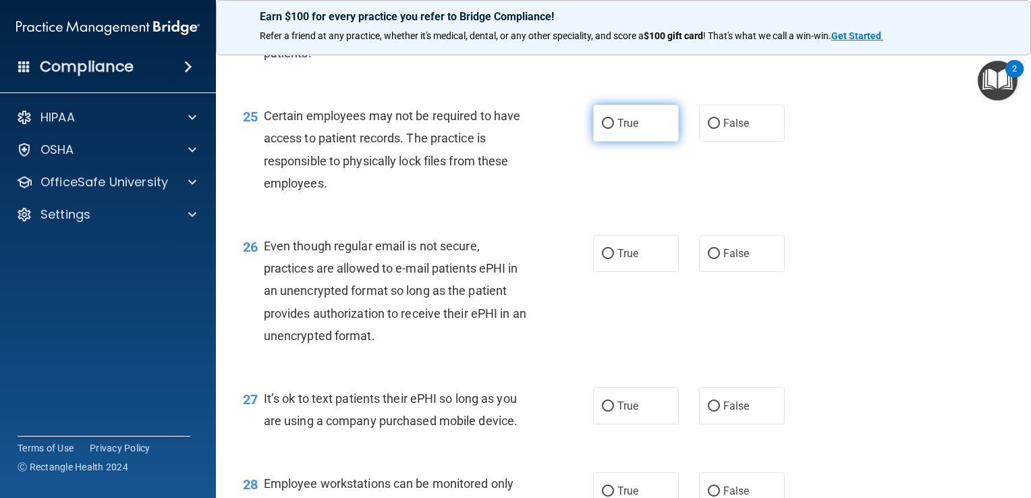
click at [614, 129] on input "True" at bounding box center [608, 124] width 12 height 10
radio input "true"
click at [625, 272] on label "True" at bounding box center [636, 253] width 86 height 37
click at [885, 359] on div "26 Even though regular email is not secure, practices are allowed to e-mail pat…" at bounding box center [623, 294] width 781 height 153
click at [607, 259] on input "True" at bounding box center [608, 254] width 12 height 10
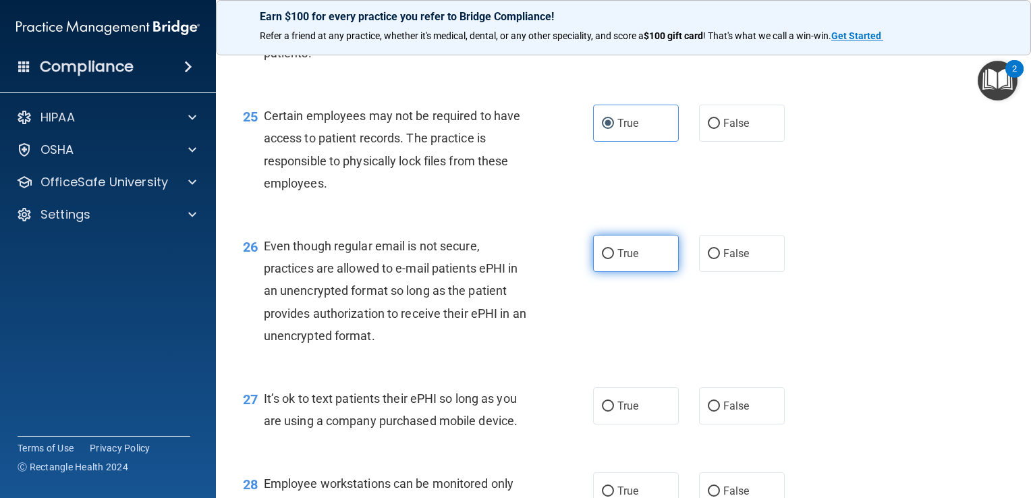
radio input "true"
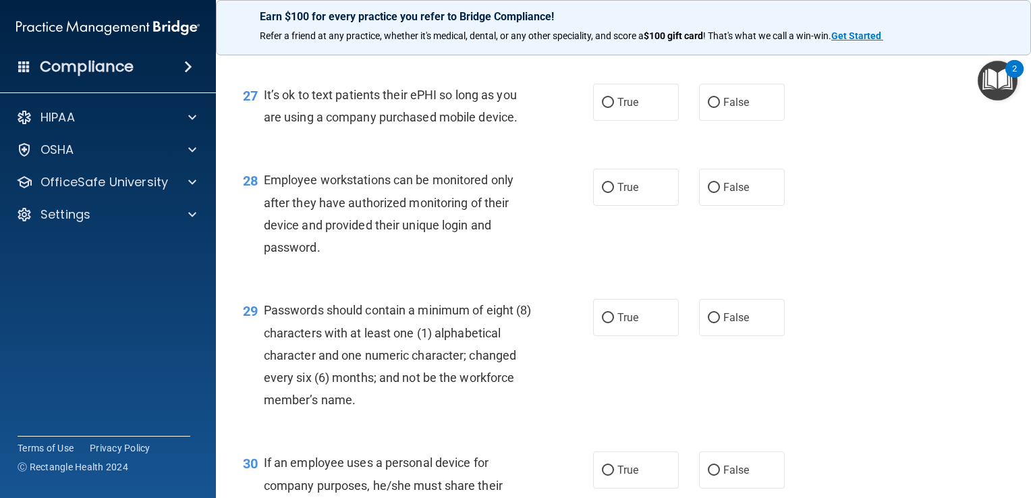
scroll to position [3307, 0]
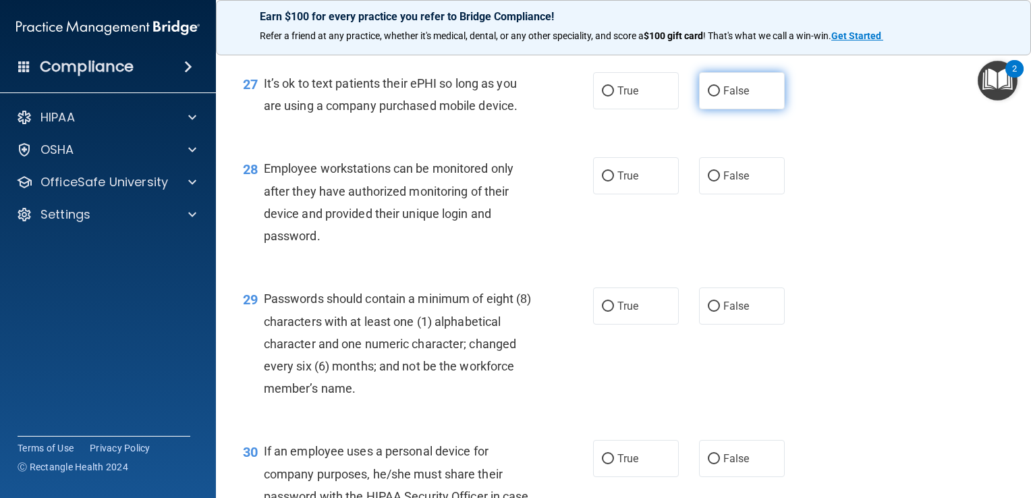
click at [738, 97] on span "False" at bounding box center [736, 90] width 26 height 13
click at [720, 97] on input "False" at bounding box center [714, 91] width 12 height 10
radio input "true"
click at [727, 182] on span "False" at bounding box center [736, 175] width 26 height 13
click at [720, 182] on input "False" at bounding box center [714, 176] width 12 height 10
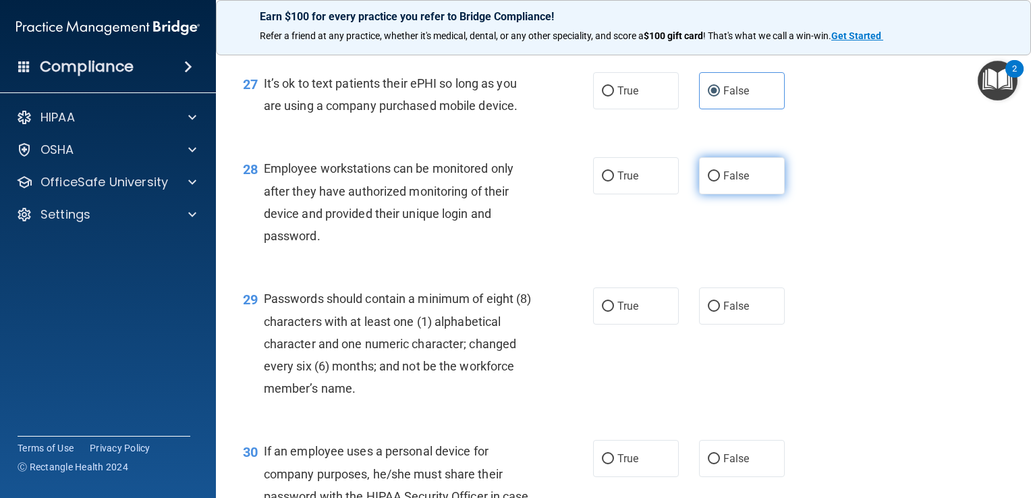
radio input "true"
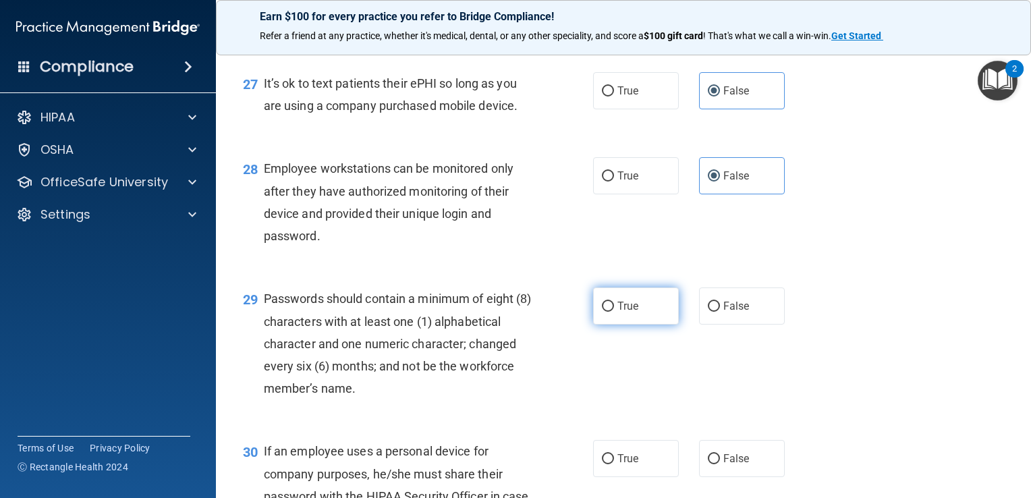
click at [627, 312] on span "True" at bounding box center [628, 306] width 21 height 13
drag, startPoint x: 600, startPoint y: 371, endPoint x: 642, endPoint y: 373, distance: 42.5
click at [602, 312] on input "True" at bounding box center [608, 307] width 12 height 10
radio input "true"
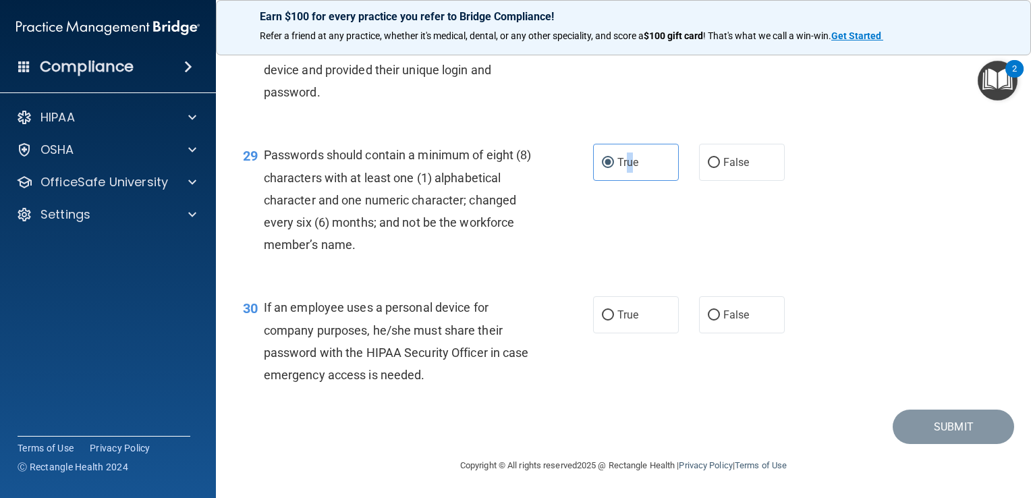
scroll to position [3517, 0]
click at [708, 317] on input "False" at bounding box center [714, 315] width 12 height 10
radio input "true"
click at [943, 427] on button "Submit" at bounding box center [953, 427] width 121 height 34
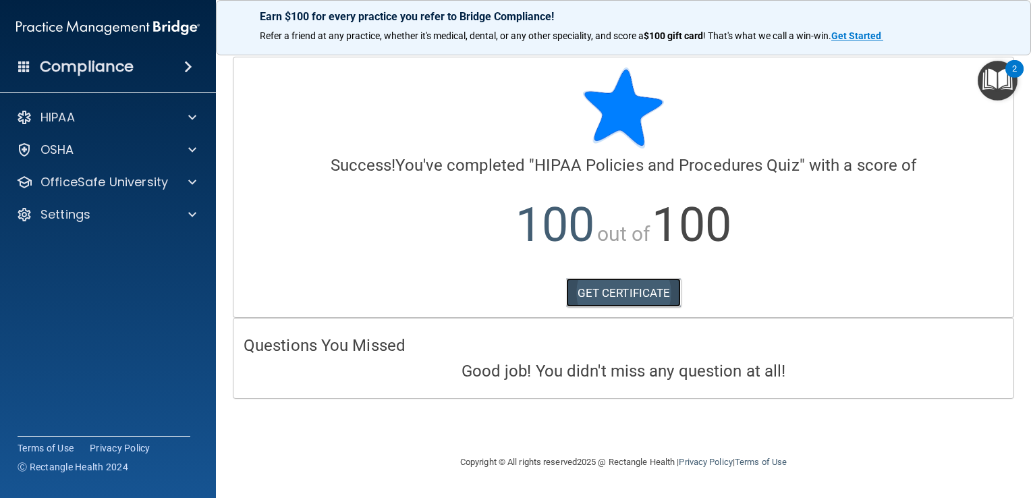
click at [633, 285] on link "GET CERTIFICATE" at bounding box center [623, 293] width 115 height 30
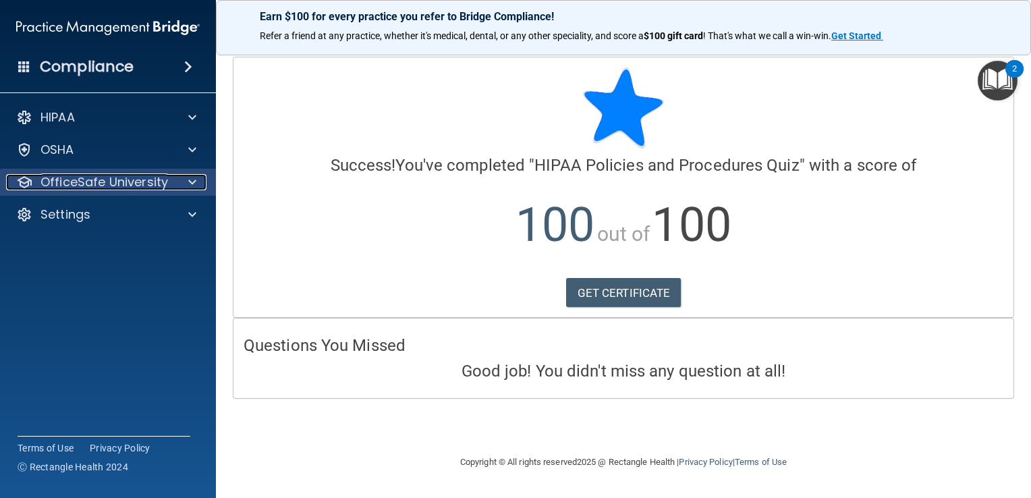
click at [148, 177] on p "OfficeSafe University" at bounding box center [104, 182] width 128 height 16
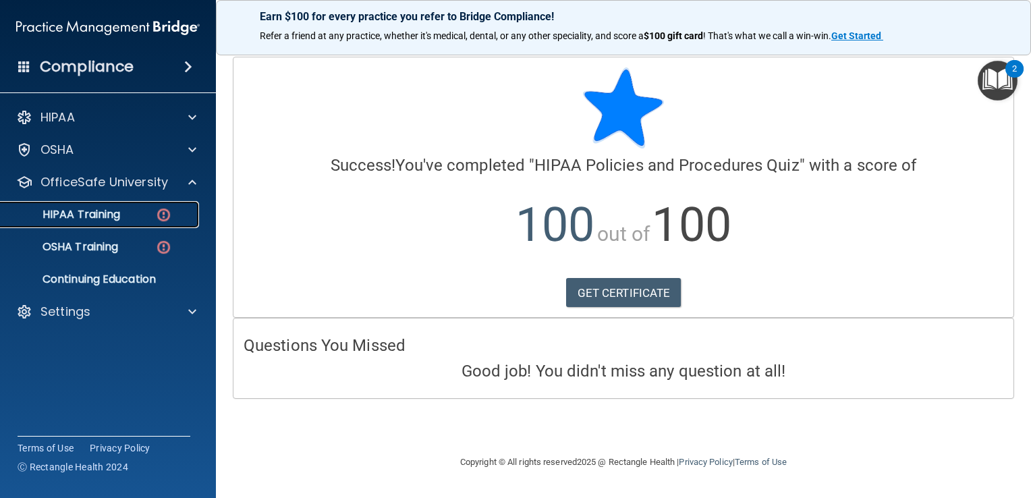
click at [130, 209] on div "HIPAA Training" at bounding box center [101, 214] width 184 height 13
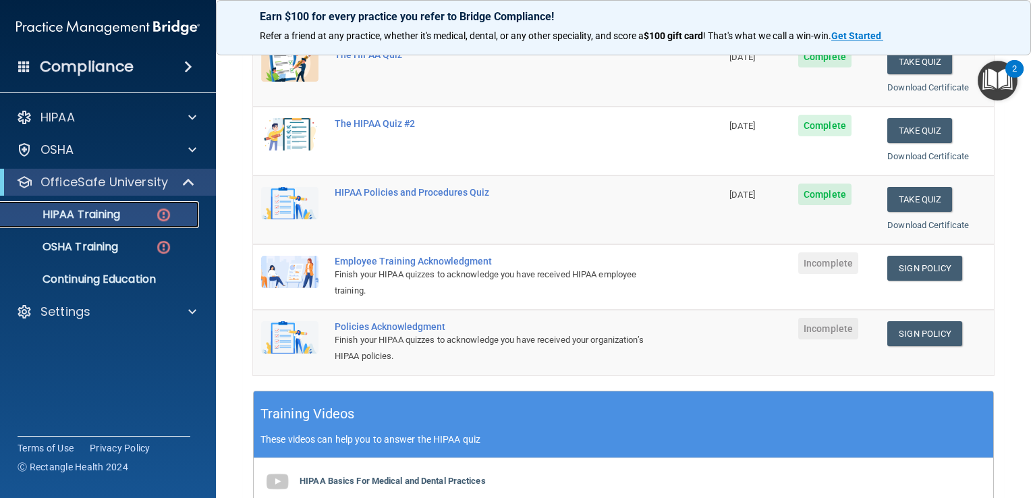
scroll to position [202, 0]
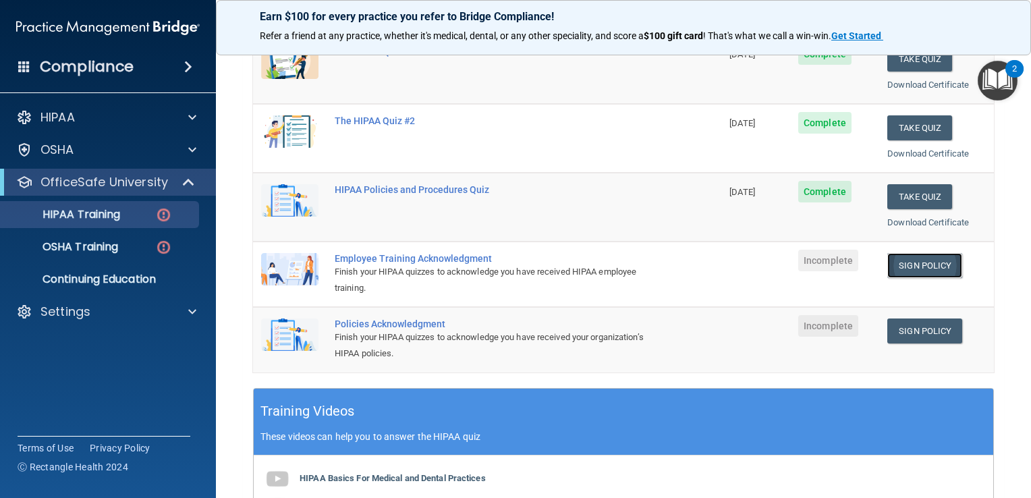
click at [918, 264] on link "Sign Policy" at bounding box center [924, 265] width 75 height 25
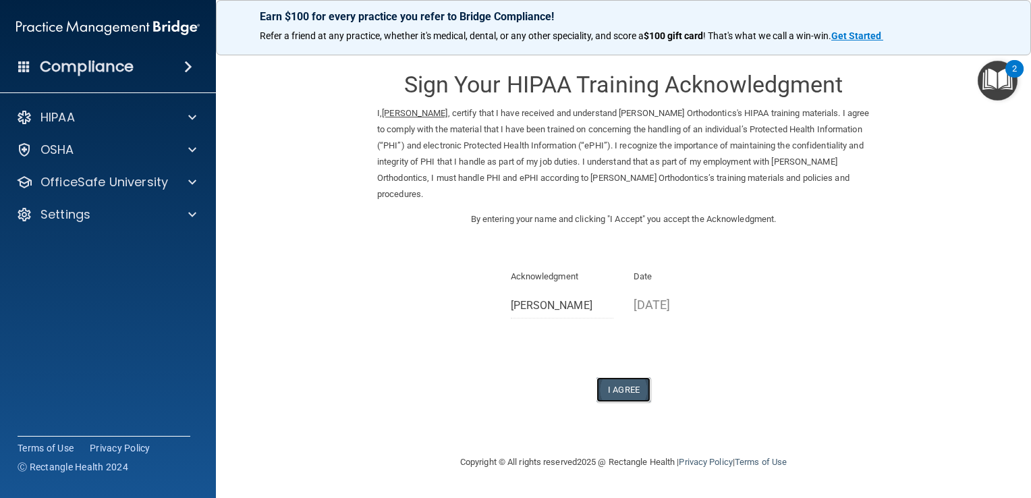
click at [613, 389] on button "I Agree" at bounding box center [624, 389] width 54 height 25
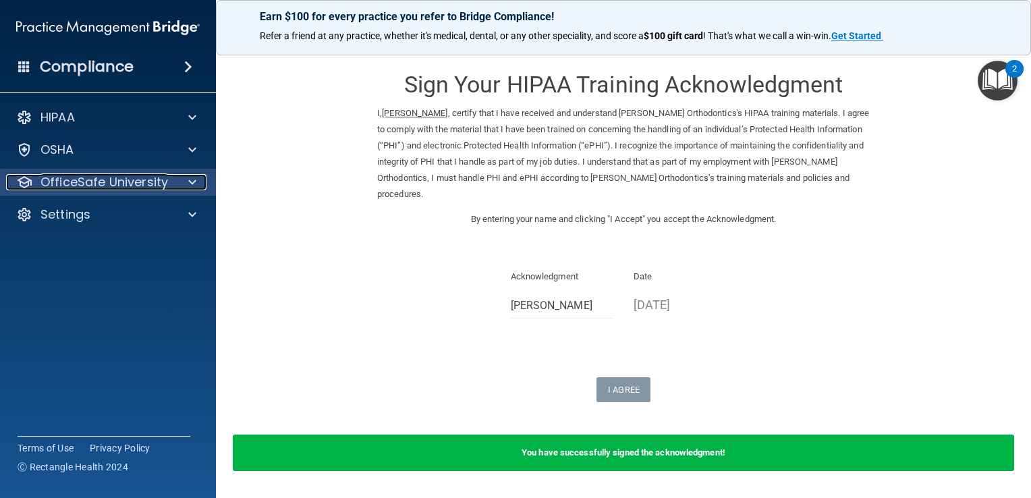
click at [146, 174] on p "OfficeSafe University" at bounding box center [104, 182] width 128 height 16
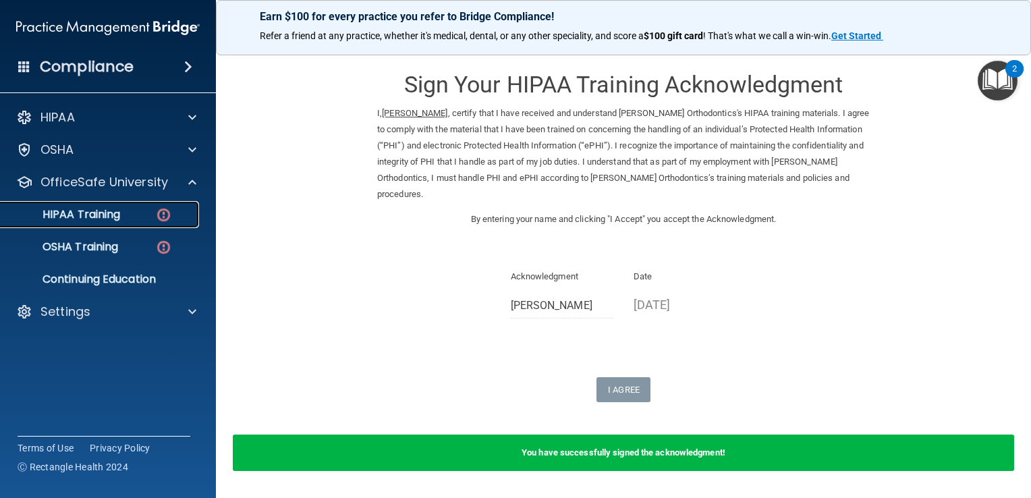
click at [123, 212] on div "HIPAA Training" at bounding box center [101, 214] width 184 height 13
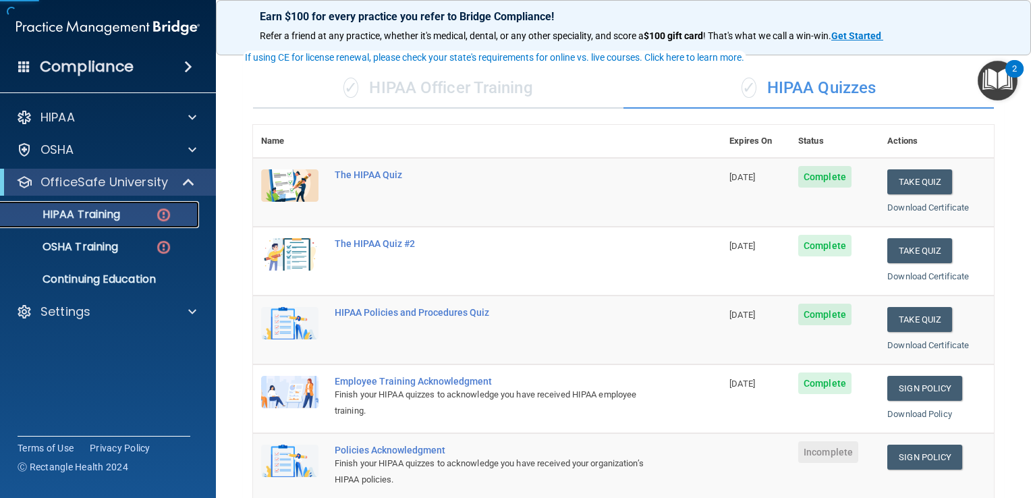
scroll to position [157, 0]
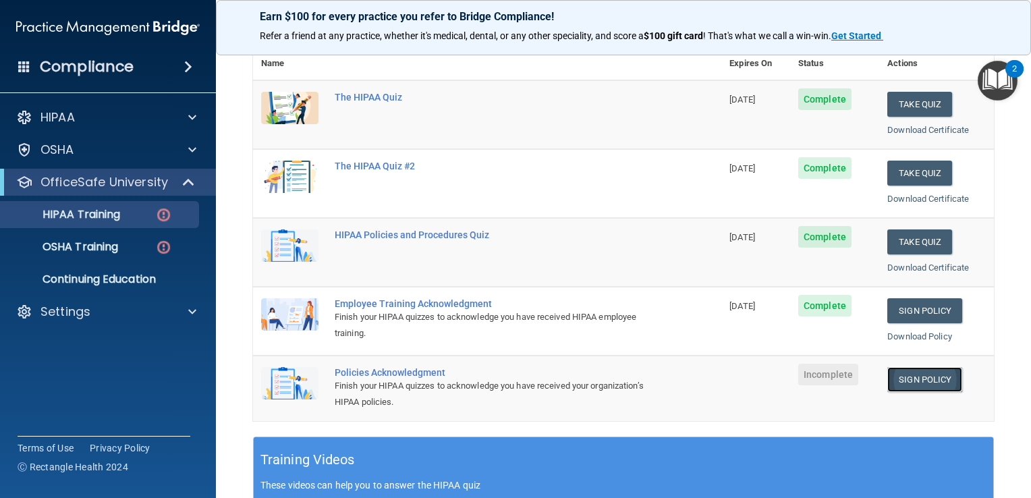
click at [923, 373] on link "Sign Policy" at bounding box center [924, 379] width 75 height 25
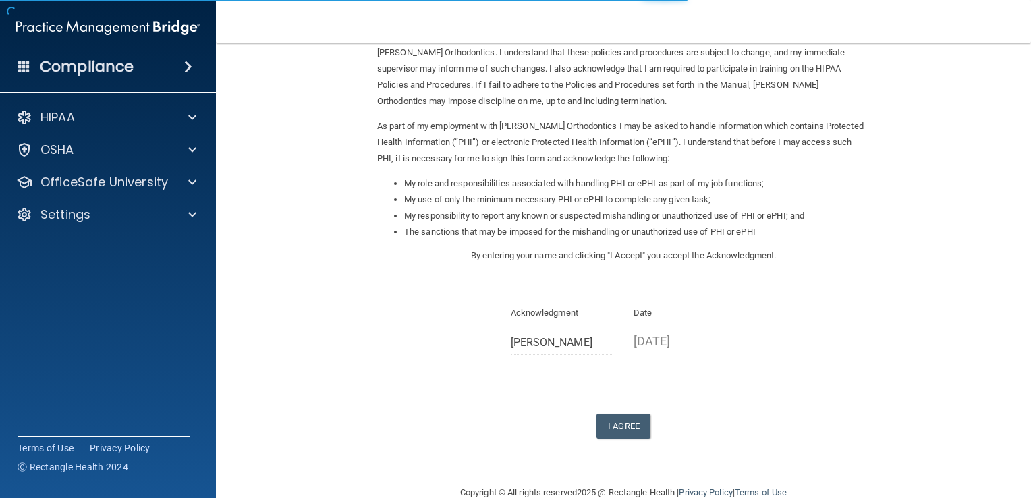
scroll to position [119, 0]
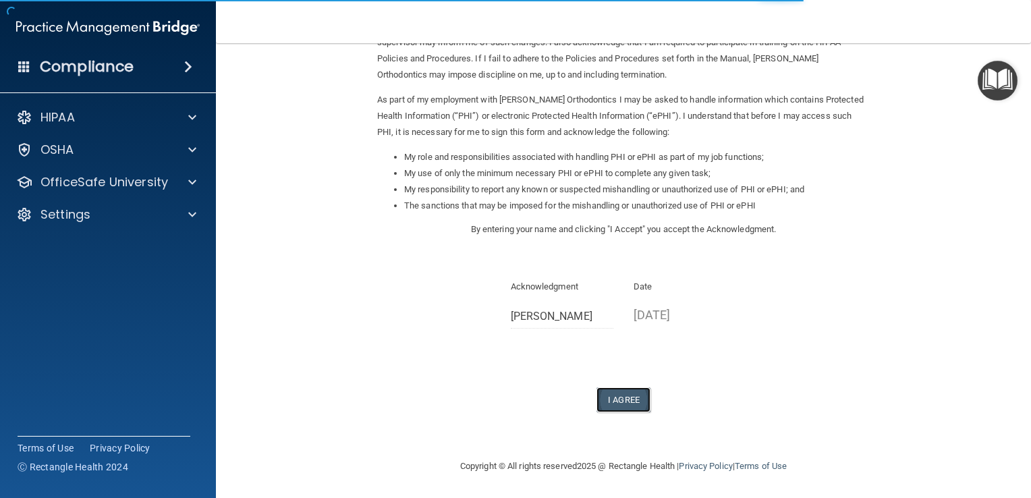
click at [617, 401] on button "I Agree" at bounding box center [624, 399] width 54 height 25
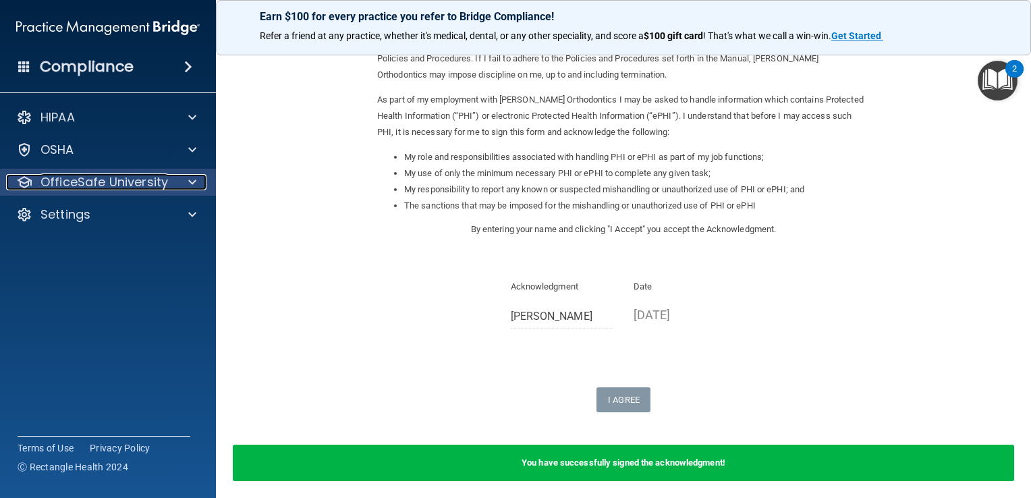
click at [138, 181] on p "OfficeSafe University" at bounding box center [104, 182] width 128 height 16
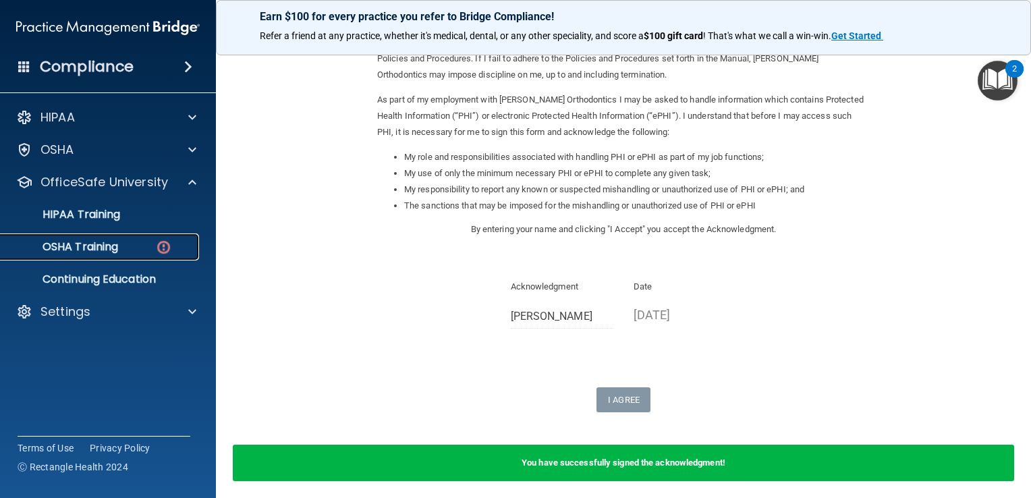
click at [129, 248] on div "OSHA Training" at bounding box center [101, 246] width 184 height 13
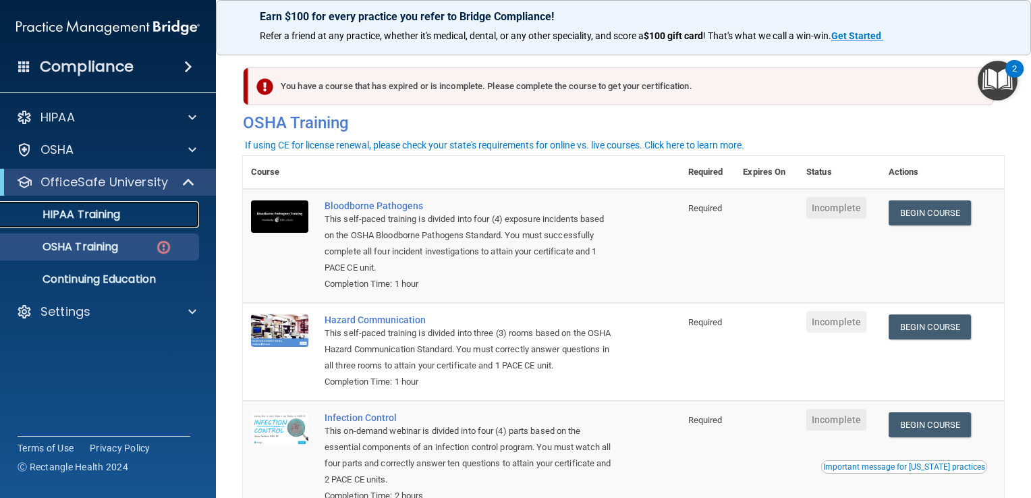
click at [113, 219] on p "HIPAA Training" at bounding box center [64, 214] width 111 height 13
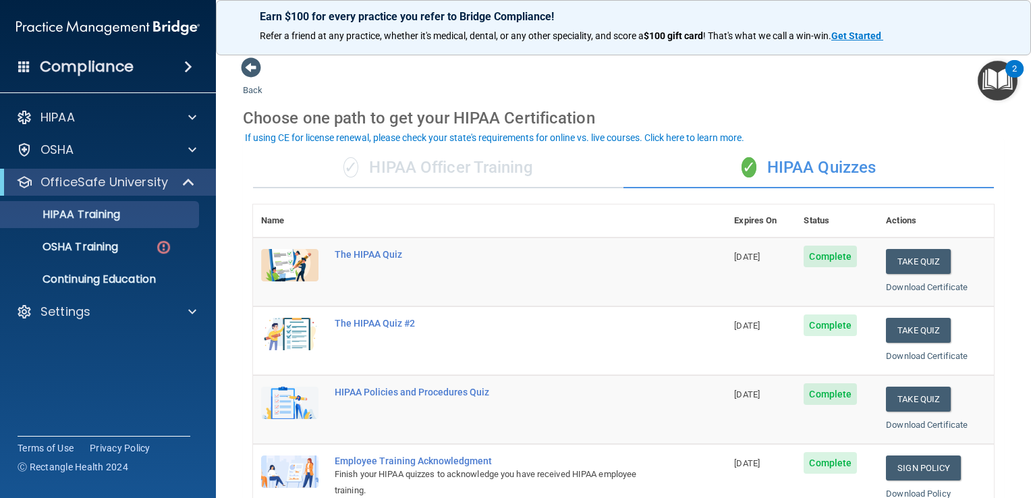
click at [441, 165] on div "✓ HIPAA Officer Training" at bounding box center [438, 168] width 371 height 40
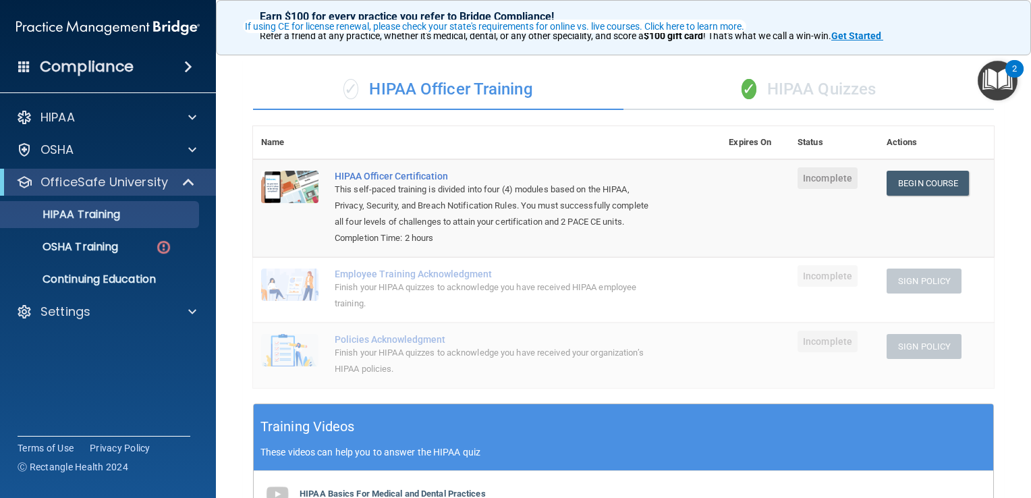
scroll to position [45, 0]
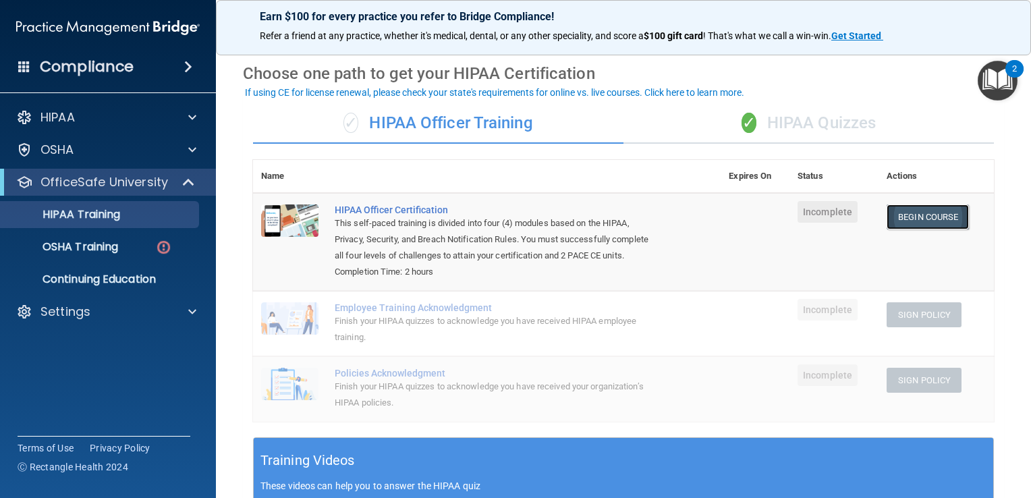
click at [916, 211] on link "Begin Course" at bounding box center [928, 216] width 82 height 25
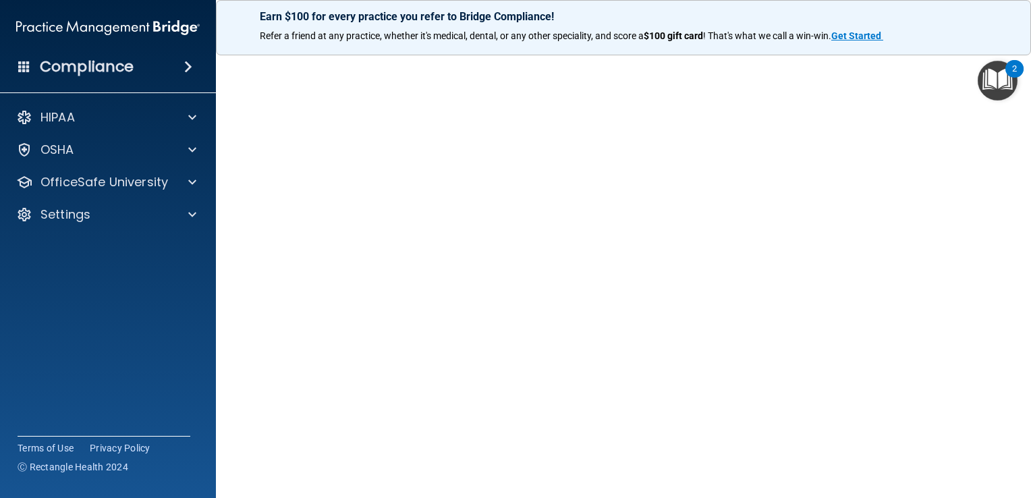
scroll to position [89, 0]
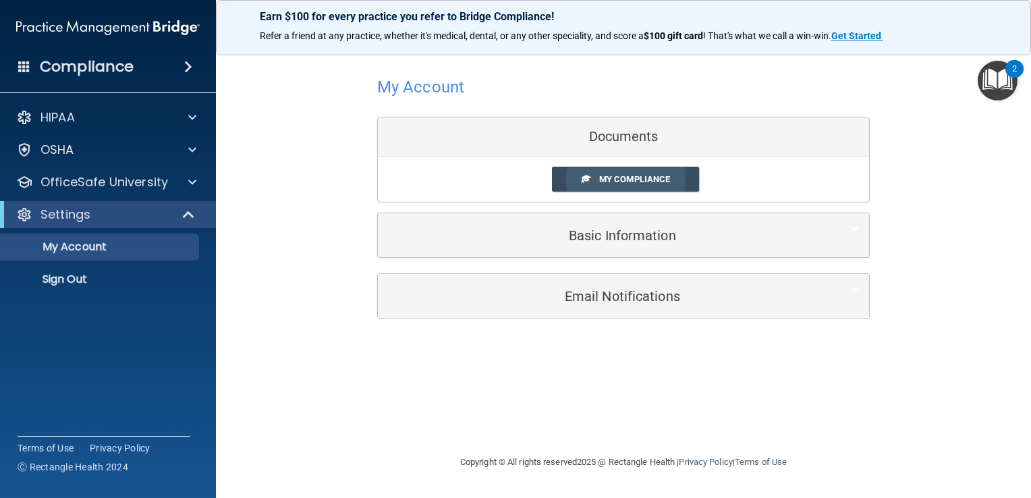
click at [622, 178] on span "My Compliance" at bounding box center [634, 179] width 71 height 10
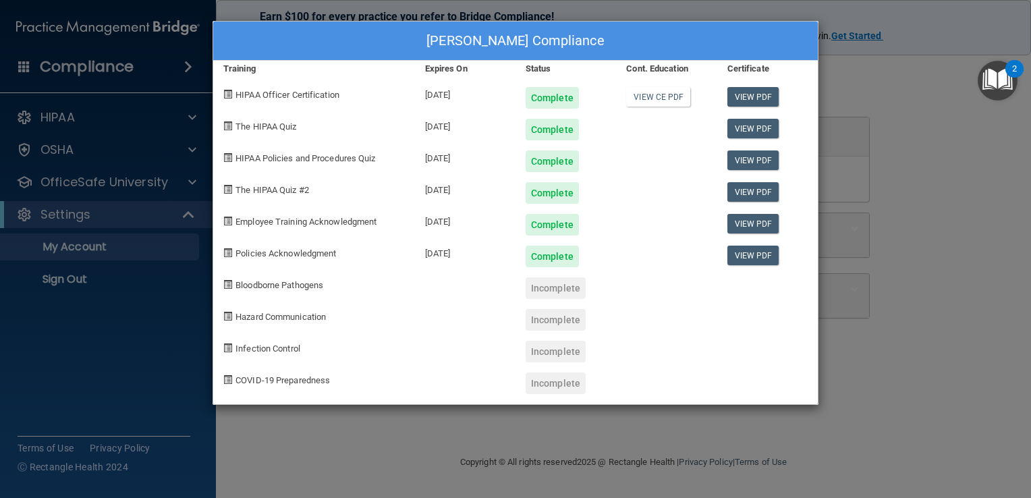
click at [898, 292] on div "cesar jumique's Compliance Training Expires On Status Cont. Education Certifica…" at bounding box center [515, 249] width 1031 height 498
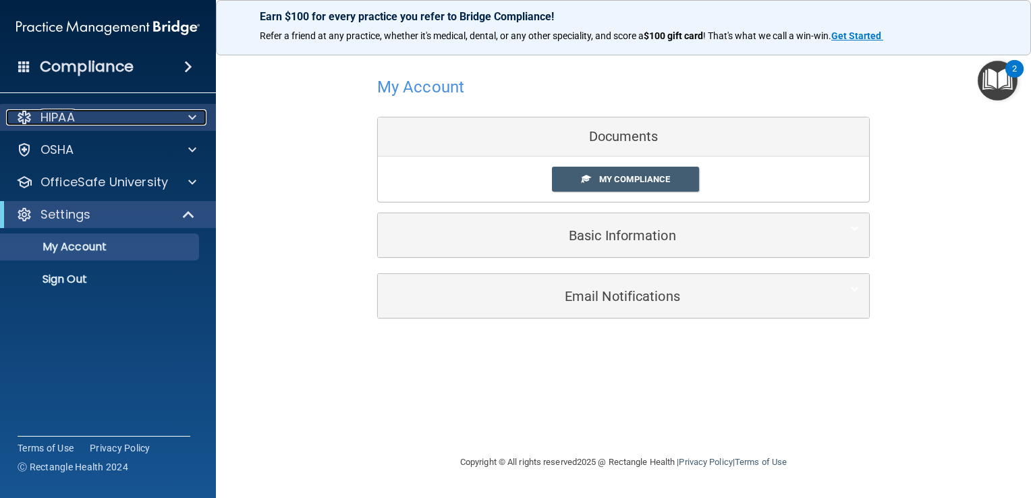
click at [152, 122] on div "HIPAA" at bounding box center [89, 117] width 167 height 16
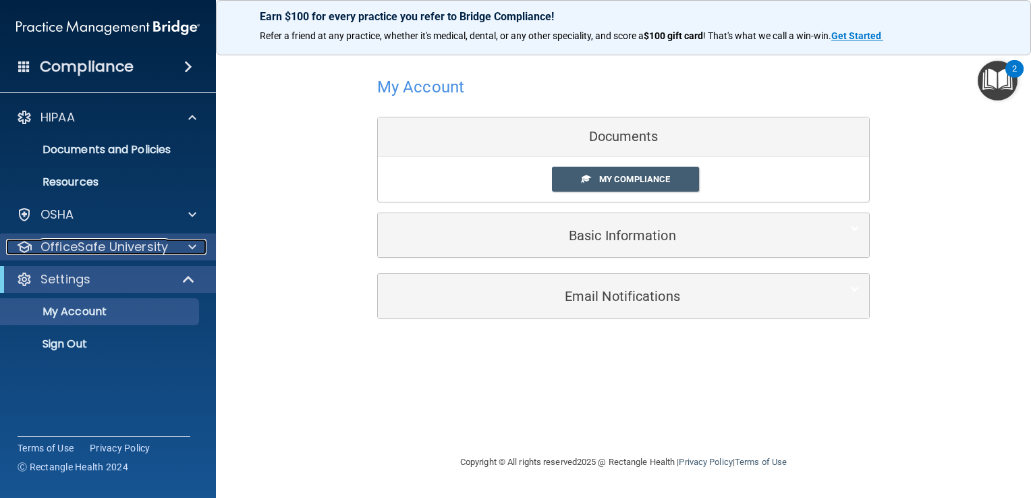
click at [138, 248] on p "OfficeSafe University" at bounding box center [104, 247] width 128 height 16
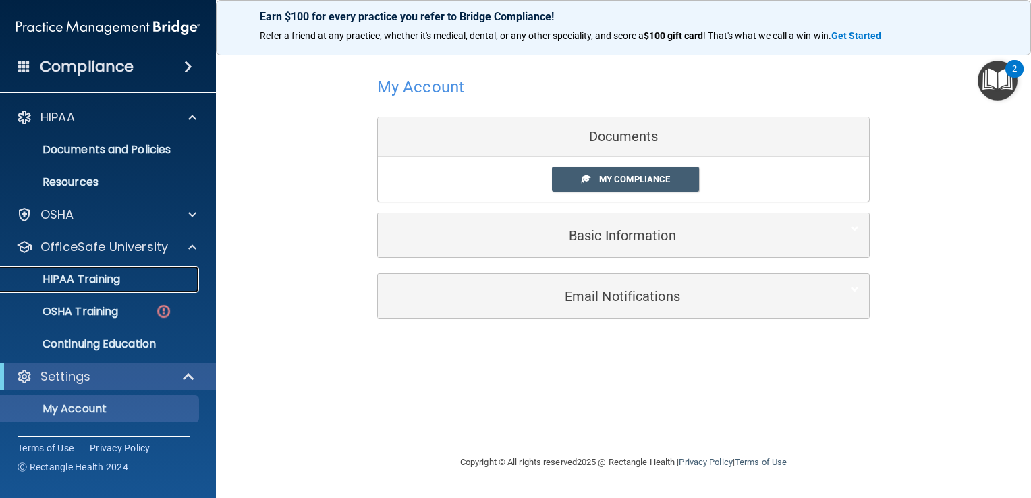
click at [113, 273] on p "HIPAA Training" at bounding box center [64, 279] width 111 height 13
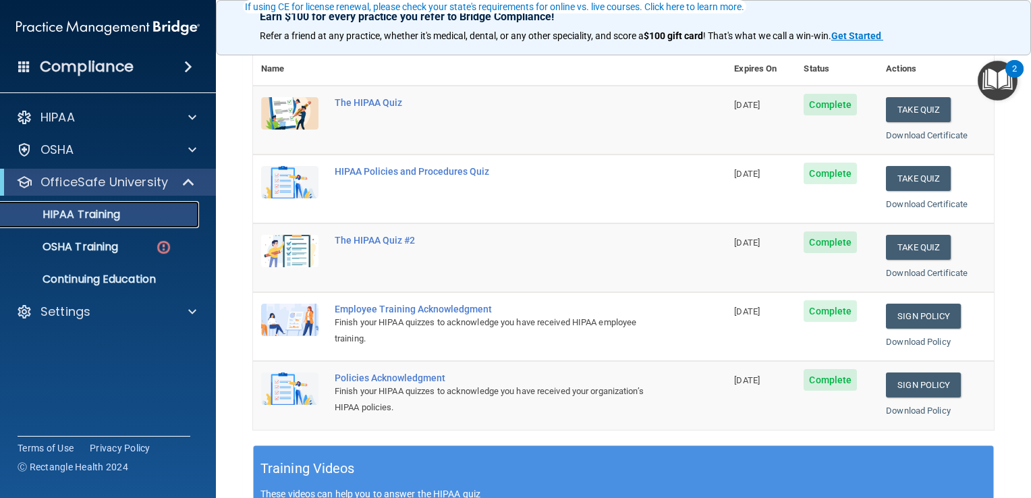
scroll to position [180, 0]
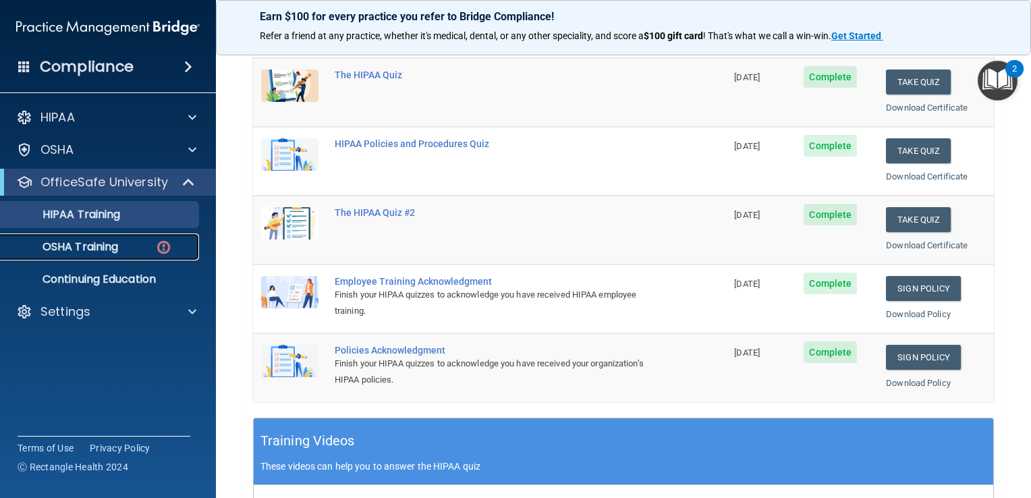
click at [124, 246] on div "OSHA Training" at bounding box center [101, 246] width 184 height 13
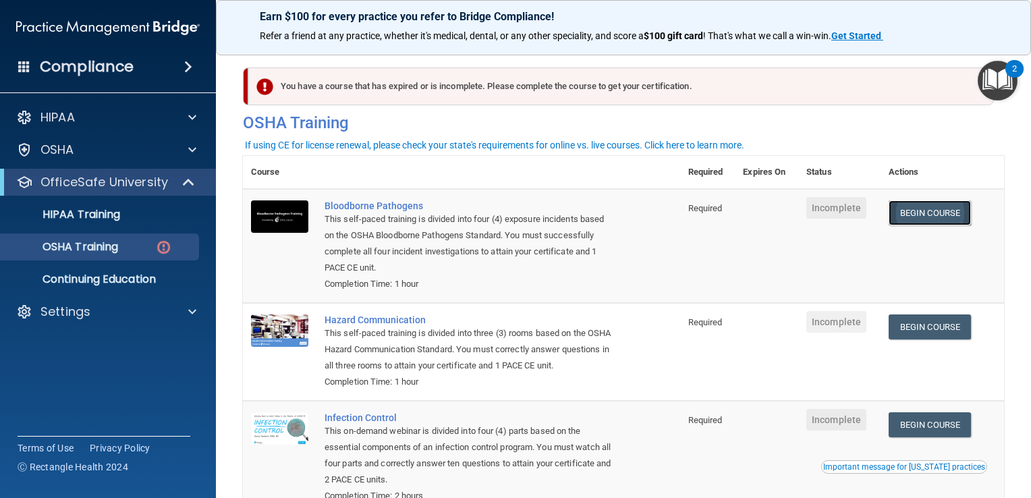
click at [912, 215] on link "Begin Course" at bounding box center [930, 212] width 82 height 25
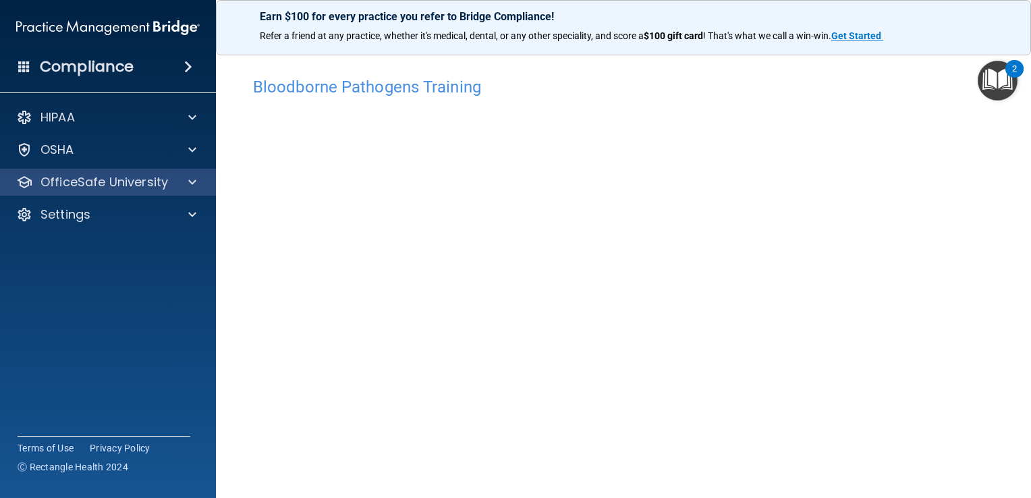
click at [138, 173] on div "OfficeSafe University" at bounding box center [108, 182] width 217 height 27
click at [157, 184] on p "OfficeSafe University" at bounding box center [104, 182] width 128 height 16
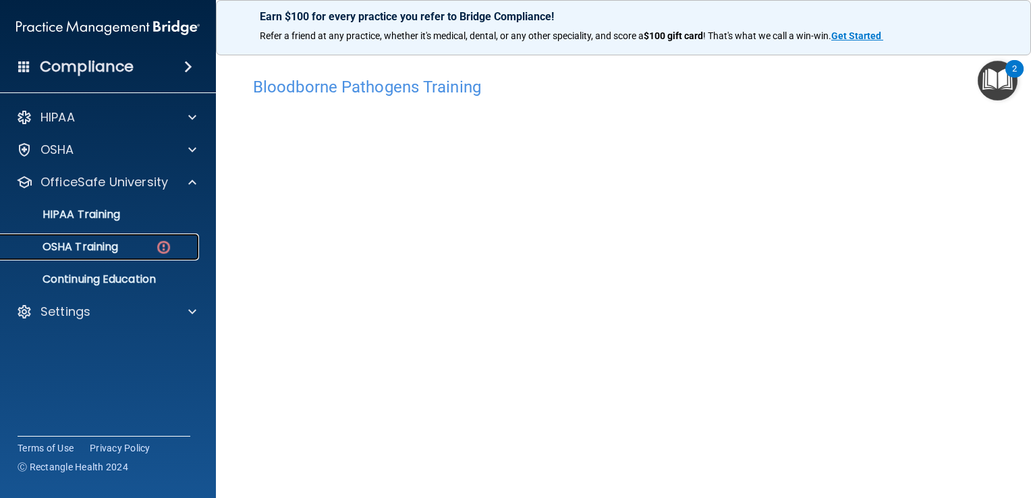
click at [125, 247] on div "OSHA Training" at bounding box center [101, 246] width 184 height 13
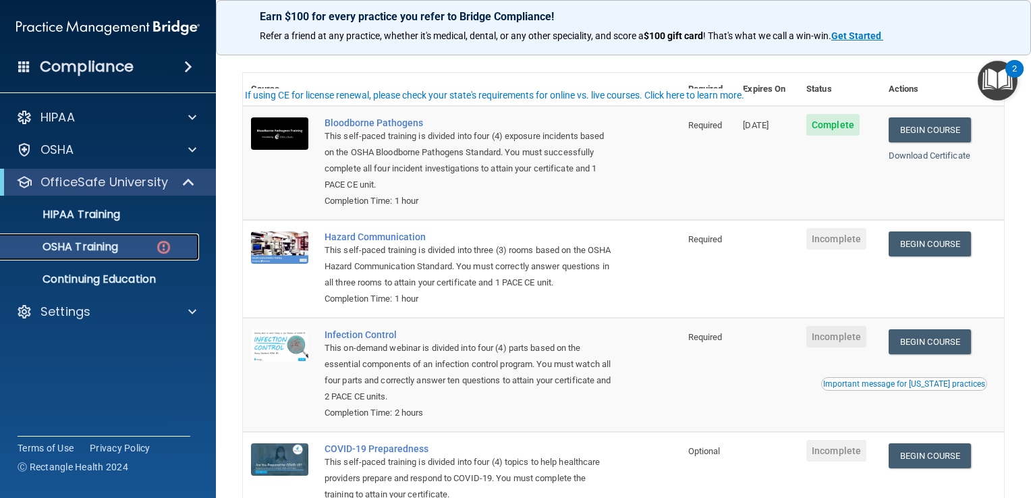
scroll to position [90, 0]
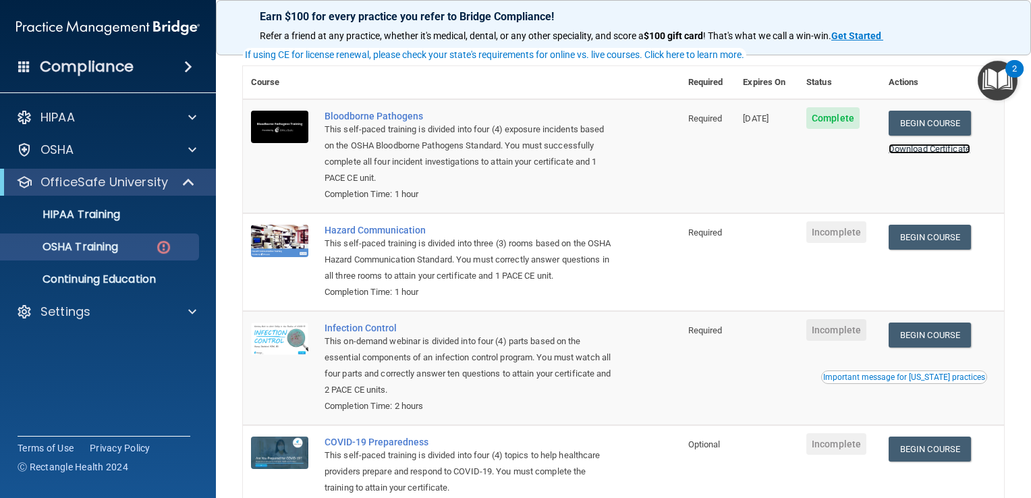
click at [917, 146] on link "Download Certificate" at bounding box center [930, 149] width 82 height 10
click at [934, 239] on link "Begin Course" at bounding box center [930, 237] width 82 height 25
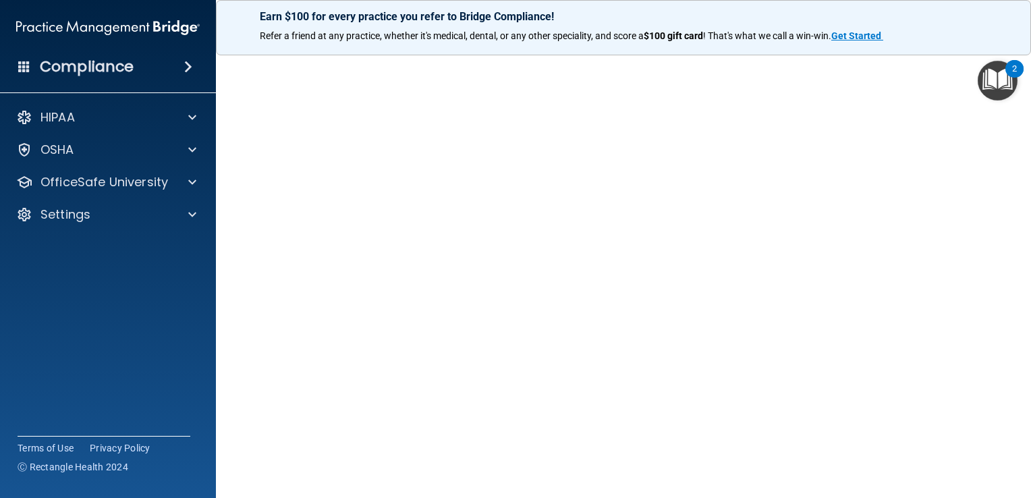
scroll to position [99, 0]
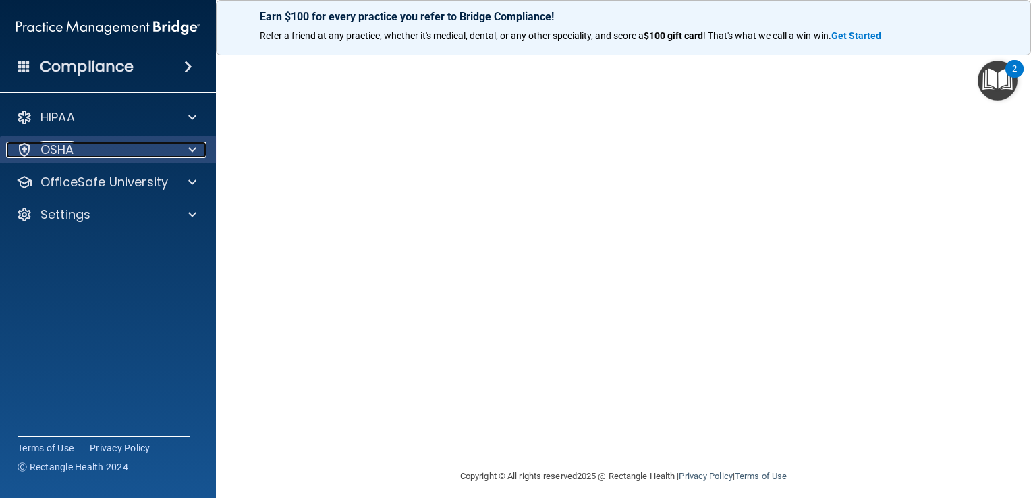
click at [130, 157] on div "OSHA" at bounding box center [89, 150] width 167 height 16
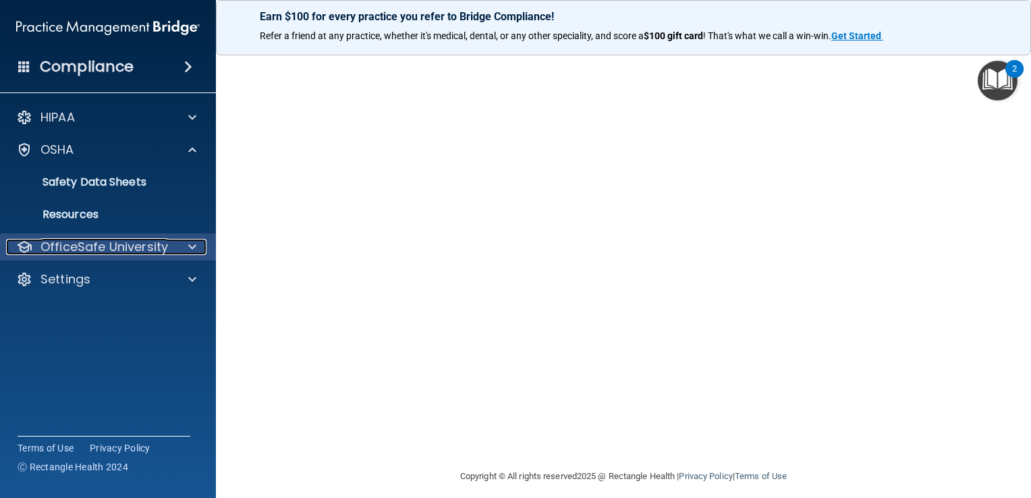
click at [141, 252] on p "OfficeSafe University" at bounding box center [104, 247] width 128 height 16
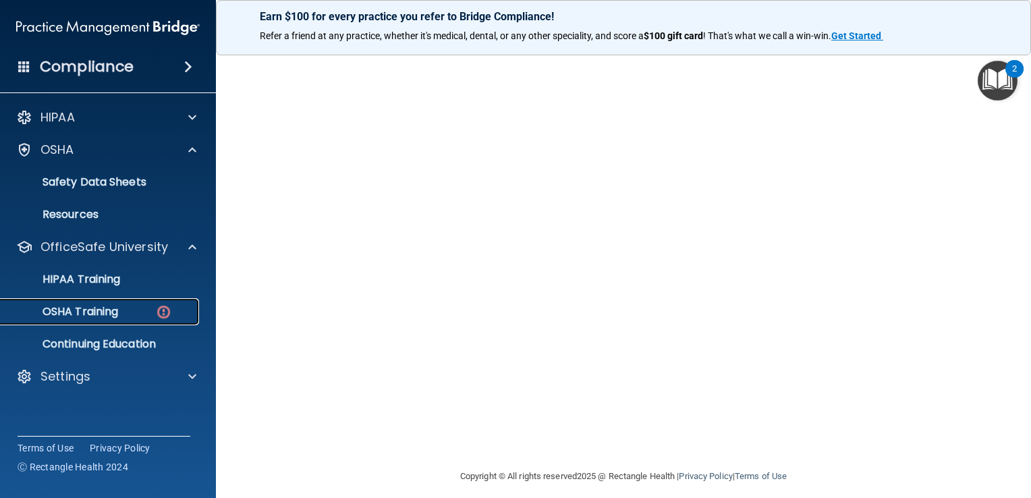
click at [130, 316] on div "OSHA Training" at bounding box center [101, 311] width 184 height 13
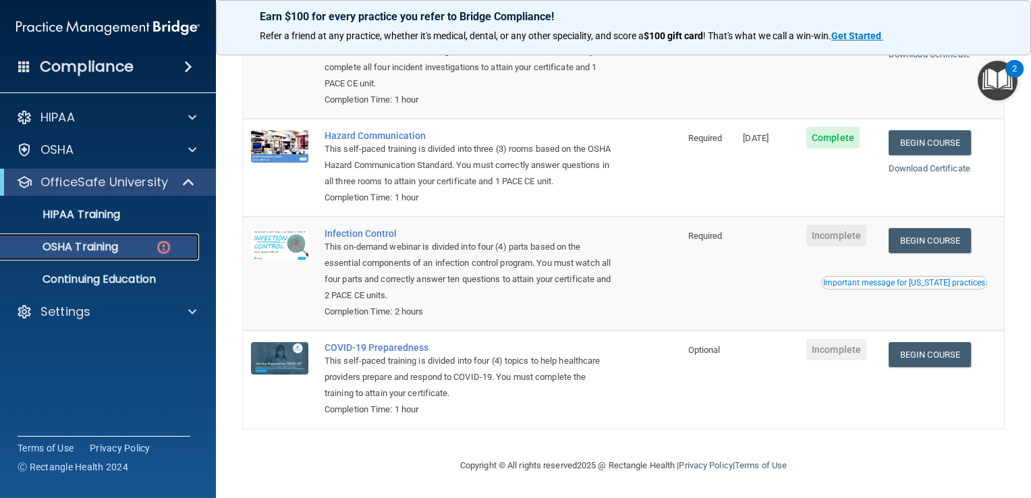
scroll to position [202, 0]
click at [939, 237] on link "Begin Course" at bounding box center [930, 240] width 82 height 25
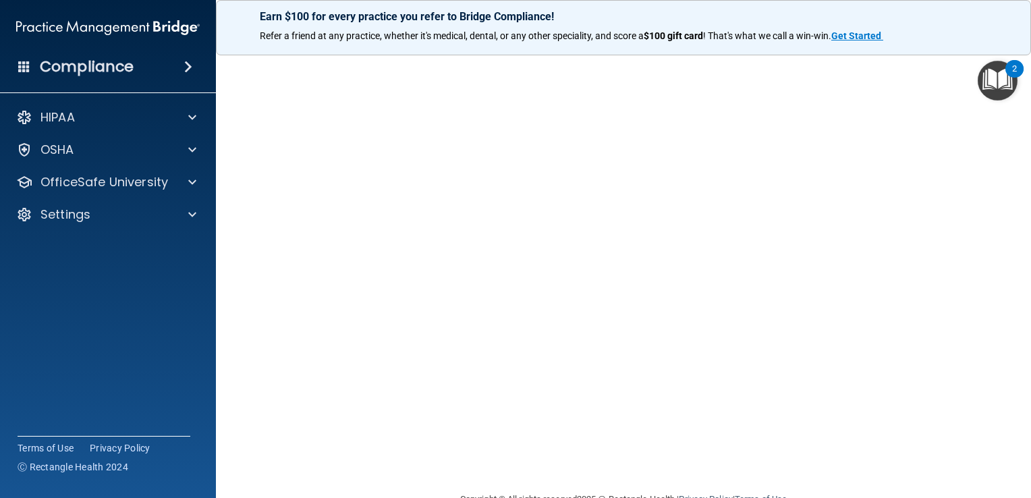
scroll to position [79, 0]
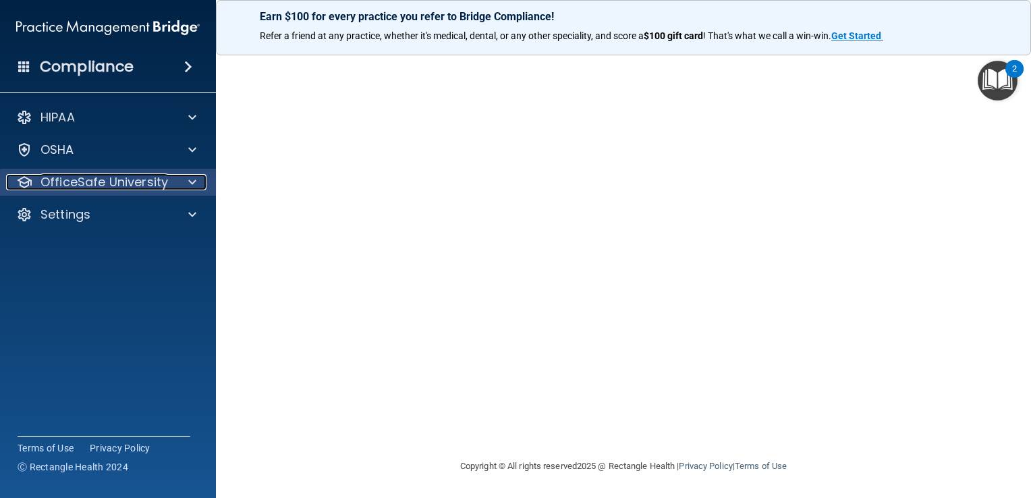
click at [159, 180] on p "OfficeSafe University" at bounding box center [104, 182] width 128 height 16
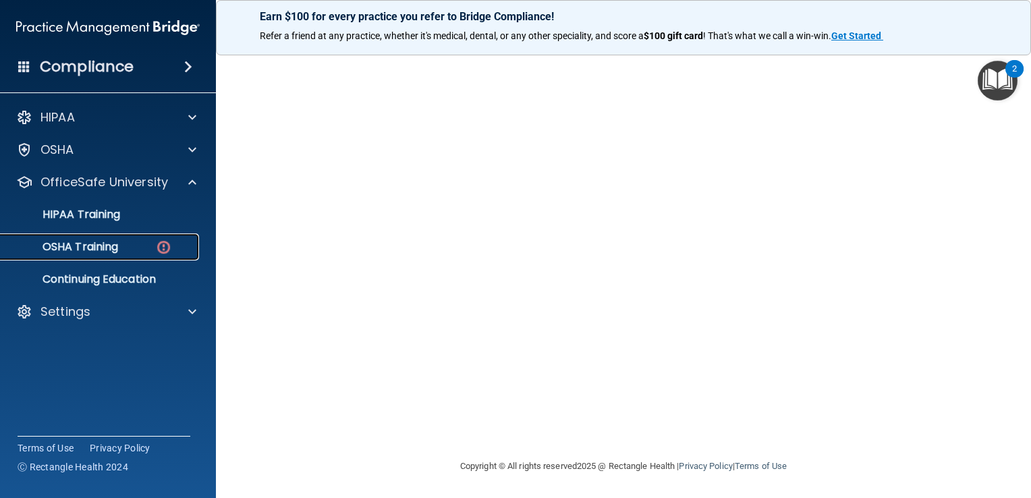
click at [144, 241] on div "OSHA Training" at bounding box center [101, 246] width 184 height 13
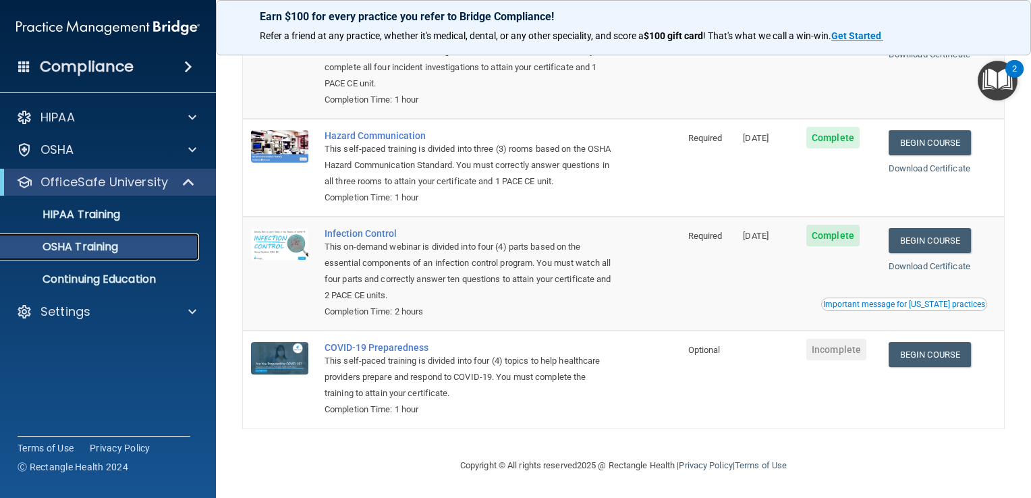
scroll to position [157, 0]
click at [925, 364] on link "Begin Course" at bounding box center [930, 354] width 82 height 25
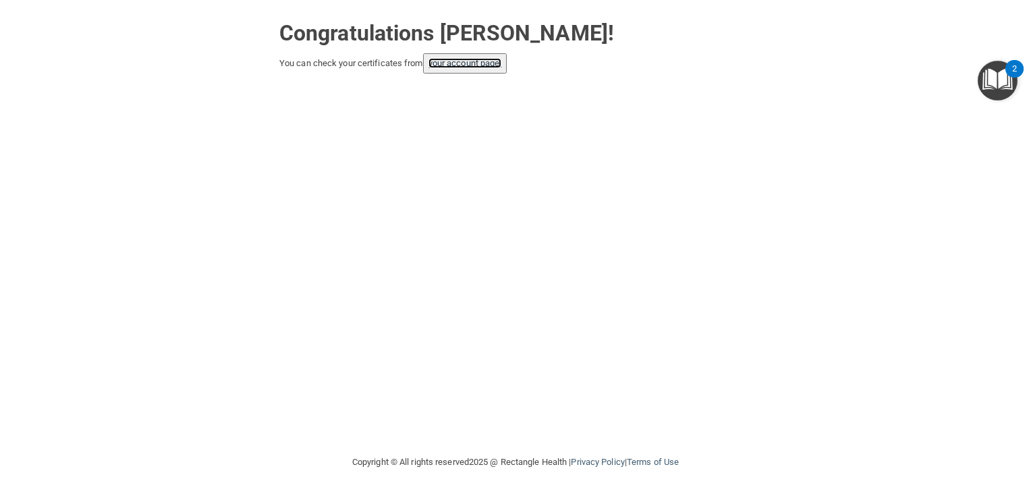
click at [468, 64] on link "your account page!" at bounding box center [466, 63] width 74 height 10
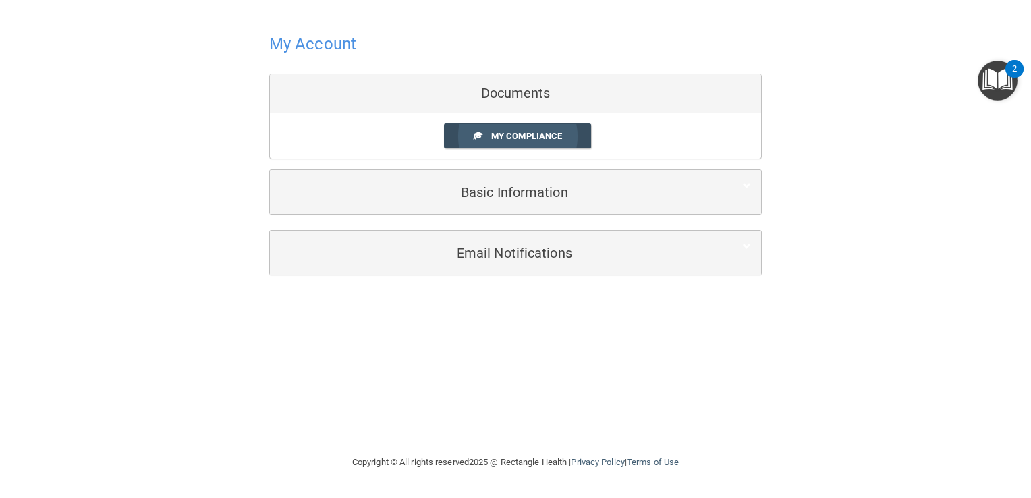
click at [518, 129] on link "My Compliance" at bounding box center [518, 136] width 148 height 25
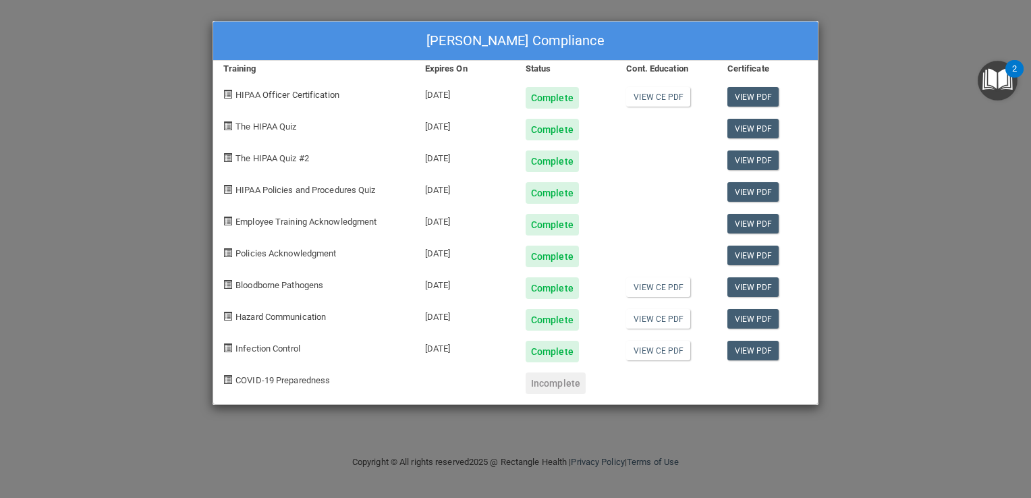
click at [915, 309] on div "[PERSON_NAME] Compliance Training Expires On Status Cont. Education Certificate…" at bounding box center [515, 249] width 1031 height 498
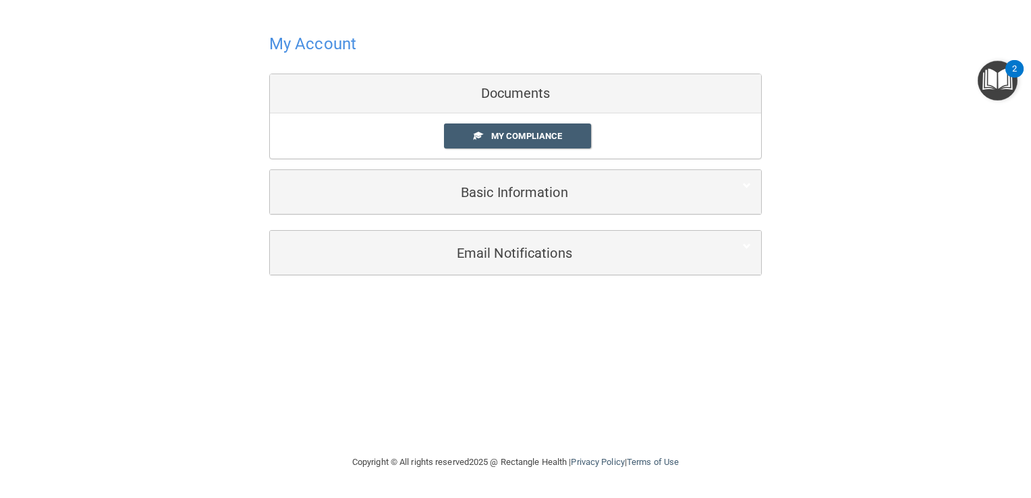
click at [306, 42] on h4 "My Account" at bounding box center [312, 44] width 87 height 18
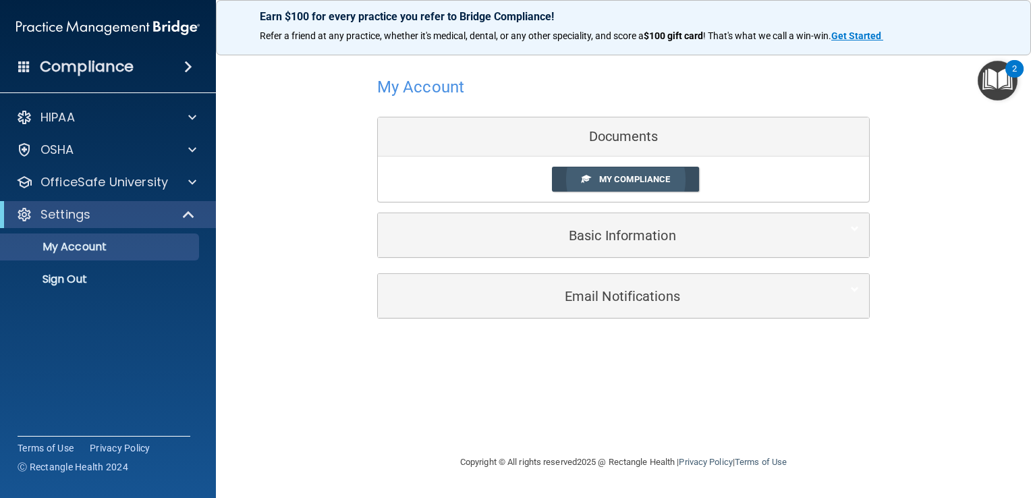
click at [628, 183] on span "My Compliance" at bounding box center [634, 179] width 71 height 10
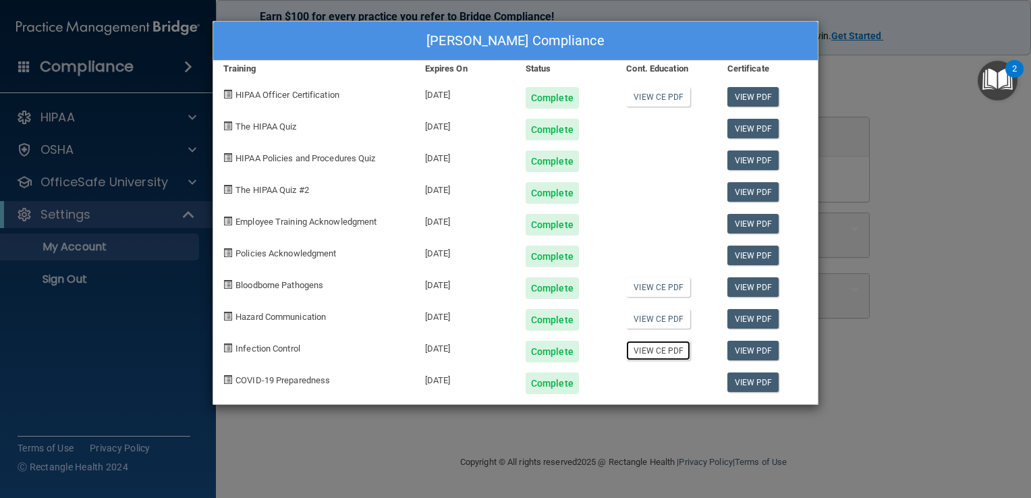
click at [649, 349] on link "View CE PDF" at bounding box center [658, 351] width 64 height 20
click at [645, 316] on link "View CE PDF" at bounding box center [658, 319] width 64 height 20
click at [952, 214] on div "[PERSON_NAME] Compliance Training Expires On Status Cont. Education Certificate…" at bounding box center [515, 249] width 1031 height 498
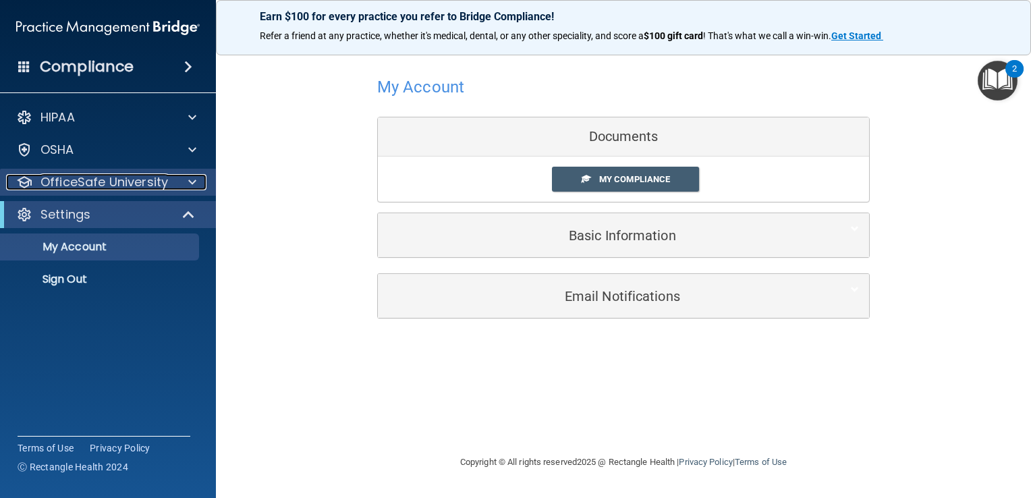
click at [111, 177] on p "OfficeSafe University" at bounding box center [104, 182] width 128 height 16
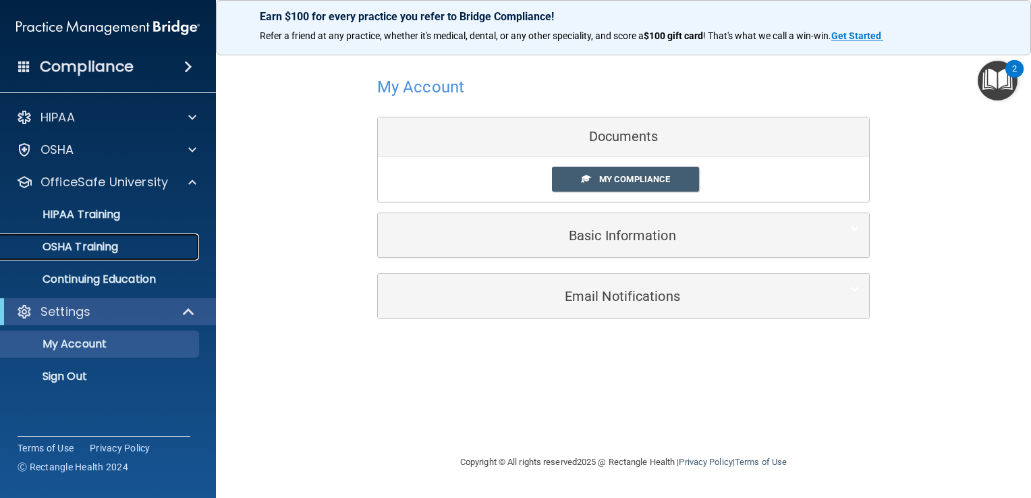
click at [107, 247] on p "OSHA Training" at bounding box center [63, 246] width 109 height 13
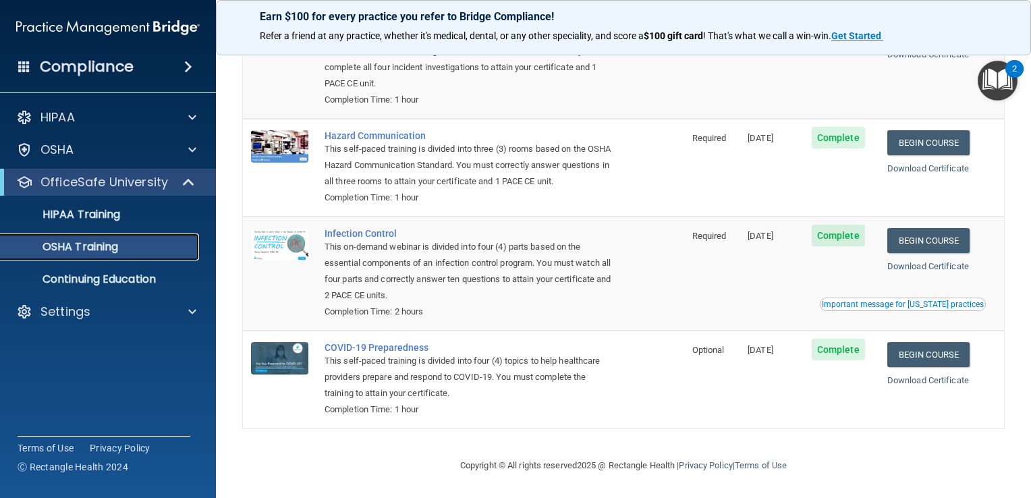
scroll to position [148, 0]
click at [103, 217] on p "HIPAA Training" at bounding box center [64, 214] width 111 height 13
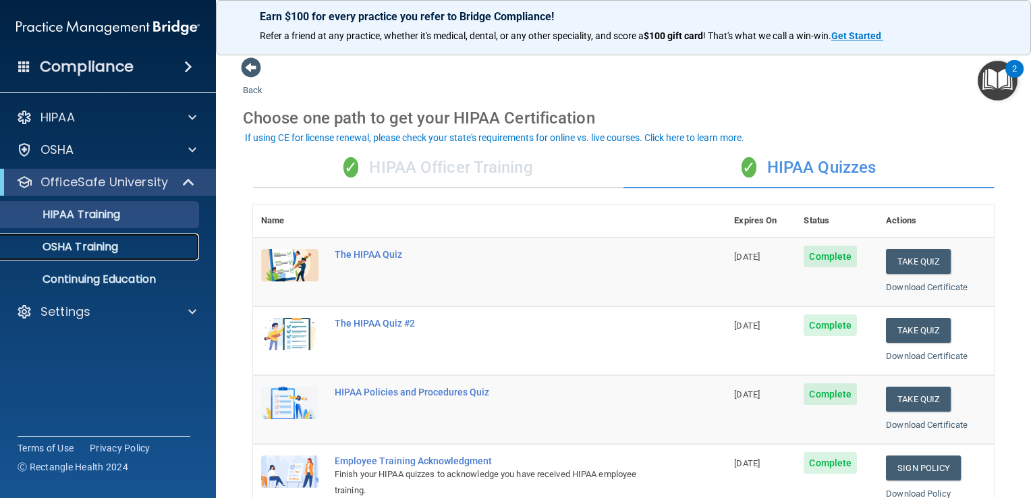
click at [89, 240] on p "OSHA Training" at bounding box center [63, 246] width 109 height 13
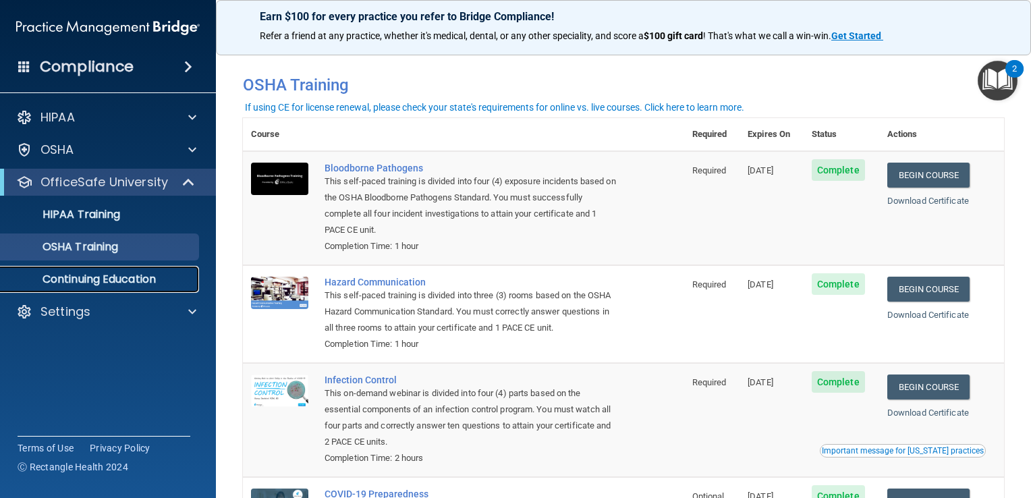
click at [109, 276] on p "Continuing Education" at bounding box center [101, 279] width 184 height 13
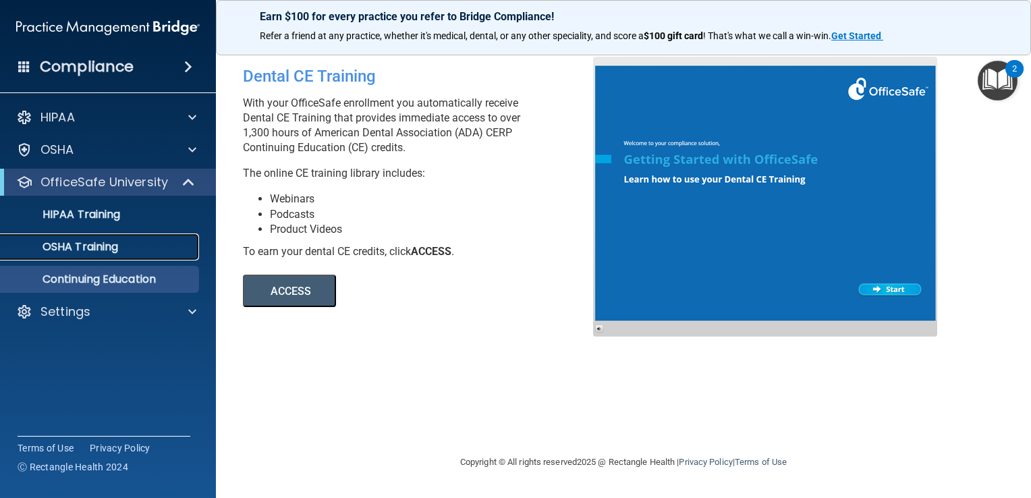
click at [94, 245] on p "OSHA Training" at bounding box center [63, 246] width 109 height 13
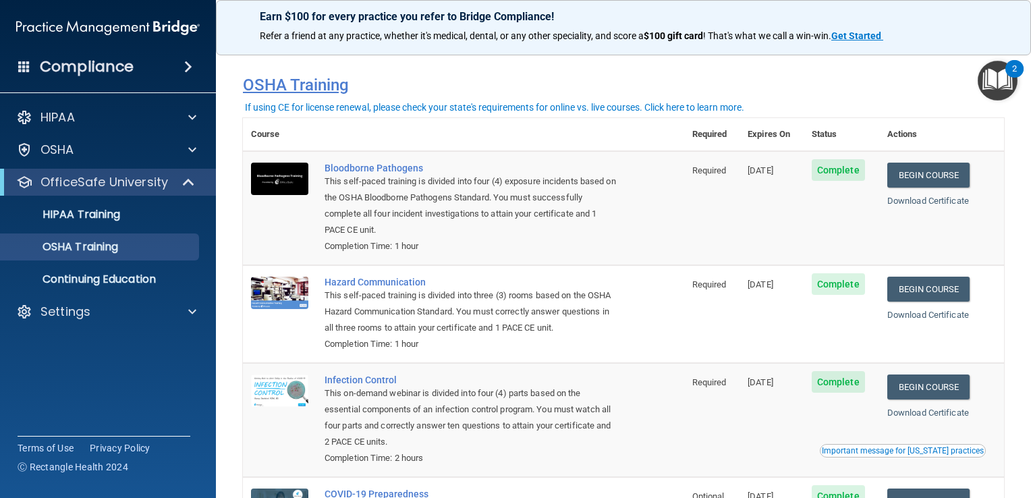
click at [803, 92] on h4 "OSHA Training" at bounding box center [623, 85] width 761 height 19
